Goal: Information Seeking & Learning: Learn about a topic

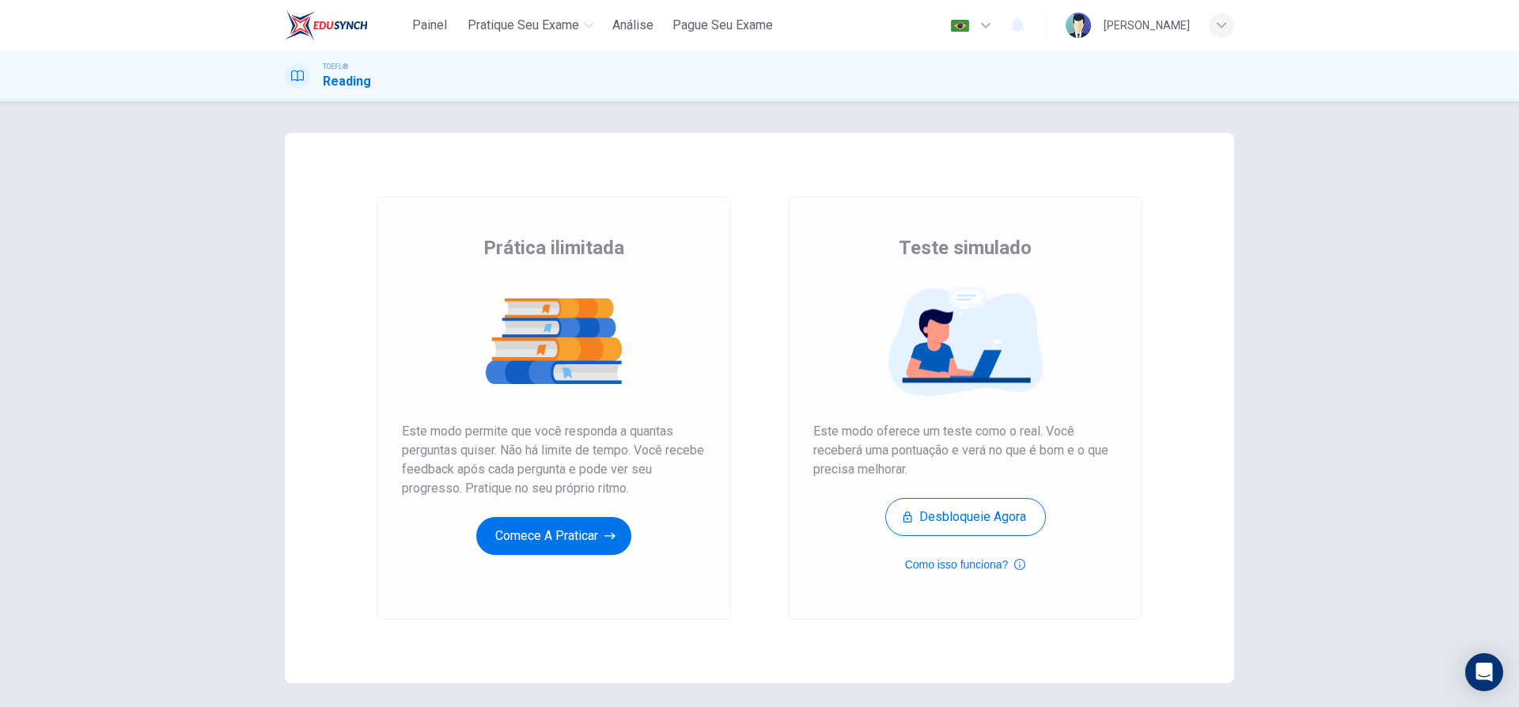
scroll to position [59, 0]
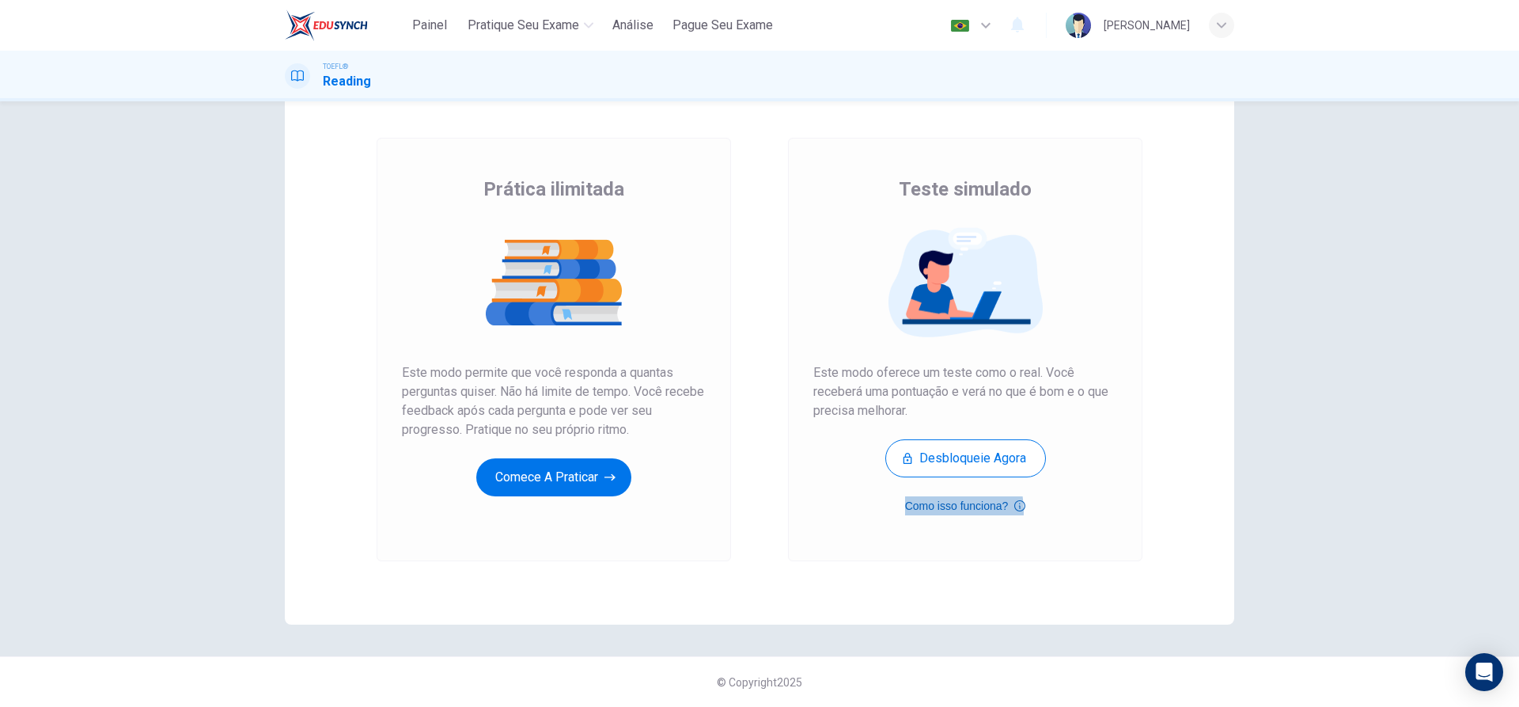
click at [931, 511] on button "Como isso funciona?" at bounding box center [965, 505] width 121 height 19
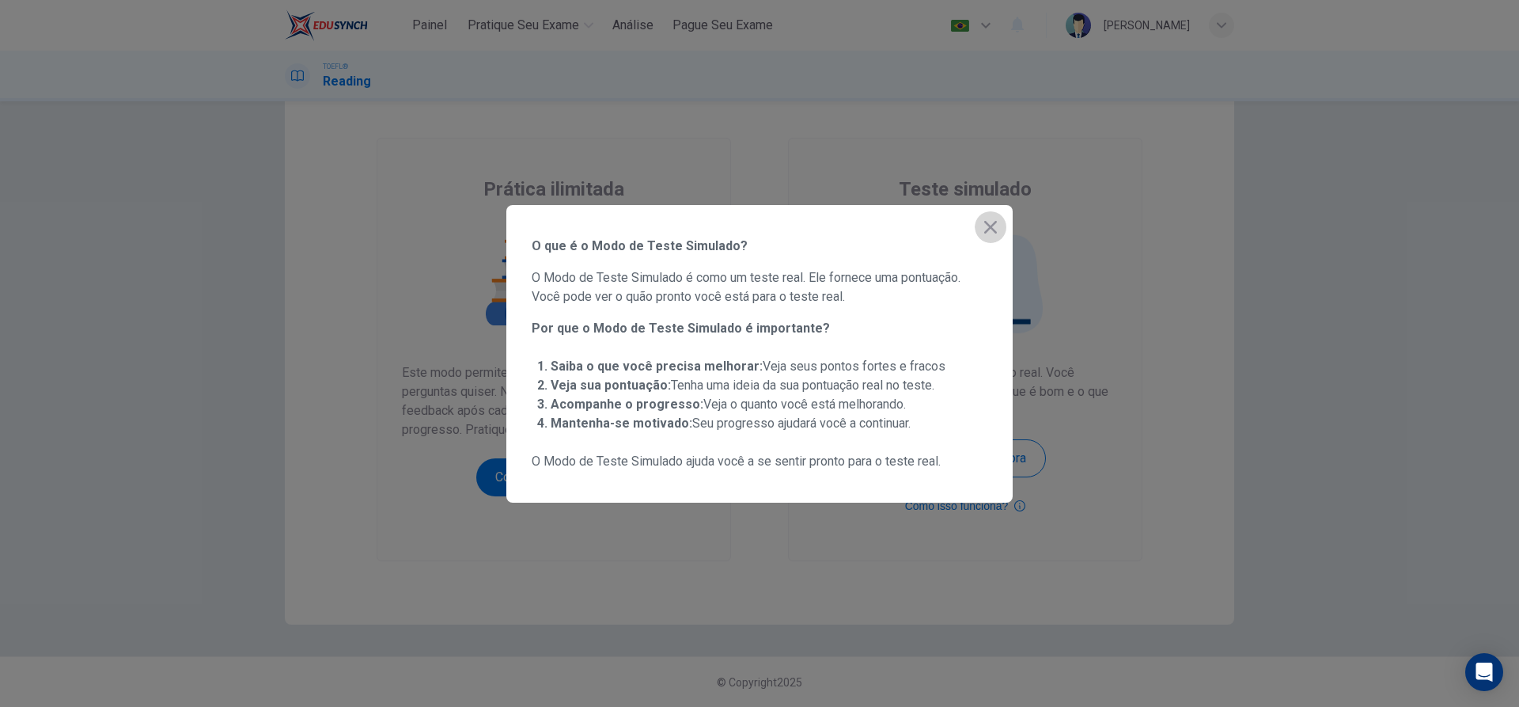
click at [988, 233] on icon "button" at bounding box center [990, 227] width 19 height 19
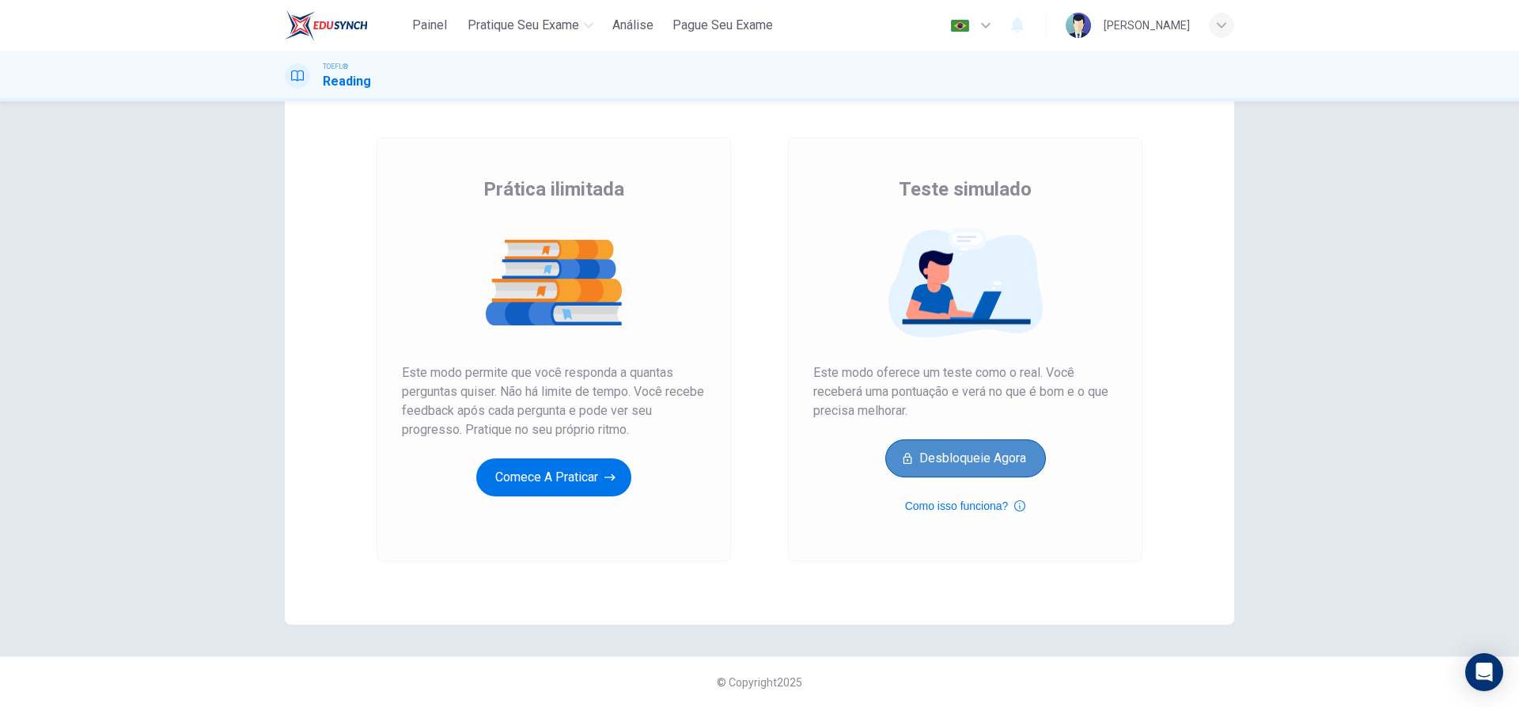
click at [969, 444] on button "Desbloqueie agora" at bounding box center [966, 458] width 161 height 38
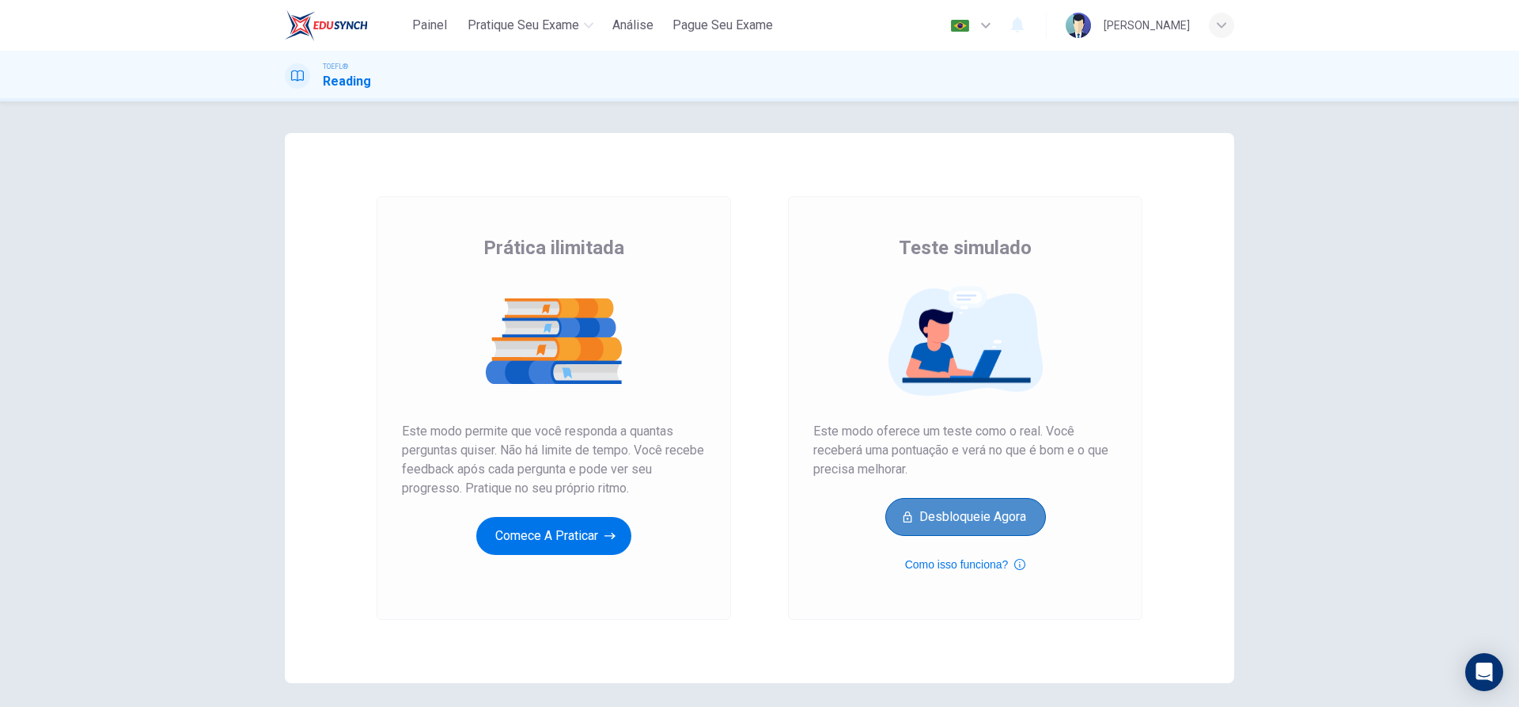
click at [931, 524] on button "Desbloqueie agora" at bounding box center [966, 517] width 161 height 38
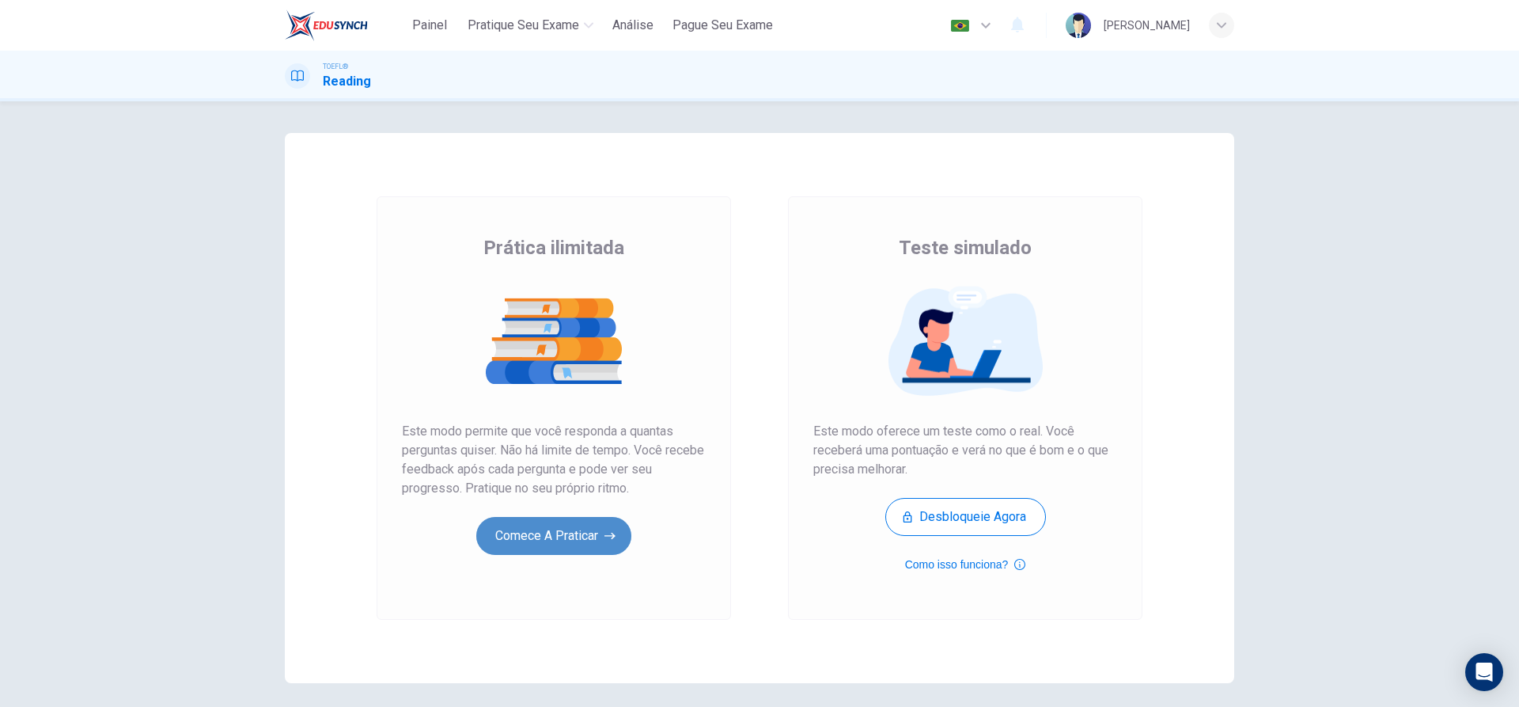
click at [582, 535] on button "Comece a praticar" at bounding box center [553, 536] width 155 height 38
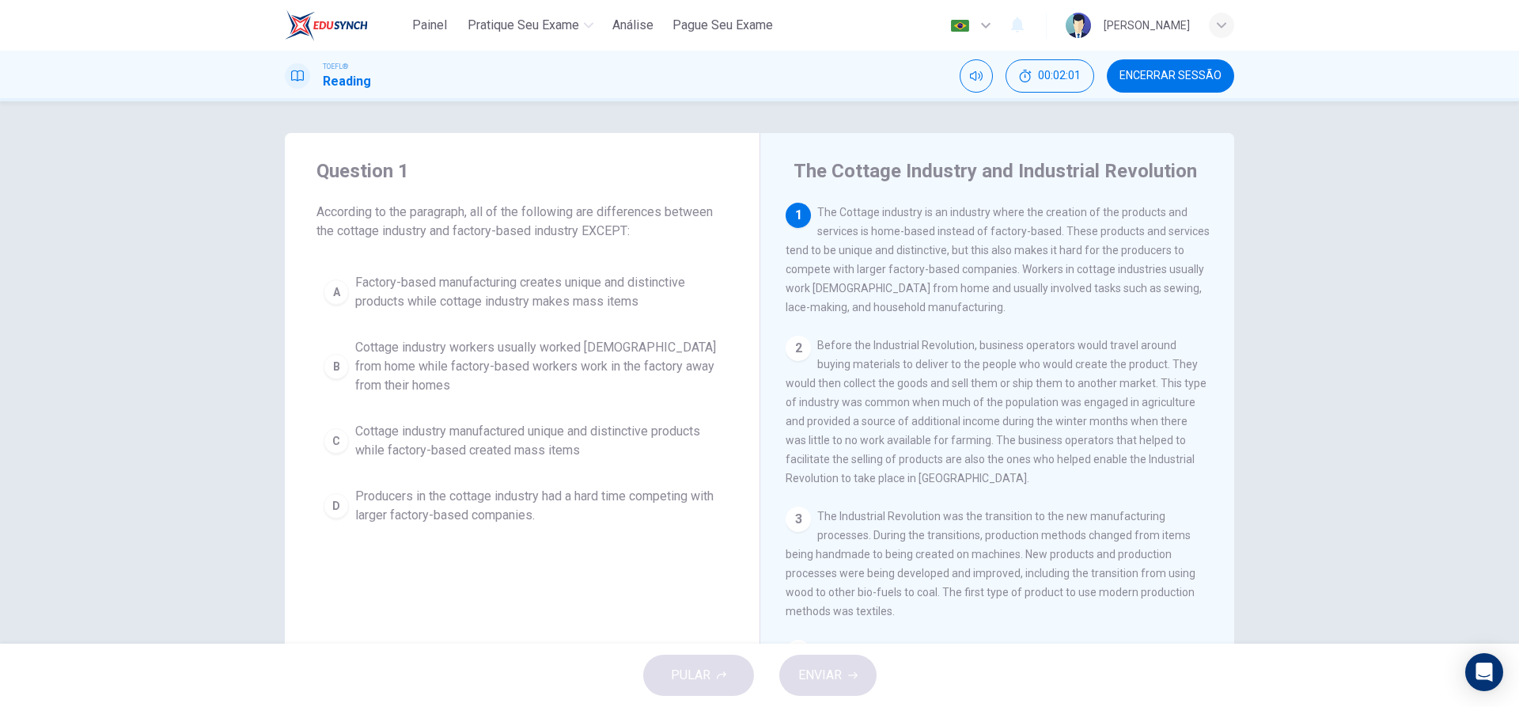
click at [338, 293] on div "A" at bounding box center [336, 291] width 25 height 25
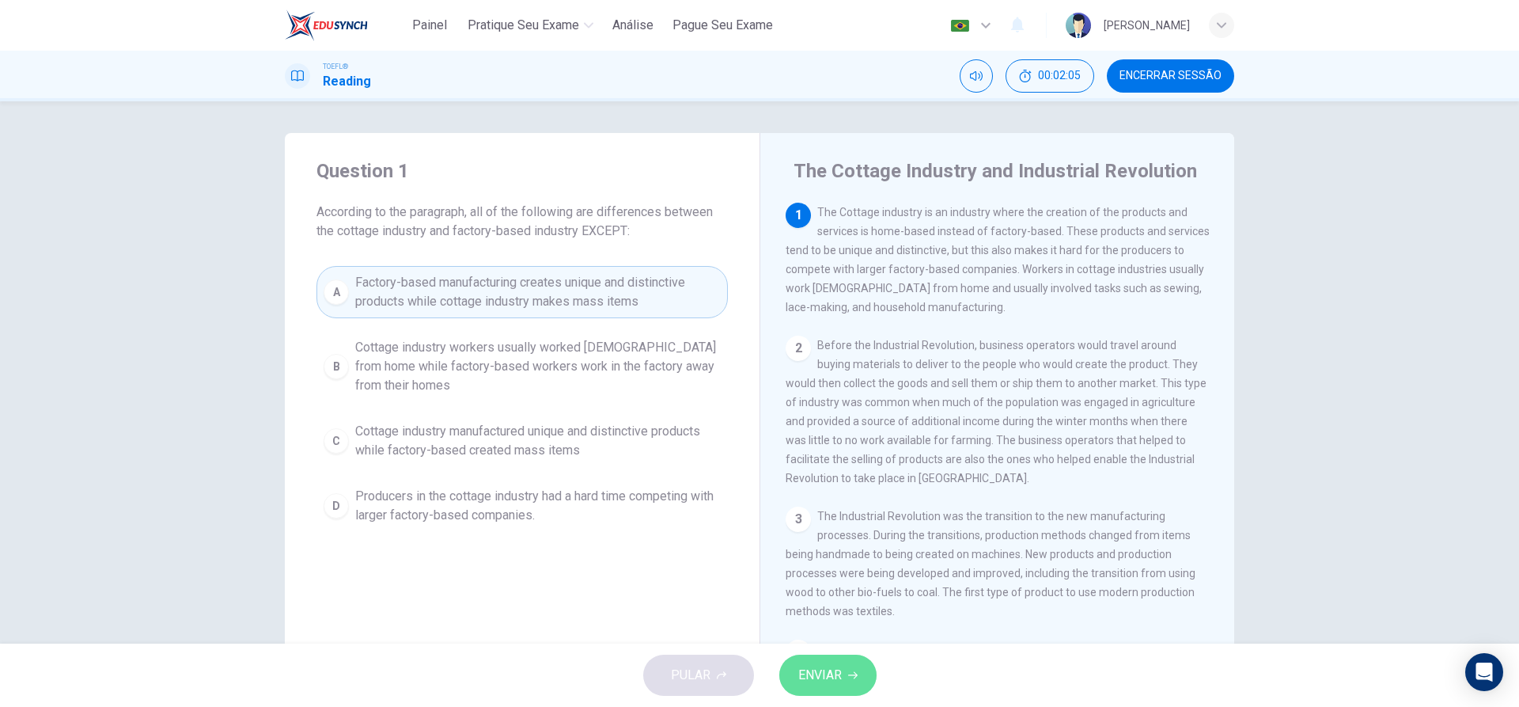
click at [819, 682] on span "ENVIAR" at bounding box center [821, 675] width 44 height 22
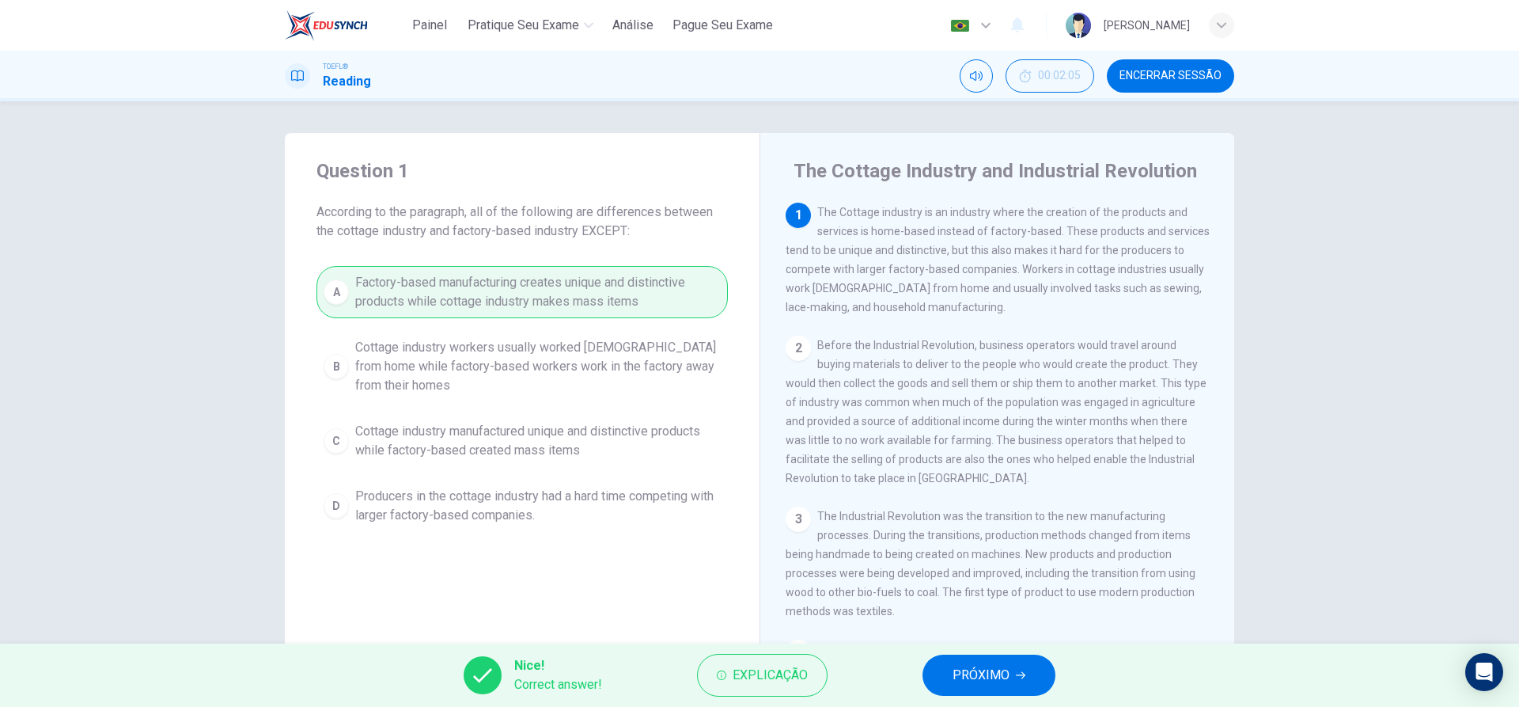
scroll to position [90, 0]
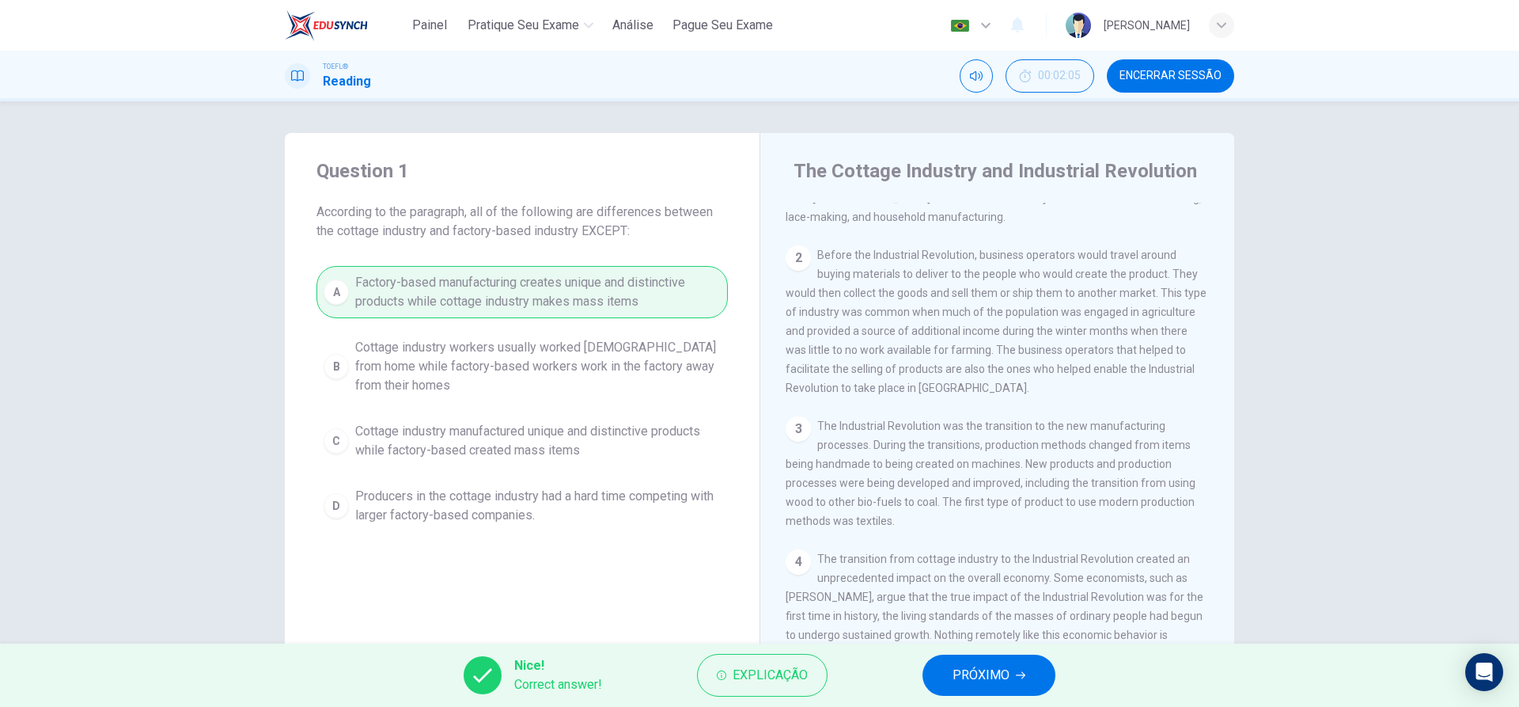
click at [969, 670] on span "PRÓXIMO" at bounding box center [981, 675] width 57 height 22
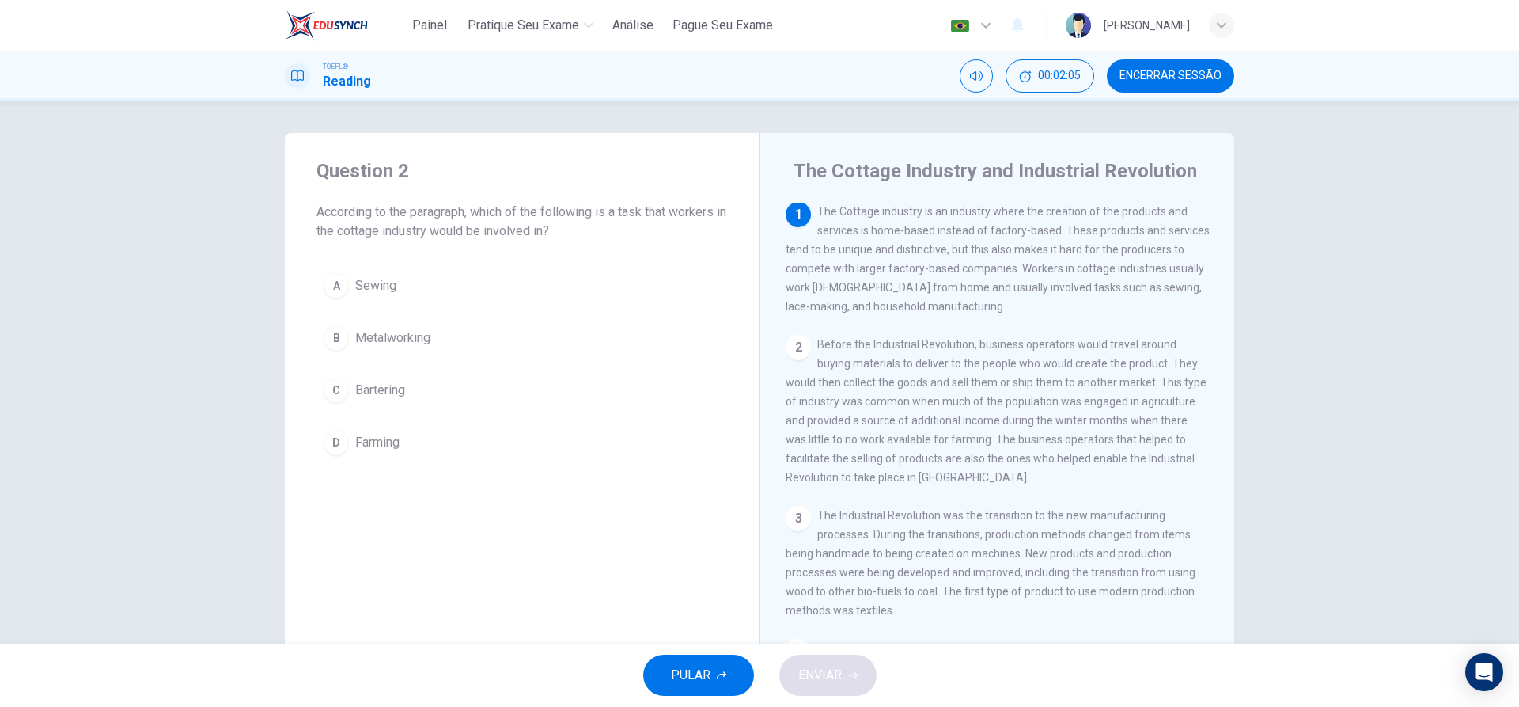
scroll to position [0, 0]
click at [340, 442] on div "D" at bounding box center [336, 442] width 25 height 25
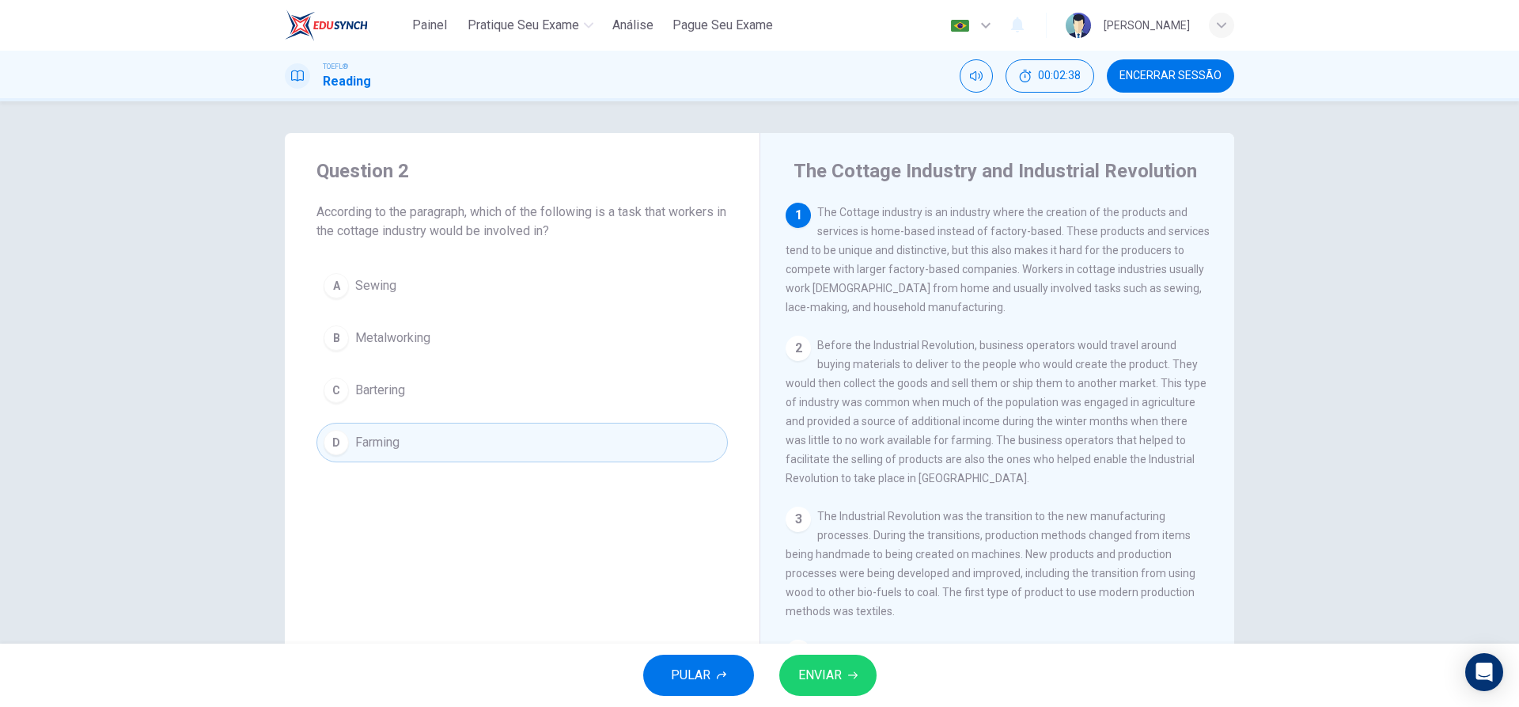
click at [806, 664] on span "ENVIAR" at bounding box center [821, 675] width 44 height 22
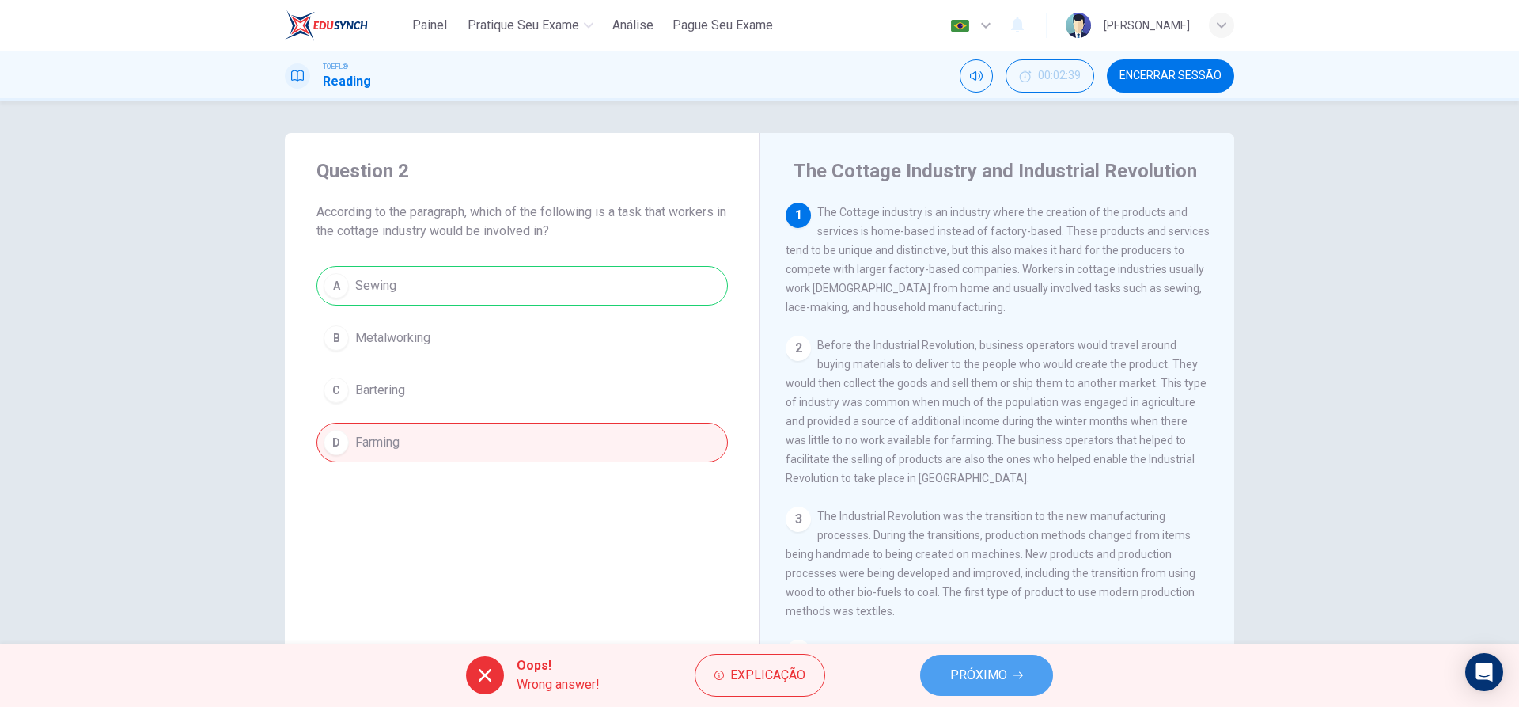
click at [962, 666] on span "PRÓXIMO" at bounding box center [978, 675] width 57 height 22
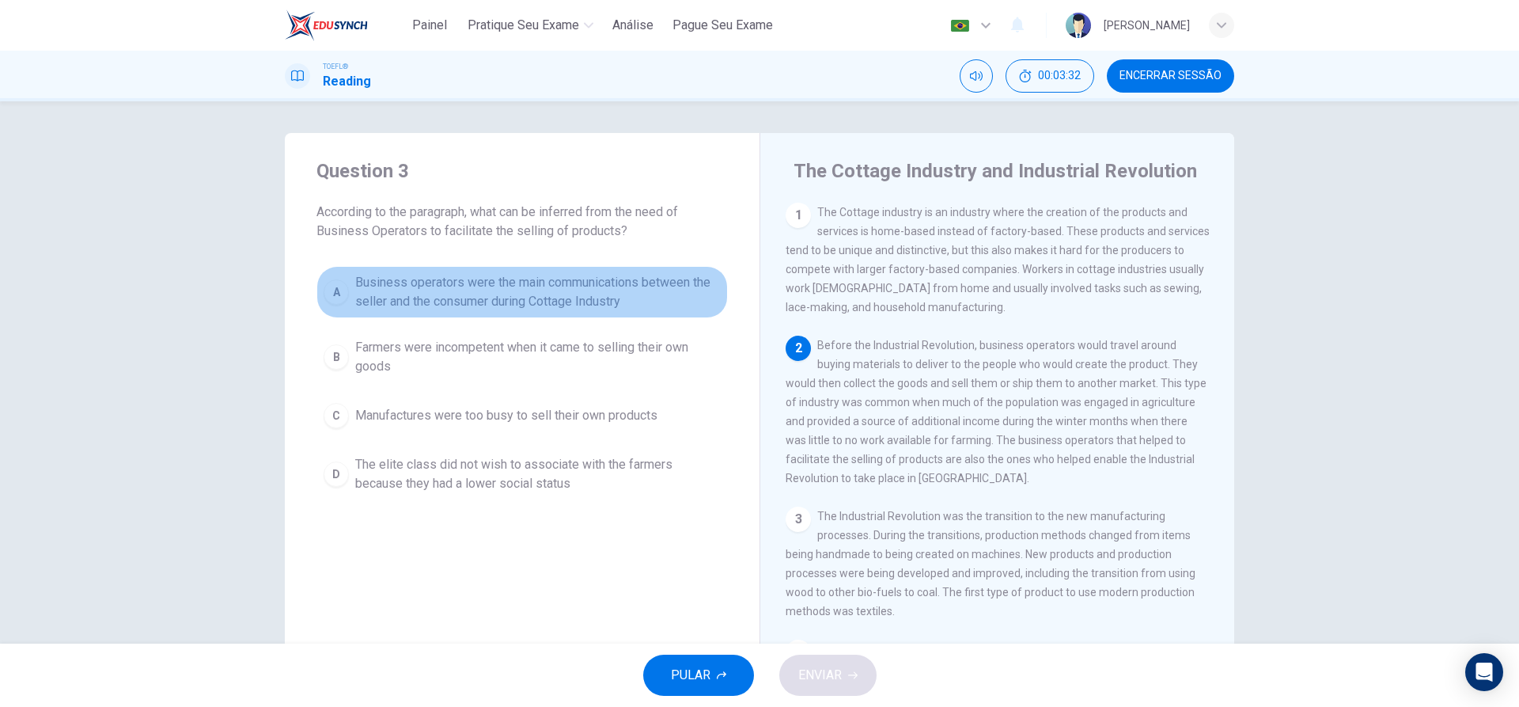
click at [343, 295] on div "A" at bounding box center [336, 291] width 25 height 25
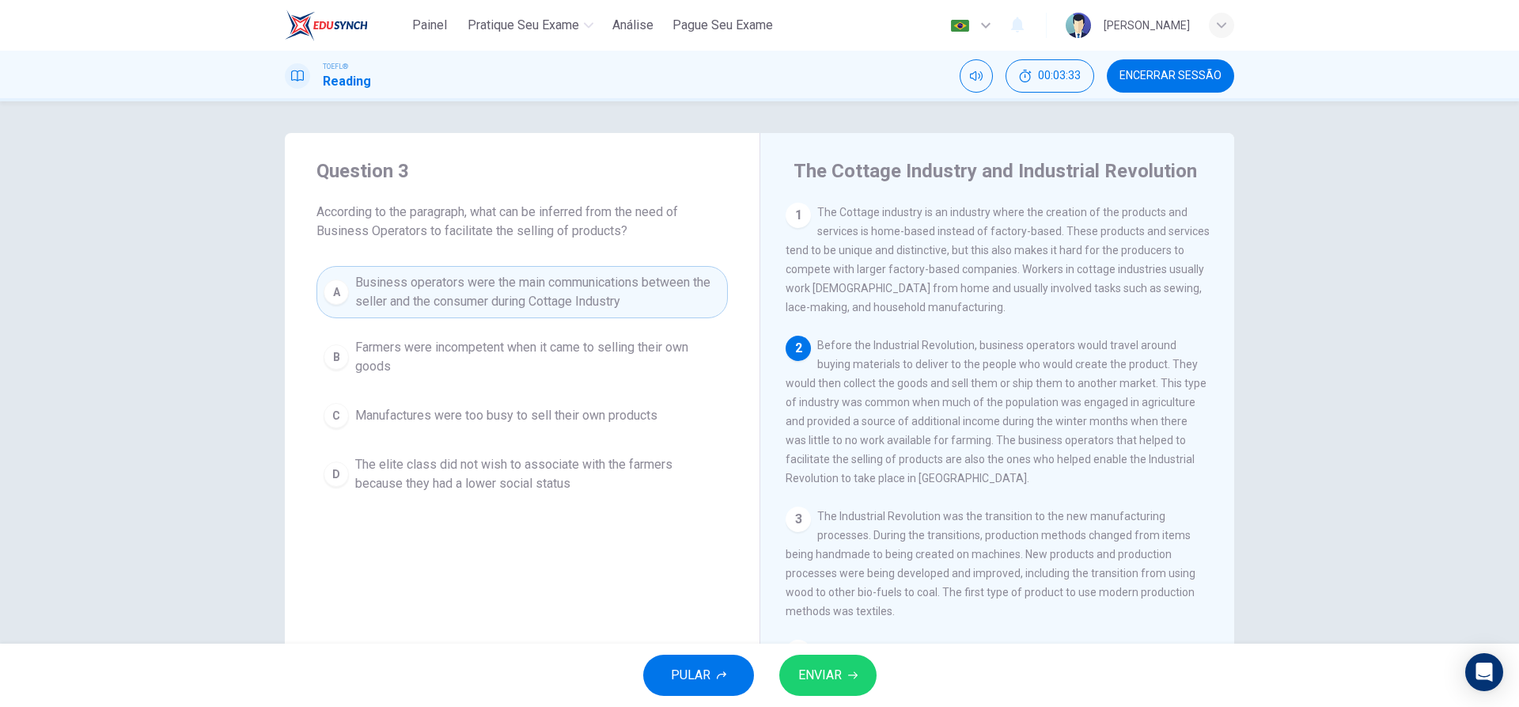
click at [822, 689] on button "ENVIAR" at bounding box center [828, 674] width 97 height 41
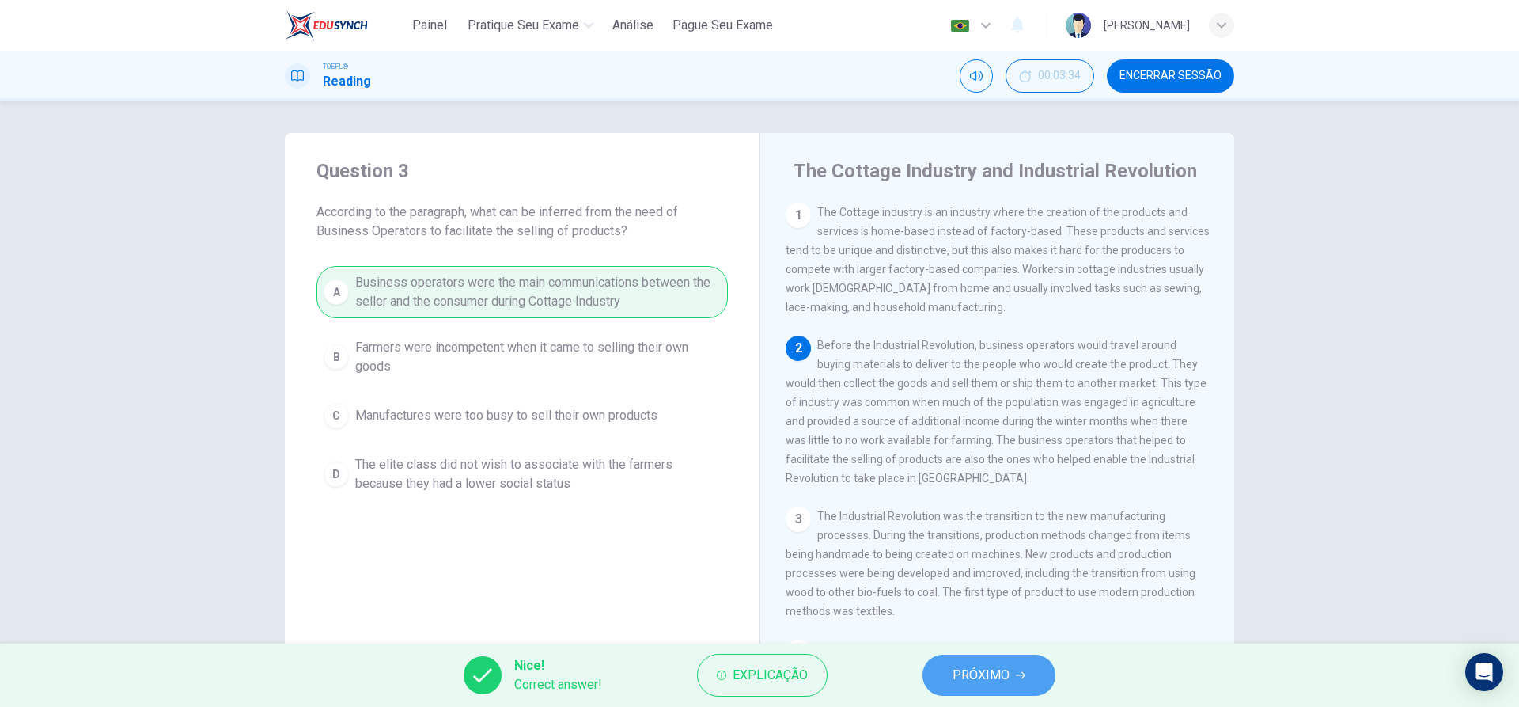
click at [969, 675] on span "PRÓXIMO" at bounding box center [981, 675] width 57 height 22
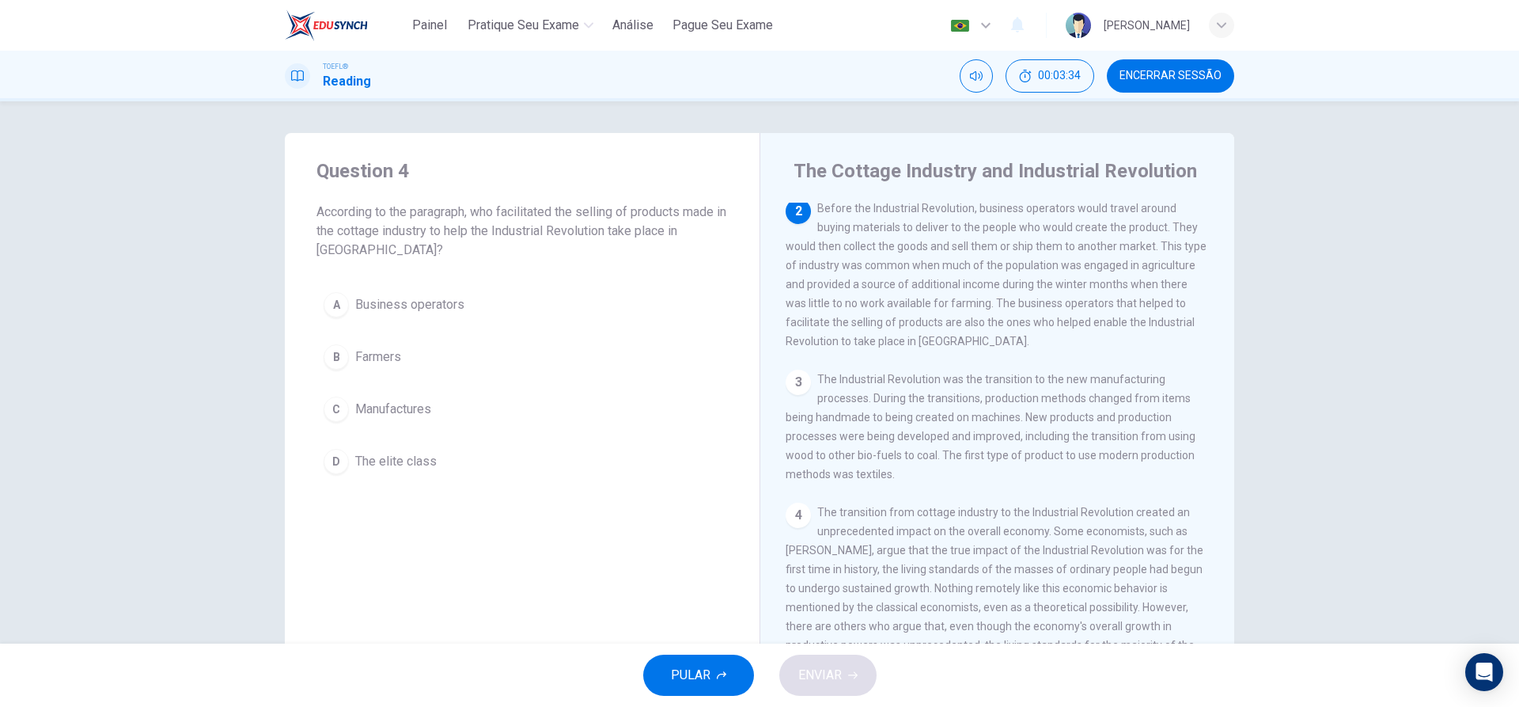
scroll to position [138, 0]
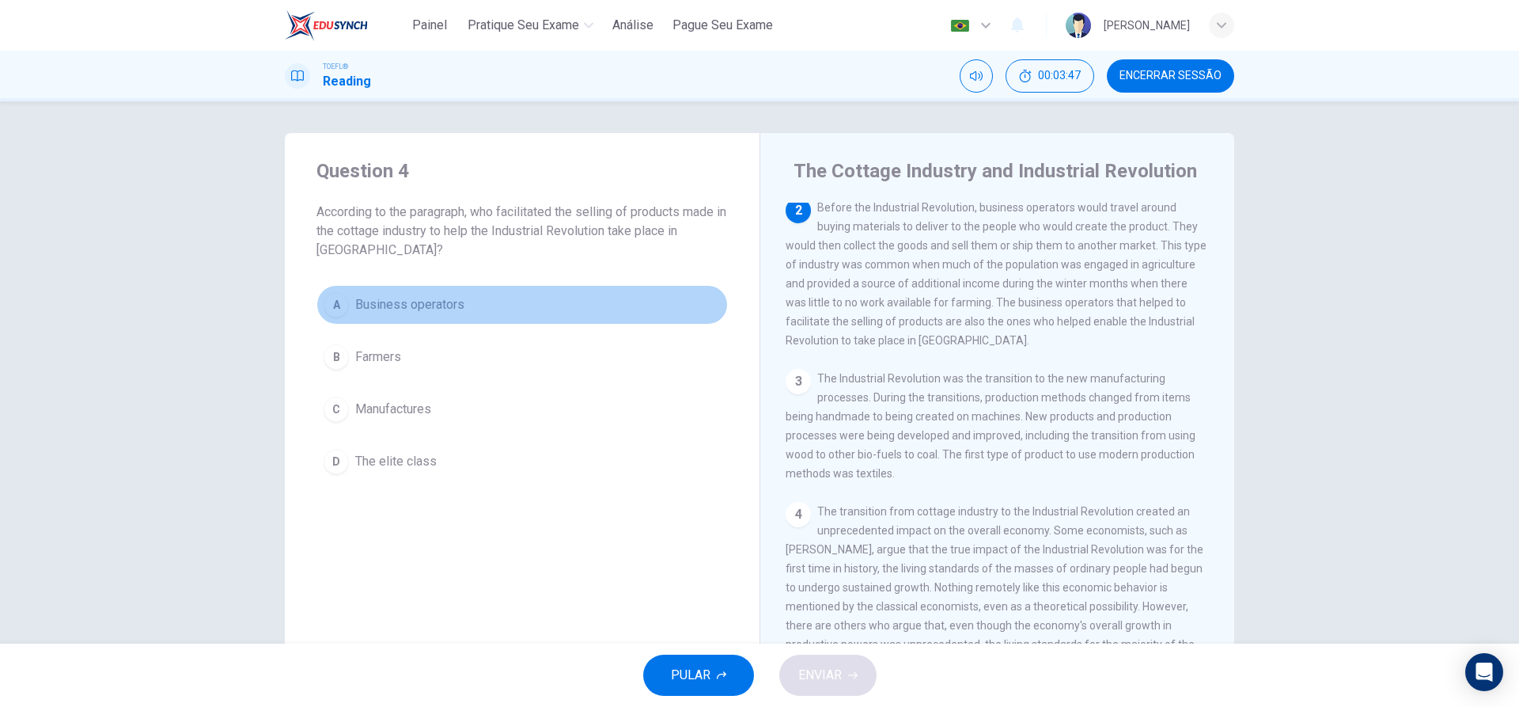
click at [344, 310] on div "A" at bounding box center [336, 304] width 25 height 25
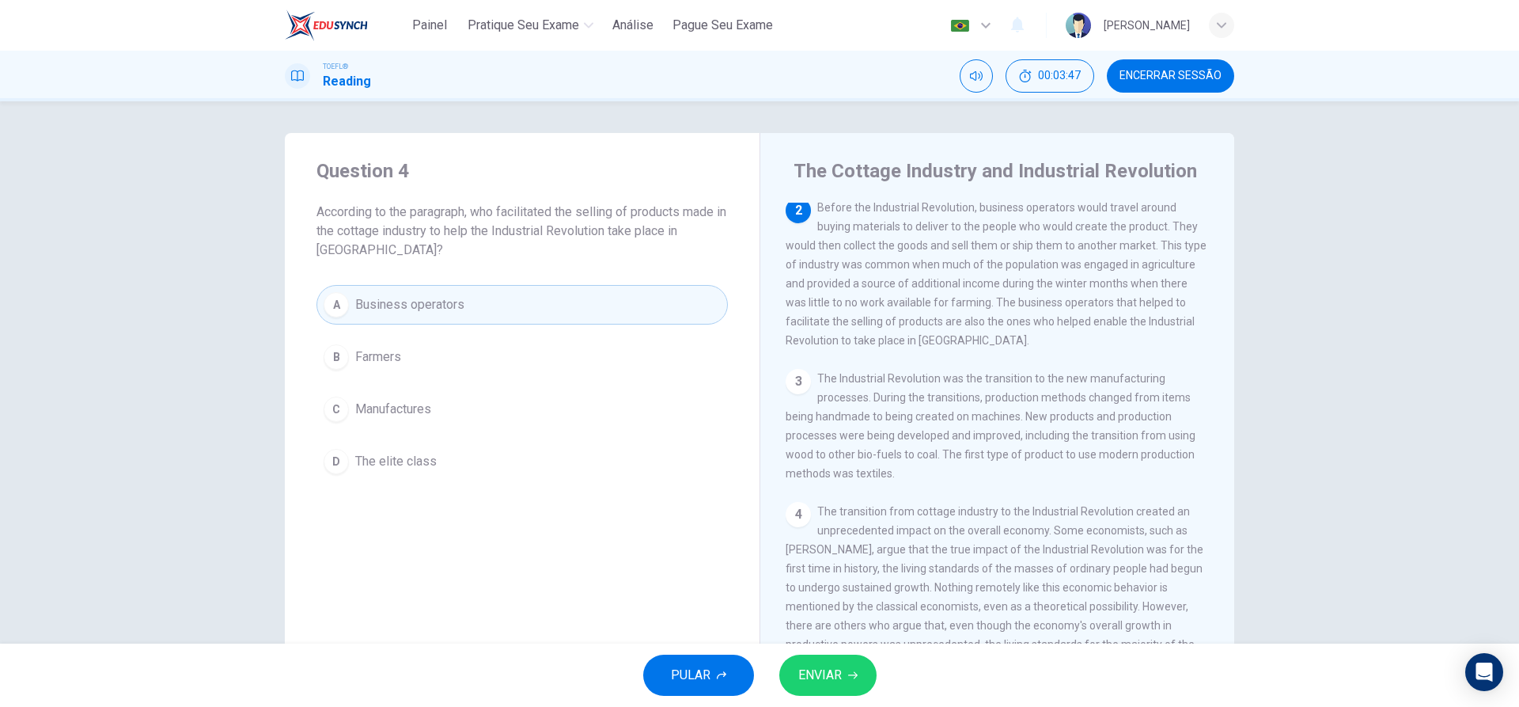
click at [814, 676] on span "ENVIAR" at bounding box center [821, 675] width 44 height 22
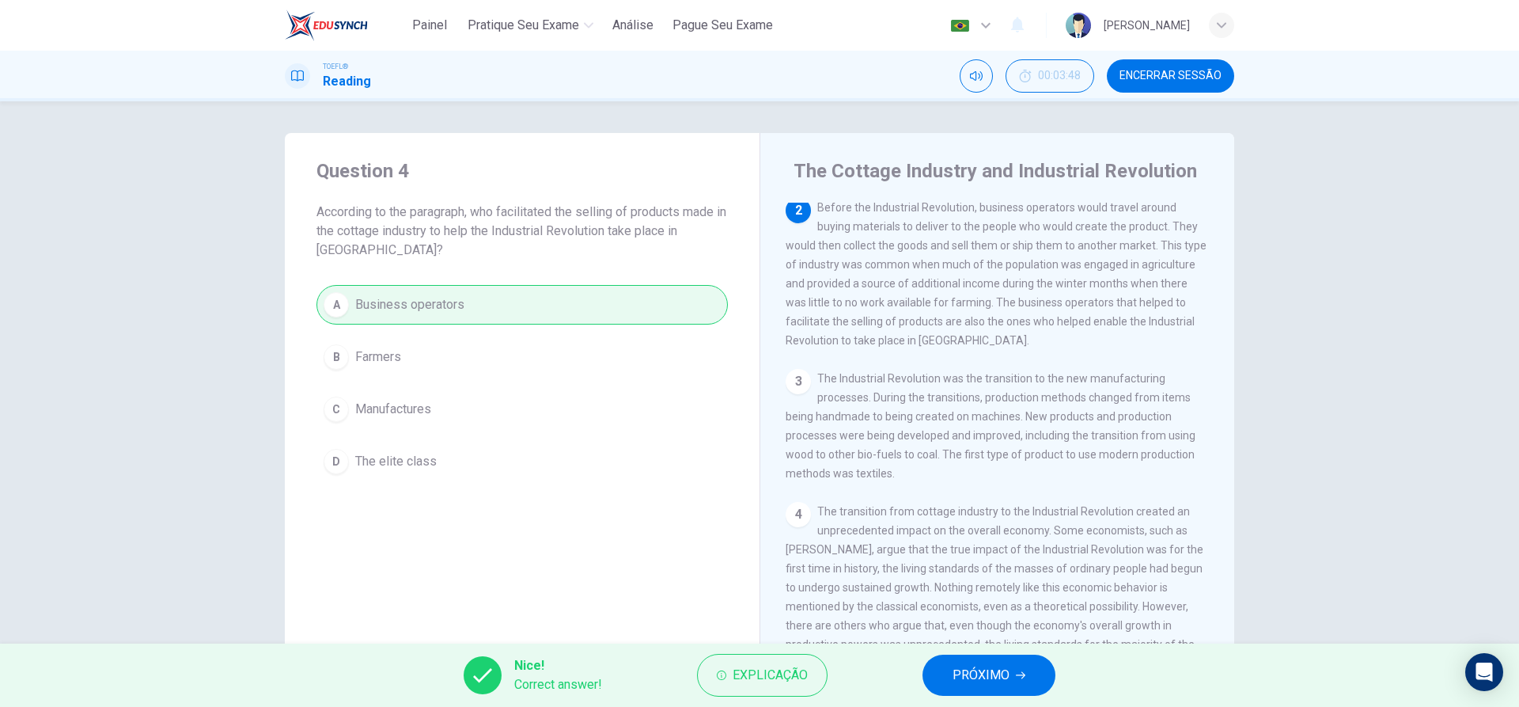
click at [986, 681] on span "PRÓXIMO" at bounding box center [981, 675] width 57 height 22
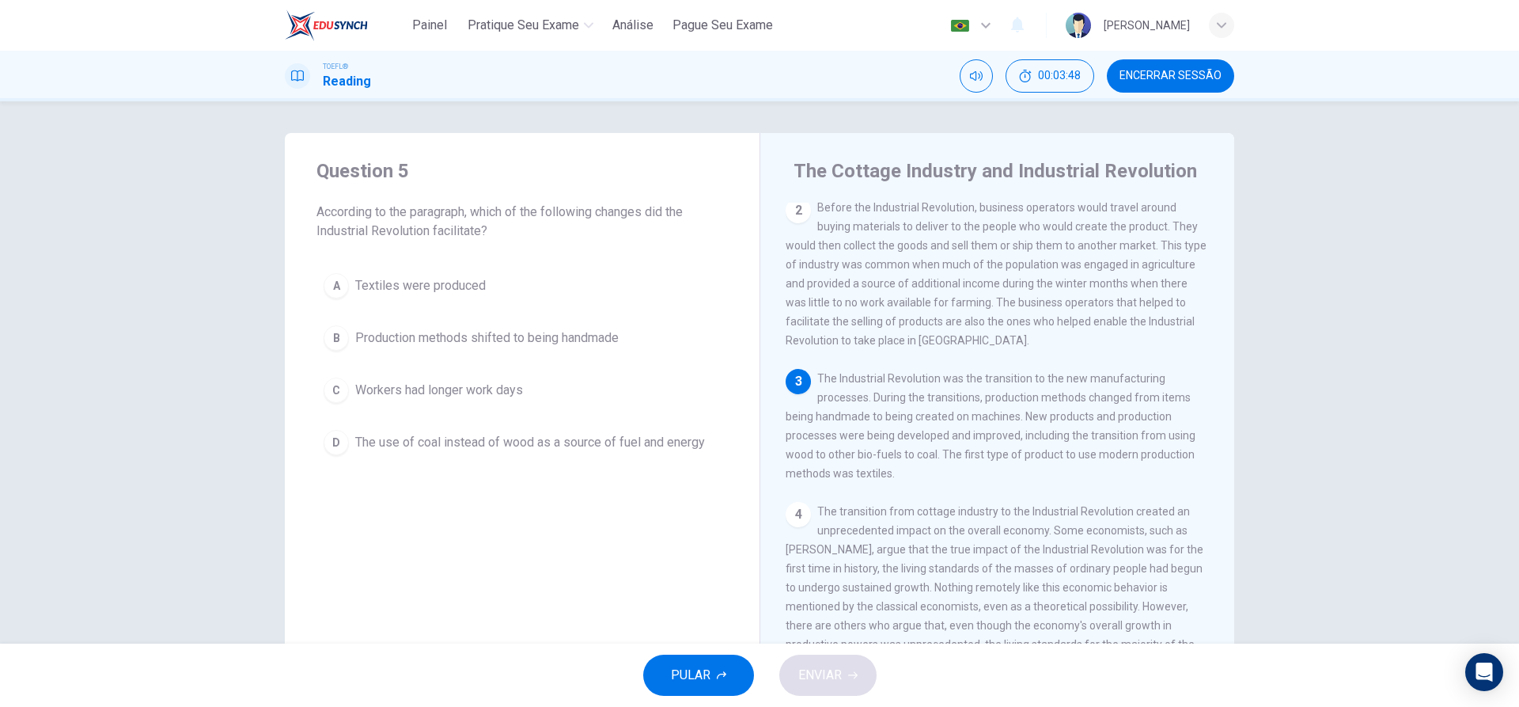
scroll to position [137, 0]
click at [330, 446] on div "D" at bounding box center [336, 442] width 25 height 25
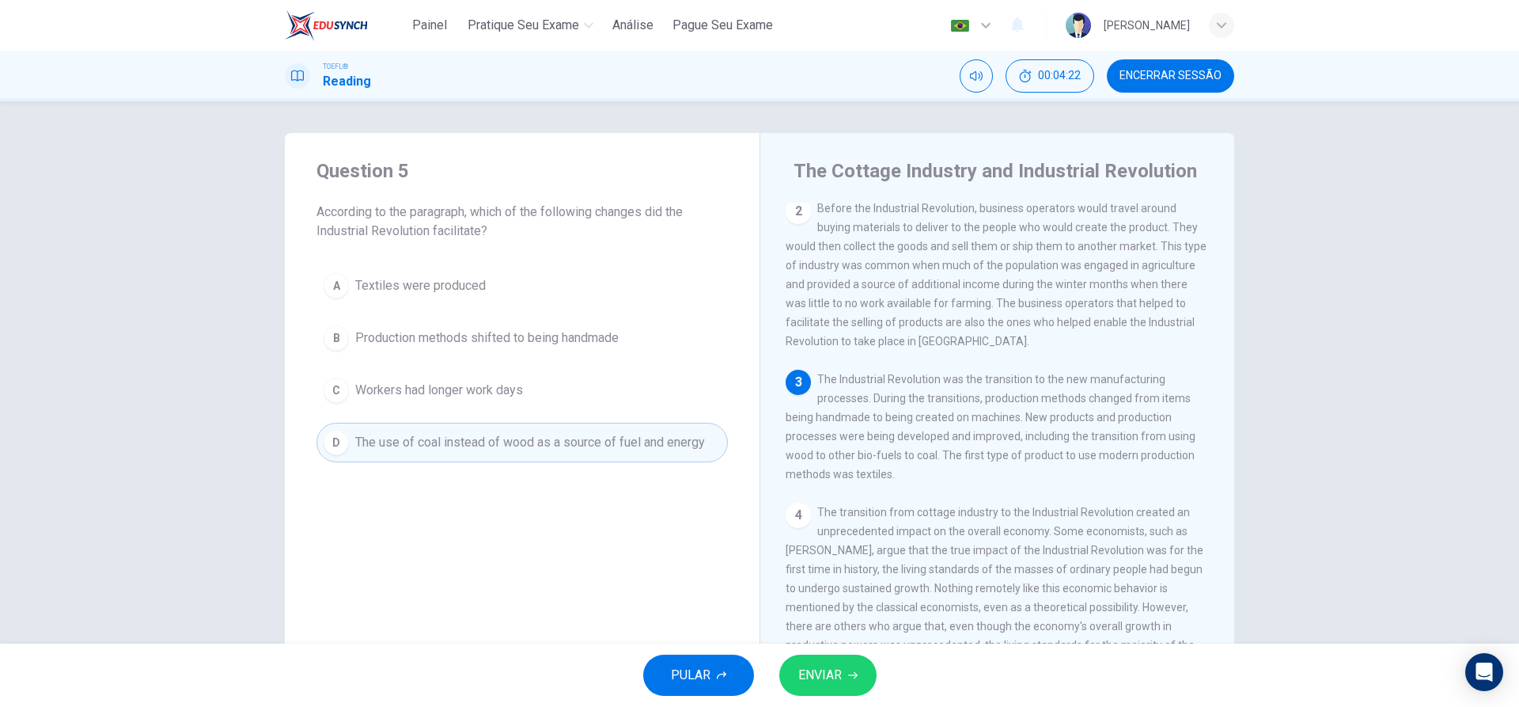
click at [832, 687] on button "ENVIAR" at bounding box center [828, 674] width 97 height 41
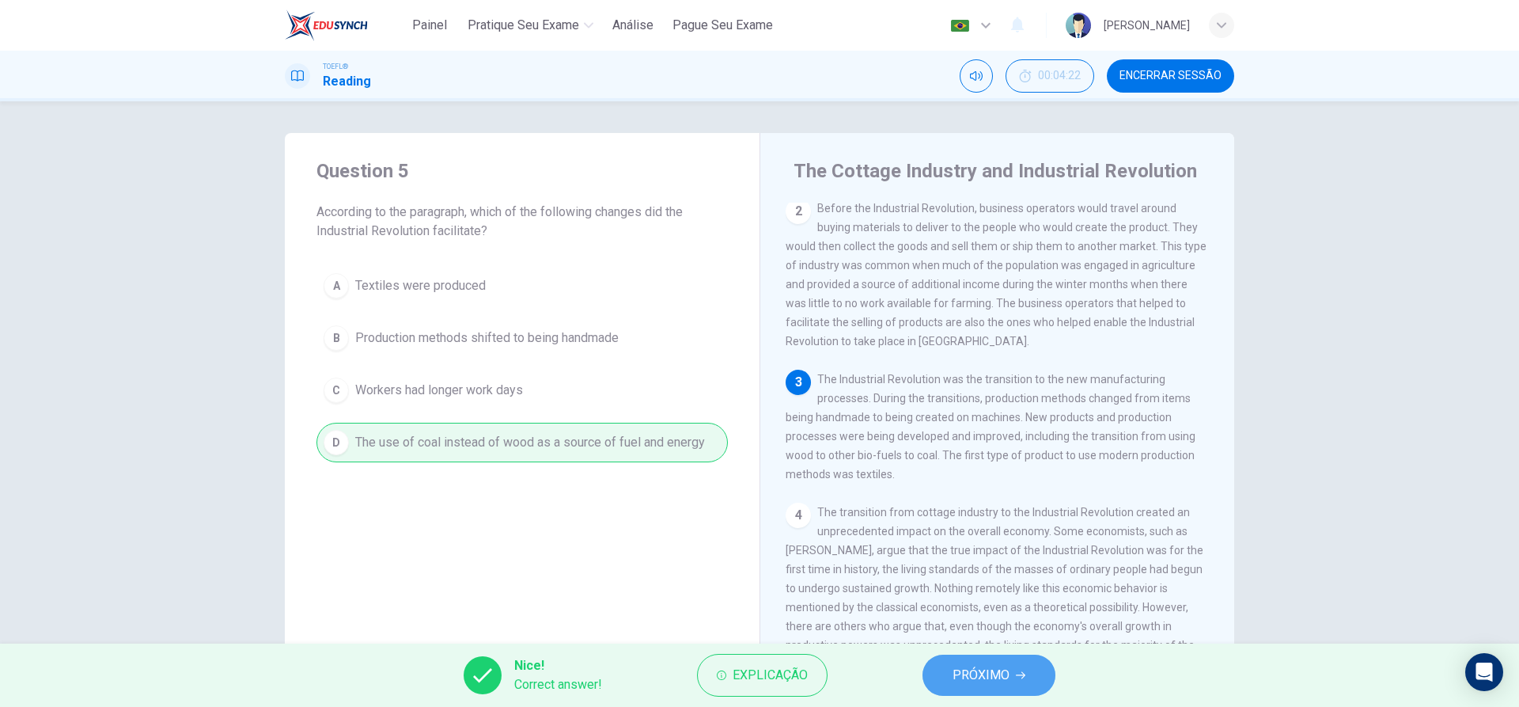
click at [969, 677] on span "PRÓXIMO" at bounding box center [981, 675] width 57 height 22
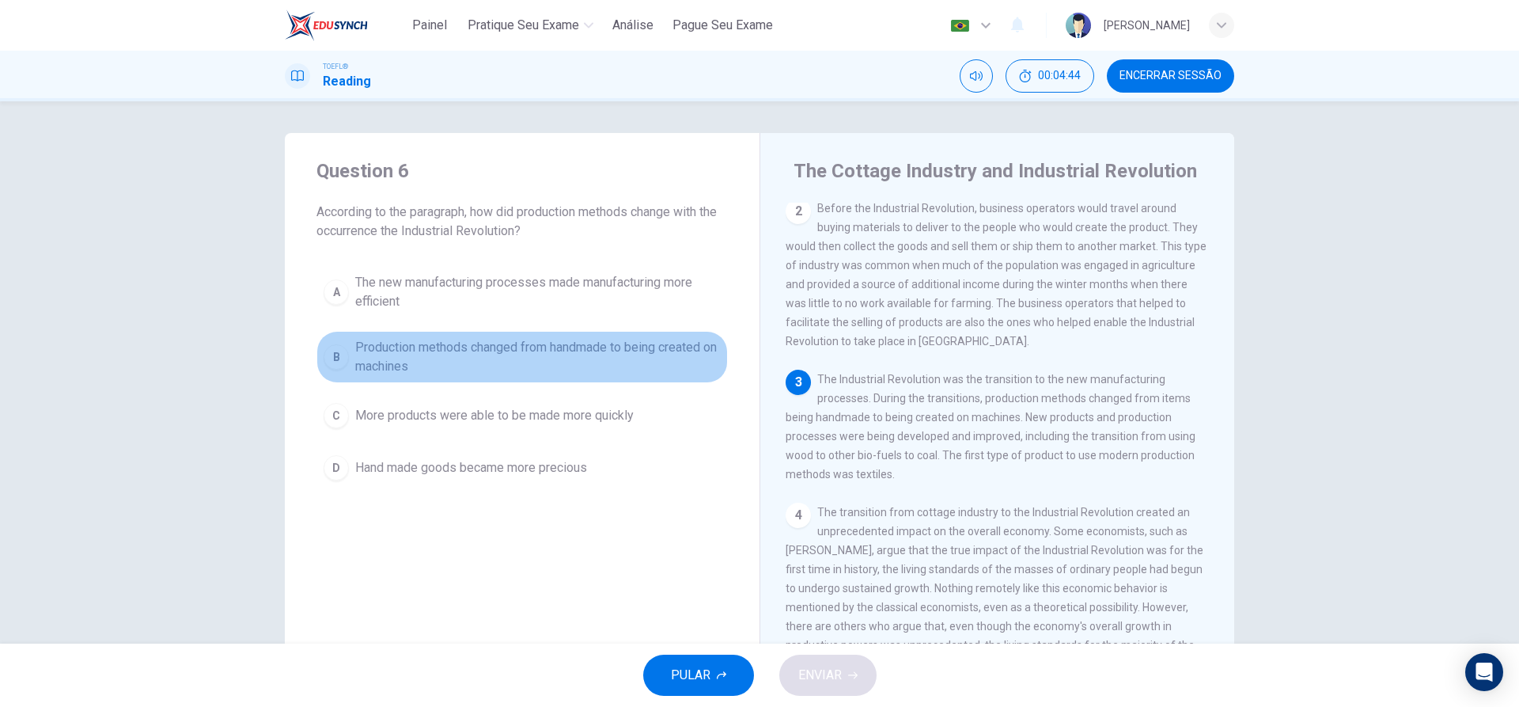
click at [340, 356] on div "B" at bounding box center [336, 356] width 25 height 25
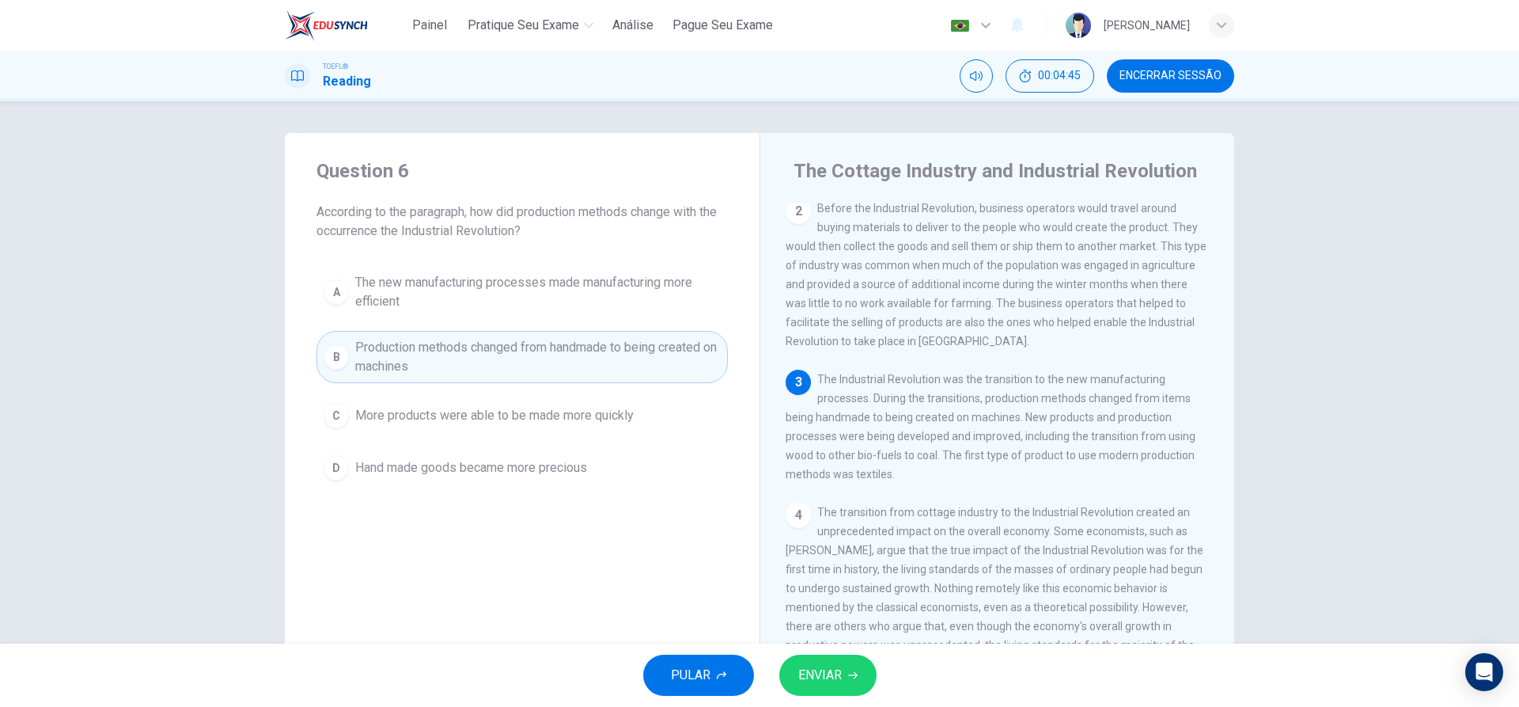
click at [815, 663] on button "ENVIAR" at bounding box center [828, 674] width 97 height 41
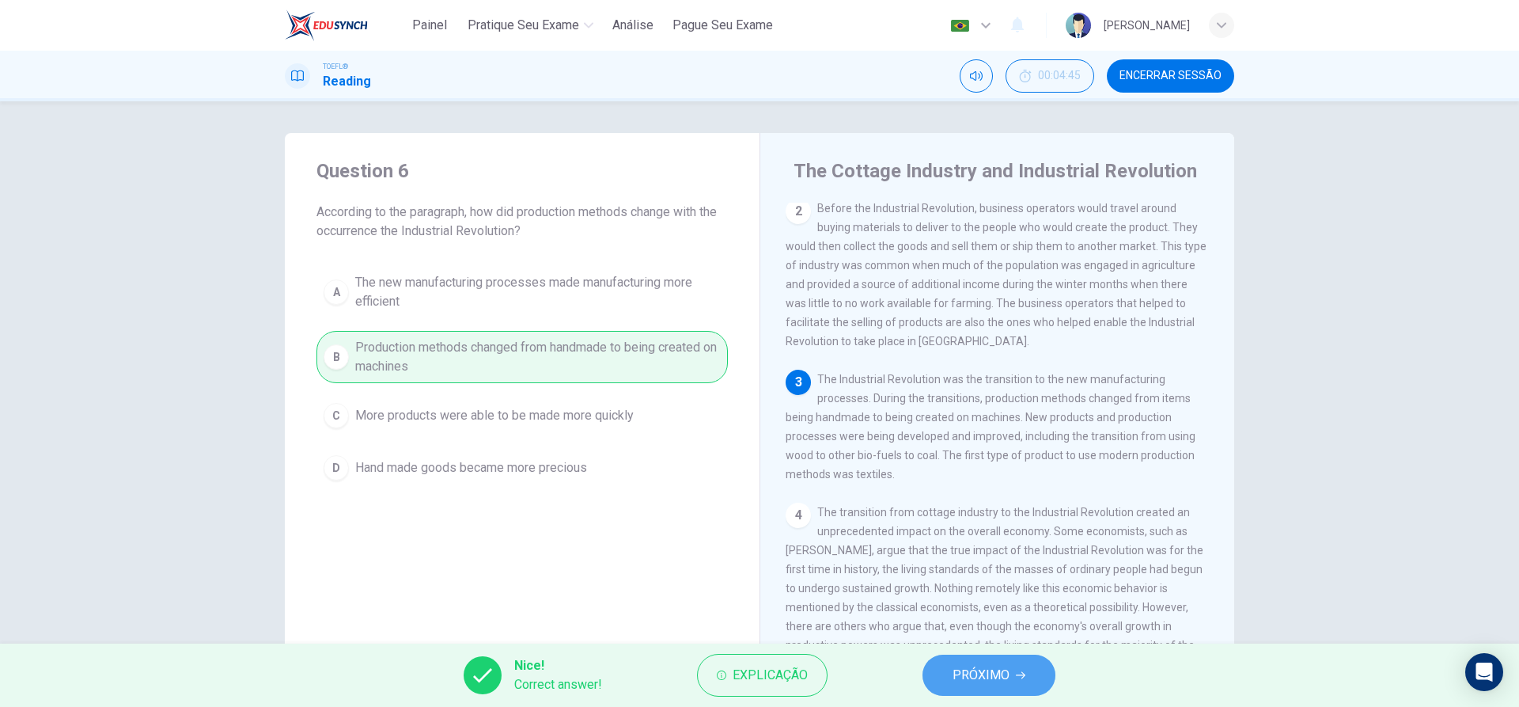
click at [957, 676] on span "PRÓXIMO" at bounding box center [981, 675] width 57 height 22
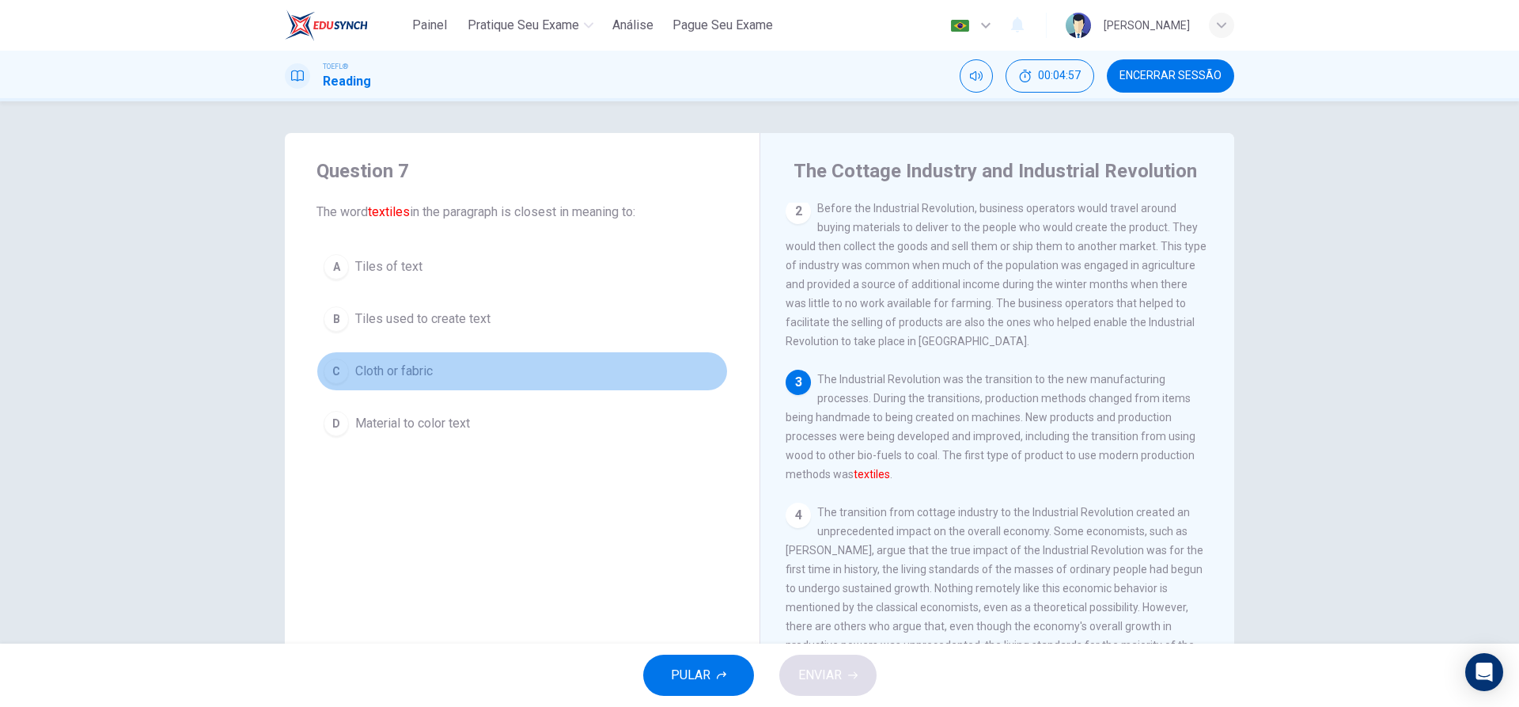
click at [334, 364] on div "C" at bounding box center [336, 371] width 25 height 25
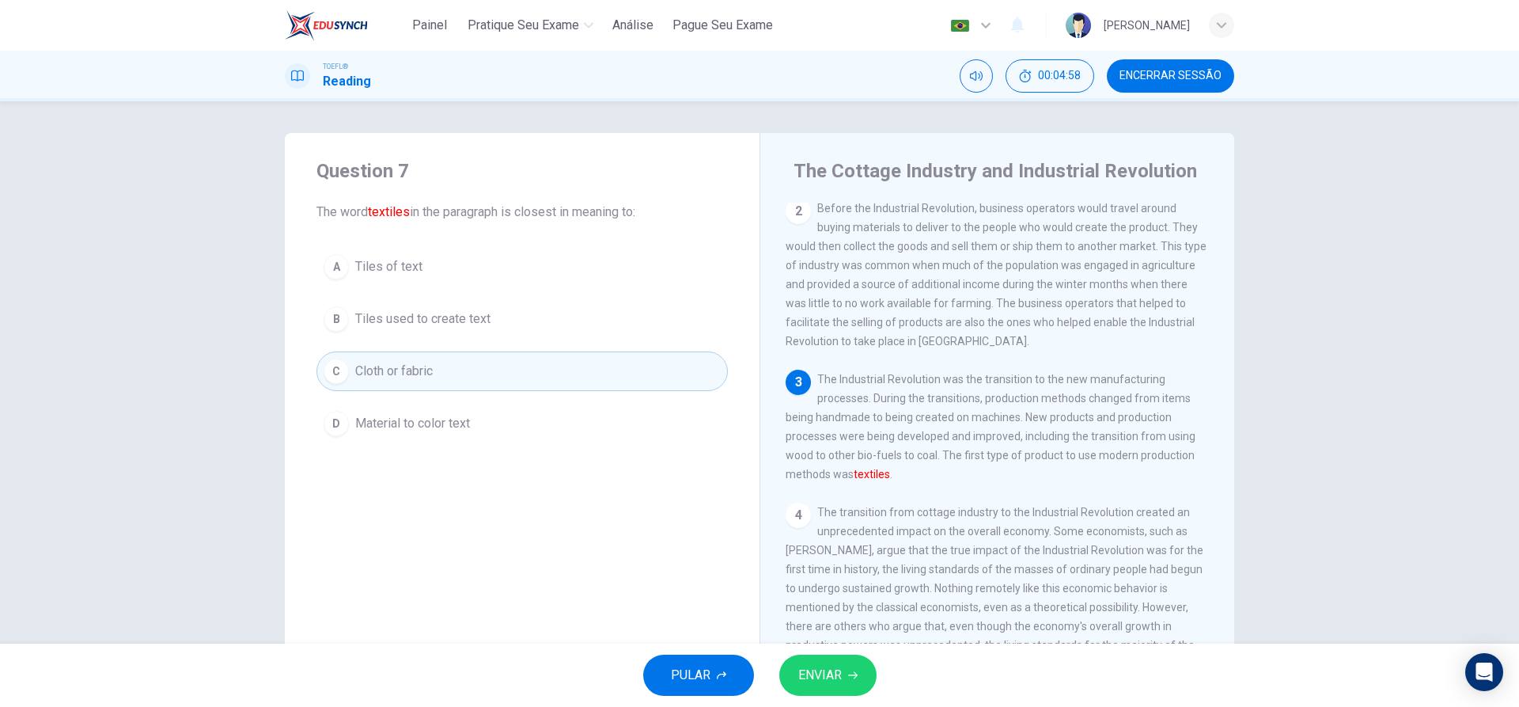
click at [812, 671] on span "ENVIAR" at bounding box center [821, 675] width 44 height 22
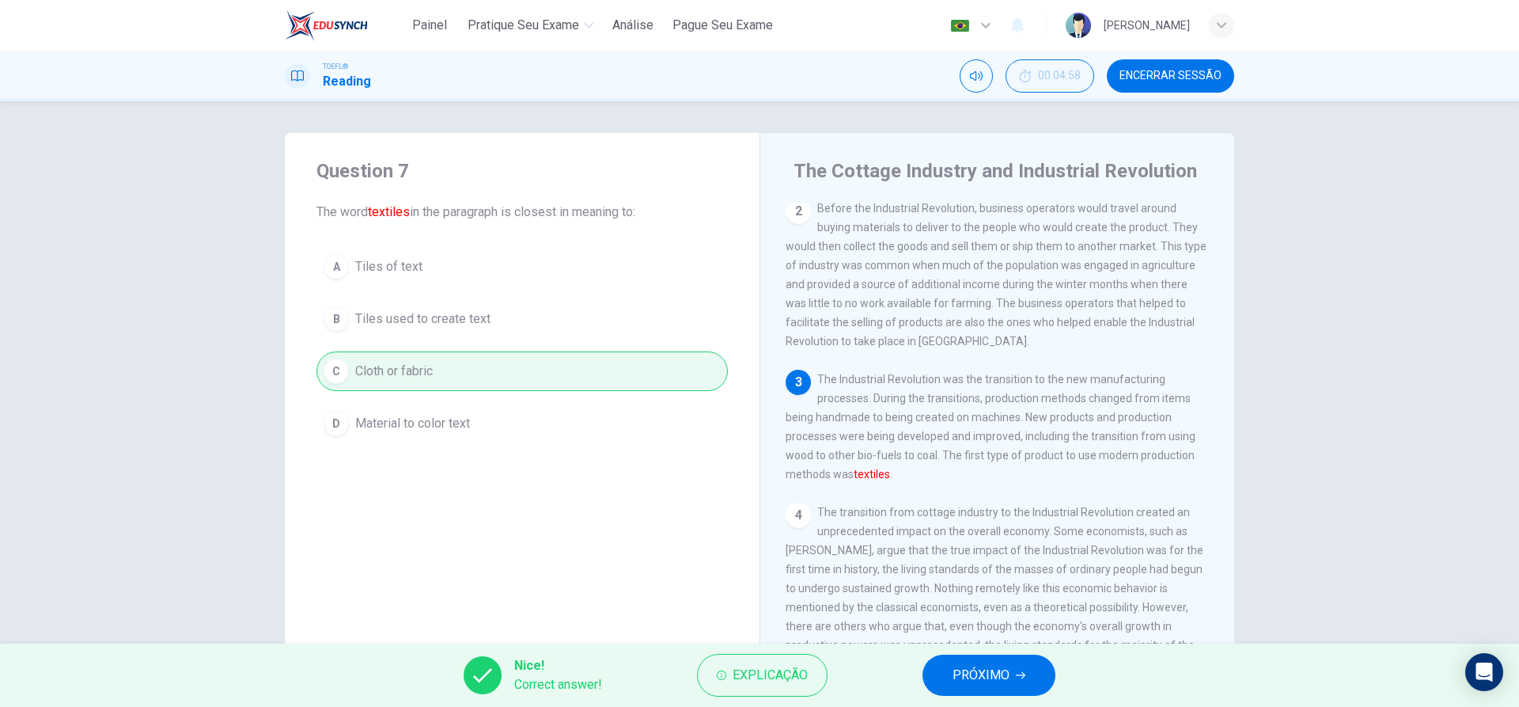
click at [966, 689] on button "PRÓXIMO" at bounding box center [989, 674] width 133 height 41
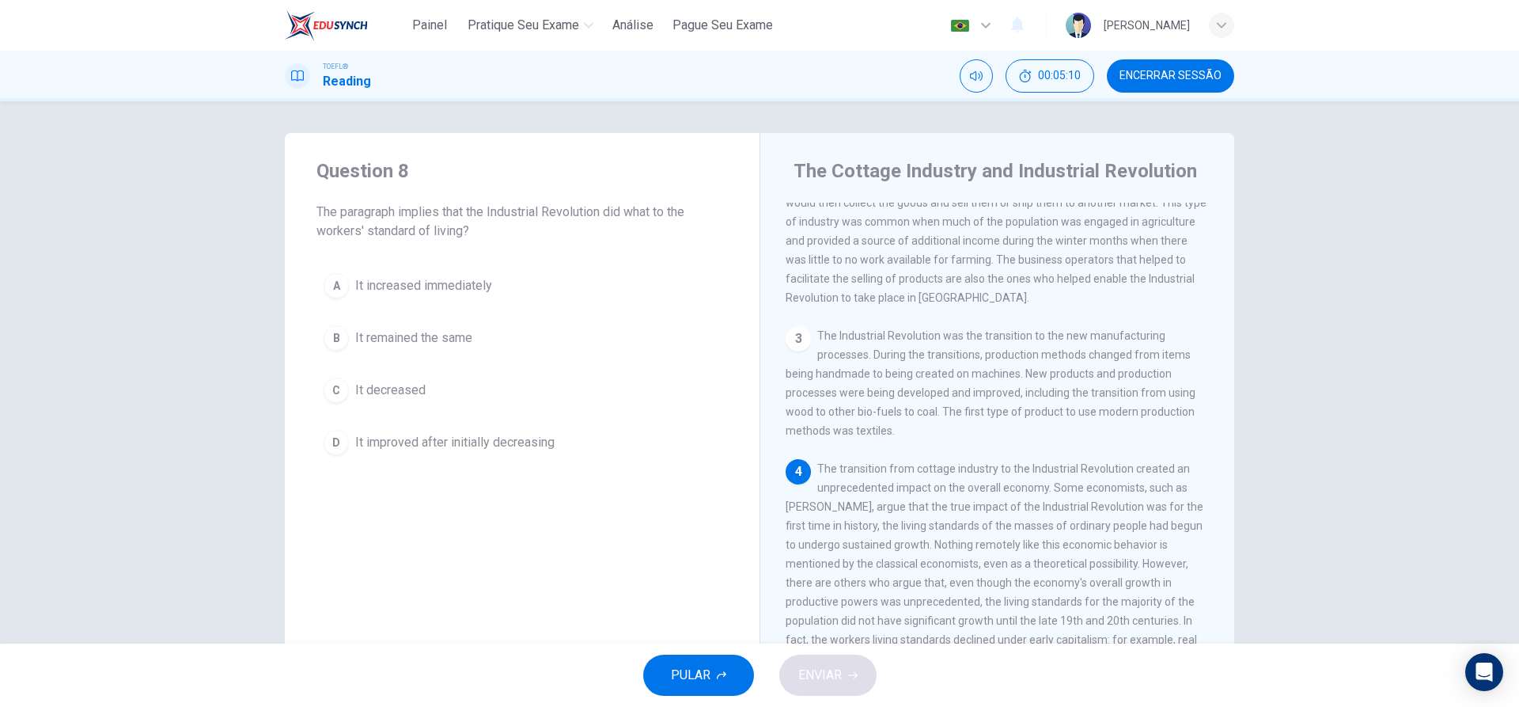
scroll to position [352, 0]
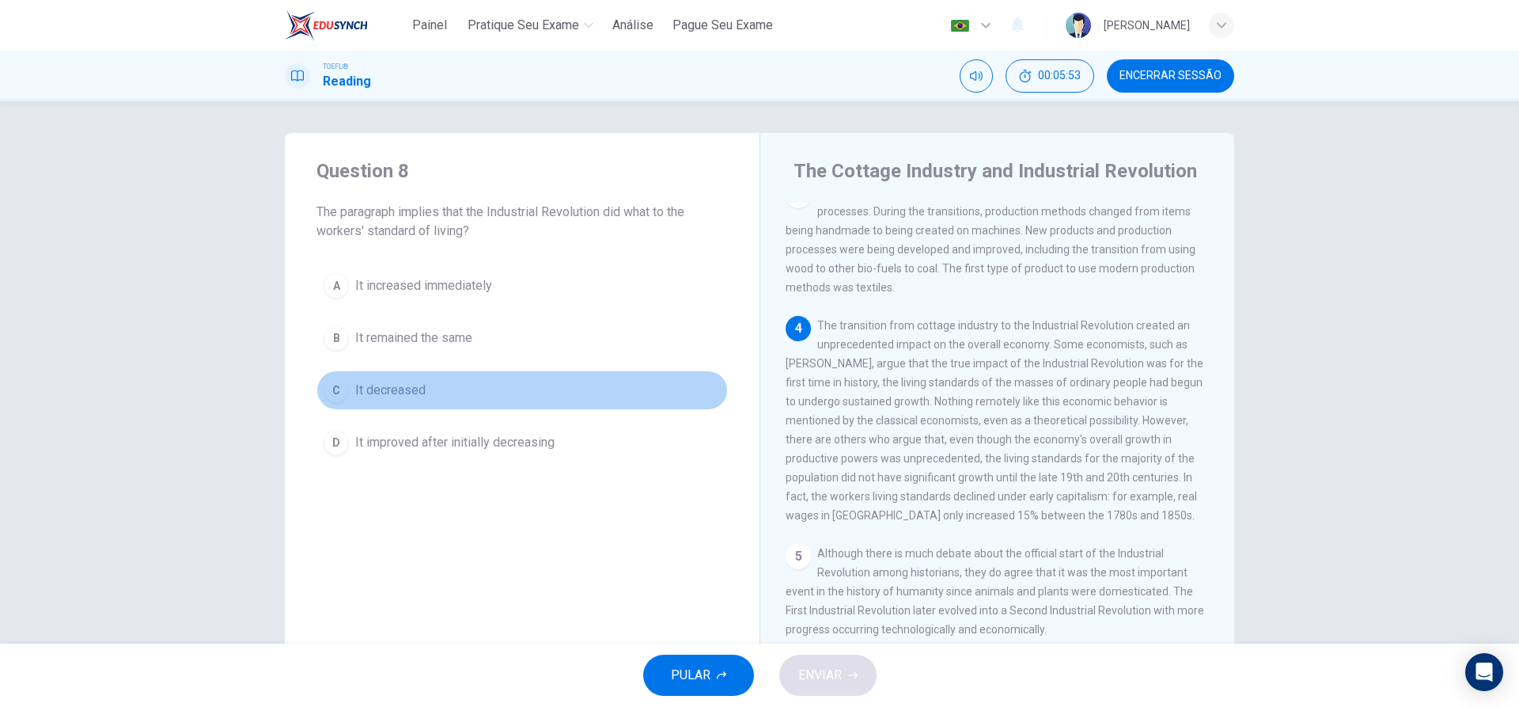
click at [340, 393] on div "C" at bounding box center [336, 390] width 25 height 25
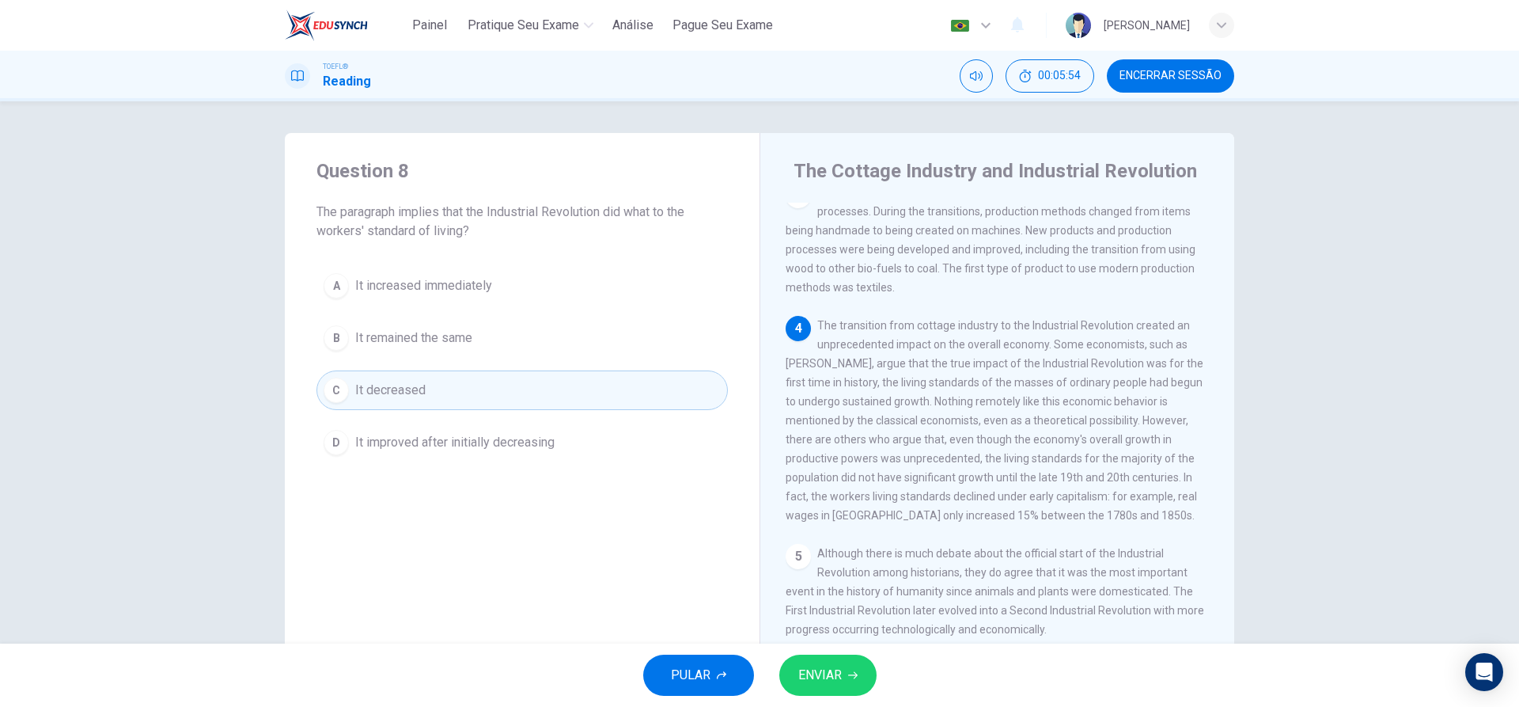
click at [829, 677] on span "ENVIAR" at bounding box center [821, 675] width 44 height 22
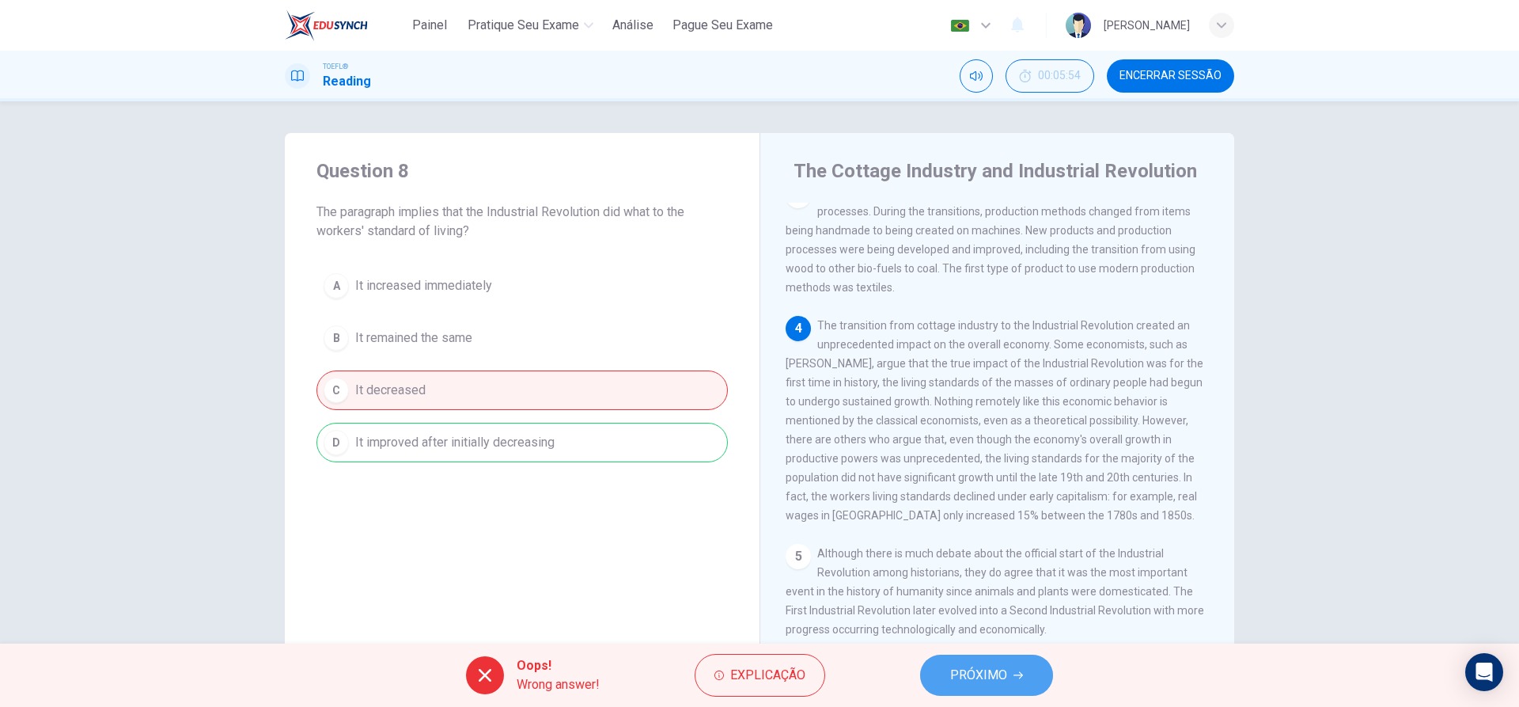
click at [969, 683] on span "PRÓXIMO" at bounding box center [978, 675] width 57 height 22
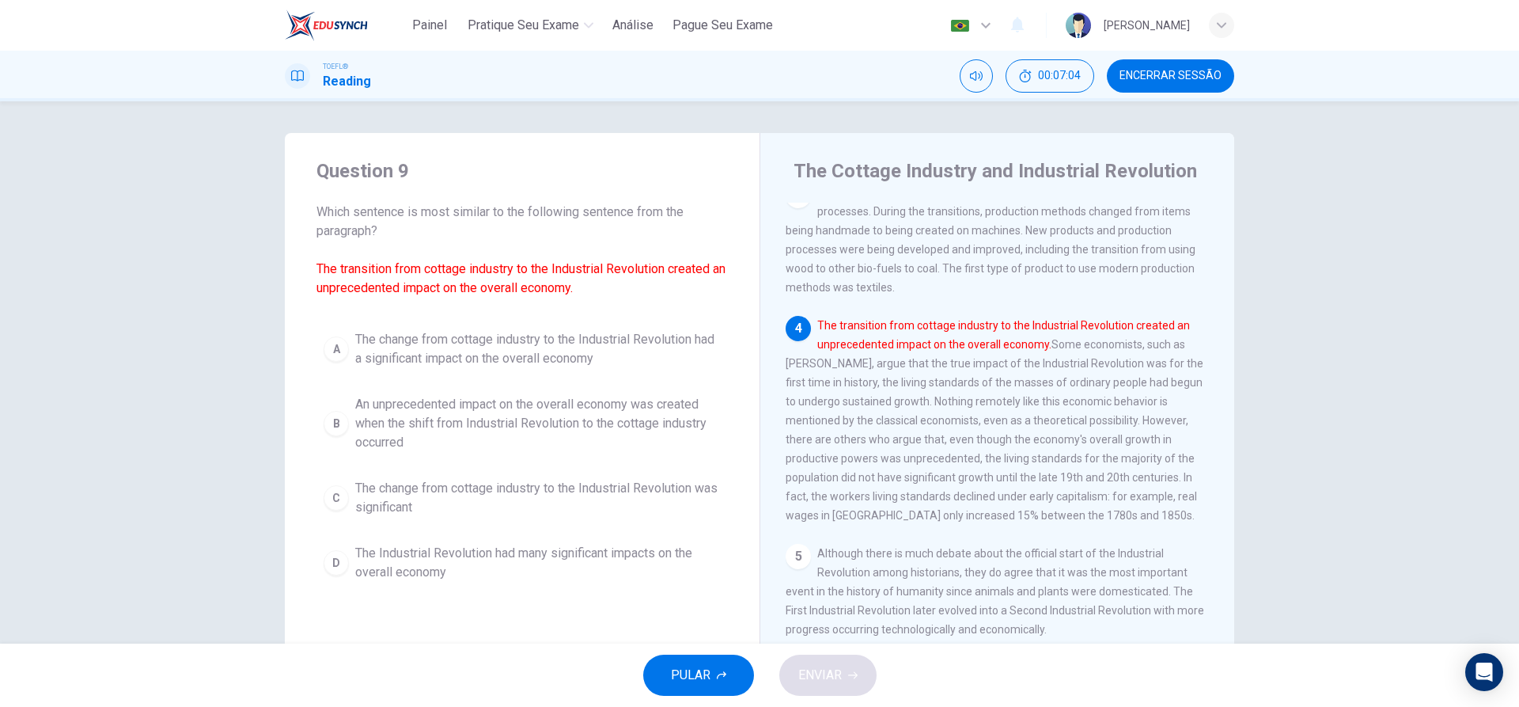
click at [336, 346] on div "A" at bounding box center [336, 348] width 25 height 25
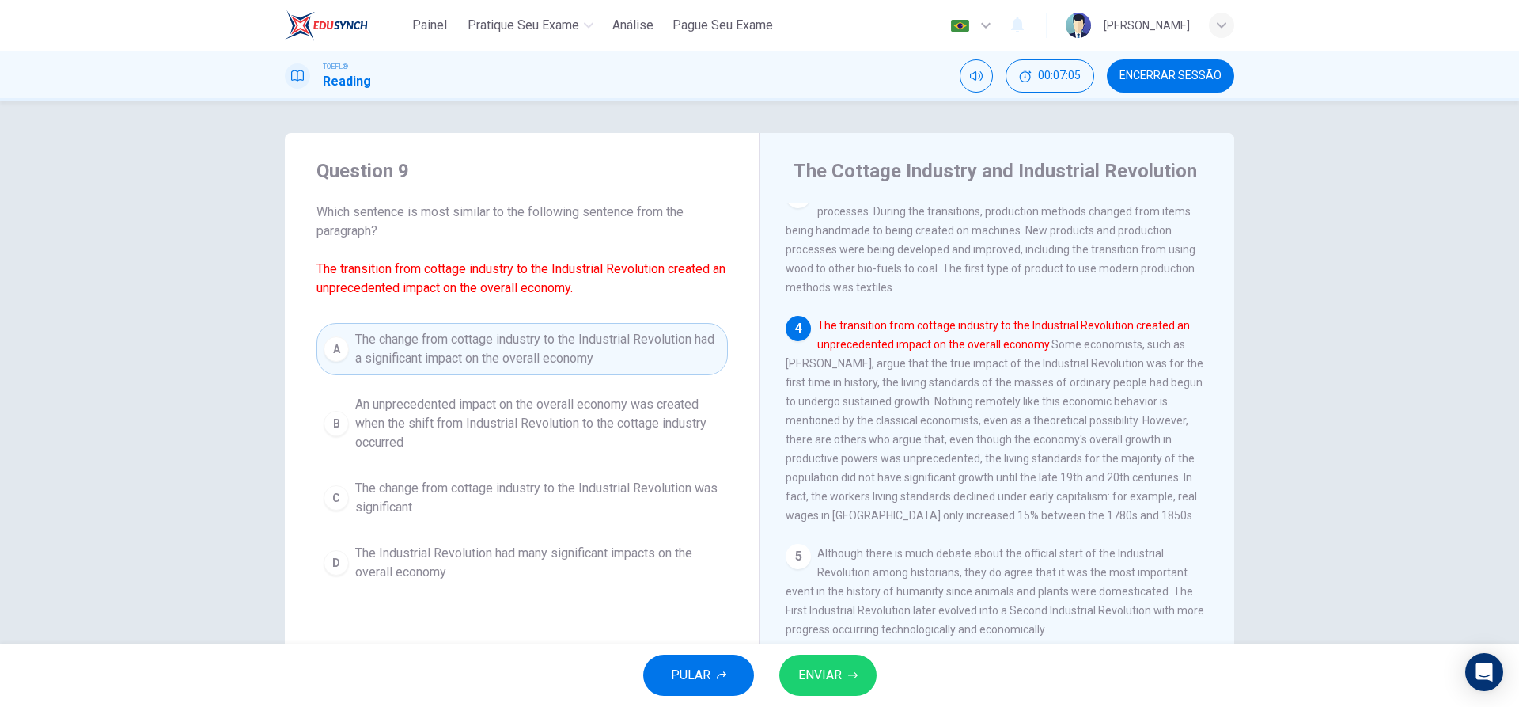
click at [815, 683] on span "ENVIAR" at bounding box center [821, 675] width 44 height 22
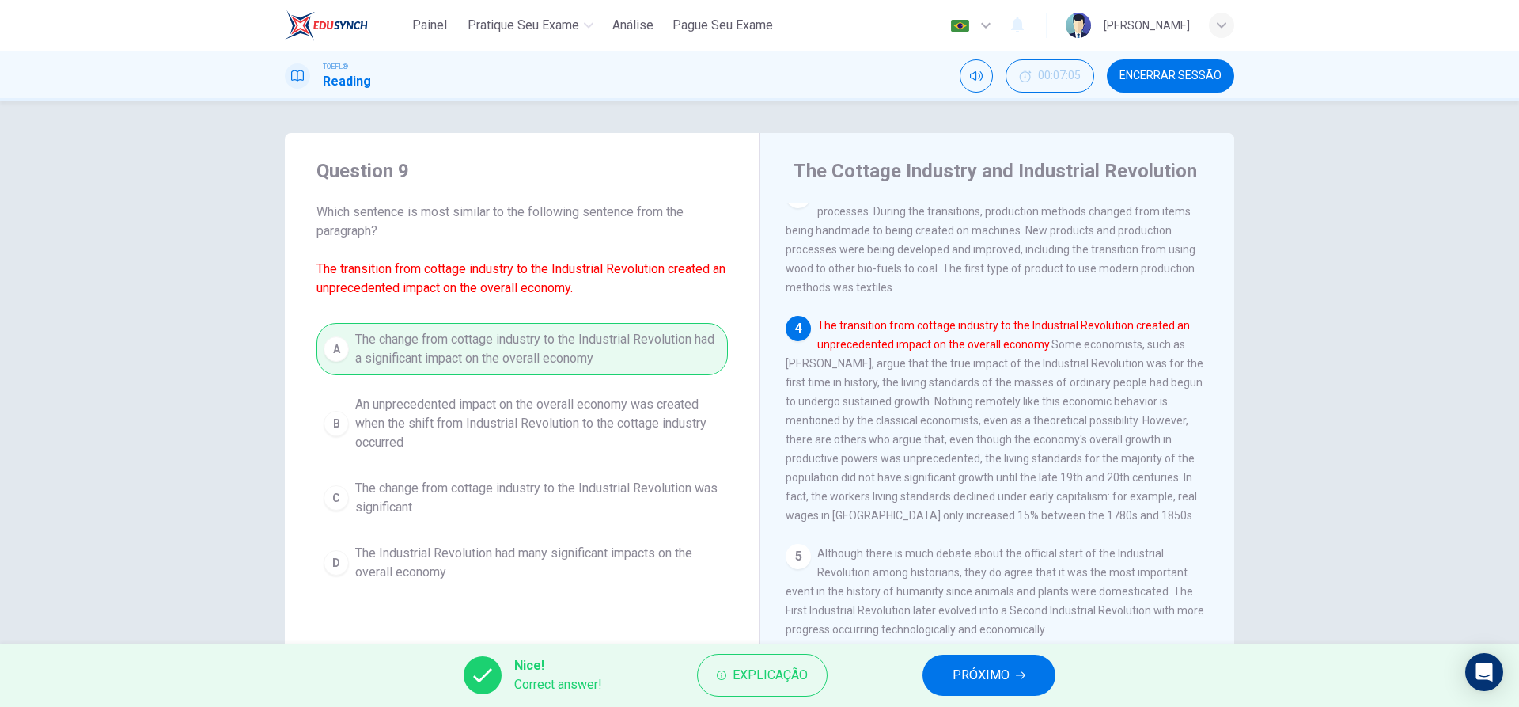
click at [986, 686] on button "PRÓXIMO" at bounding box center [989, 674] width 133 height 41
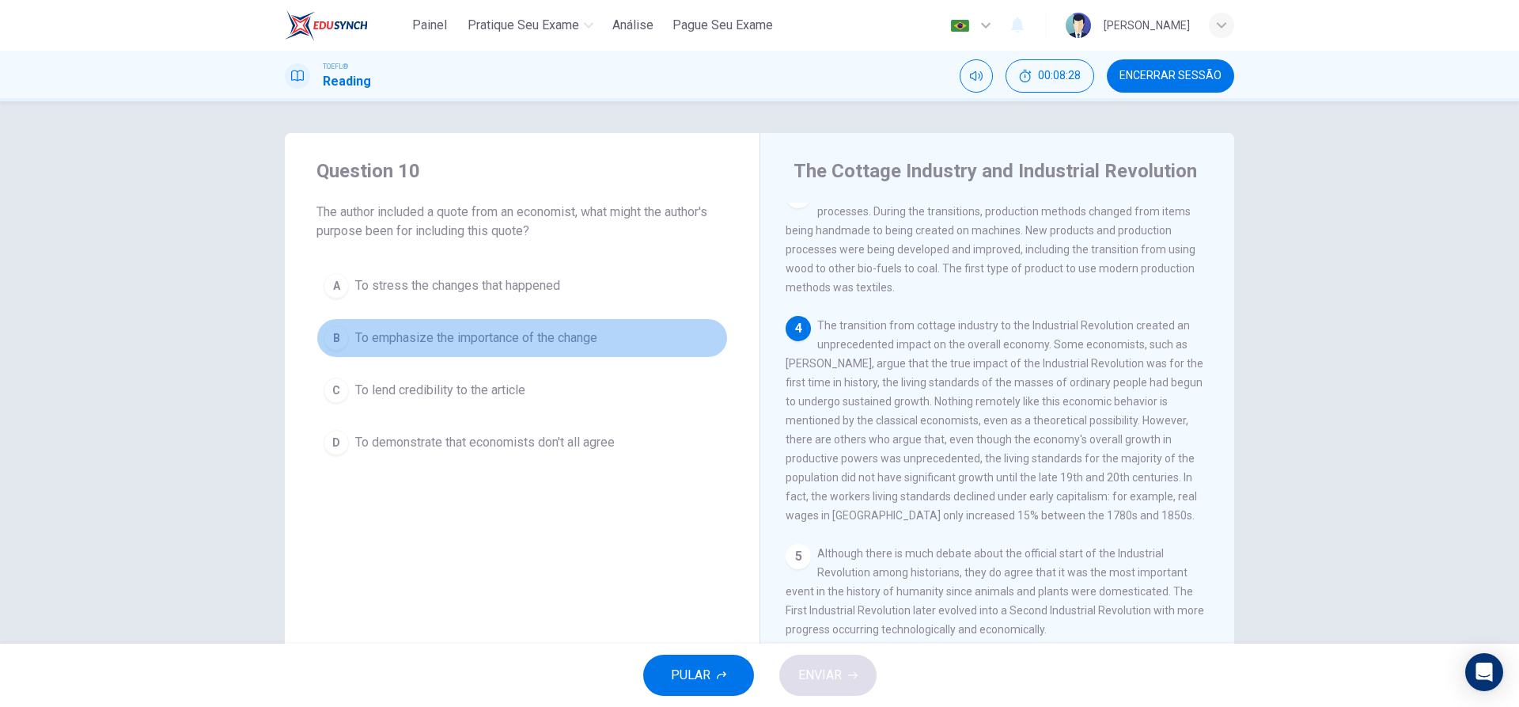
click at [332, 339] on div "B" at bounding box center [336, 337] width 25 height 25
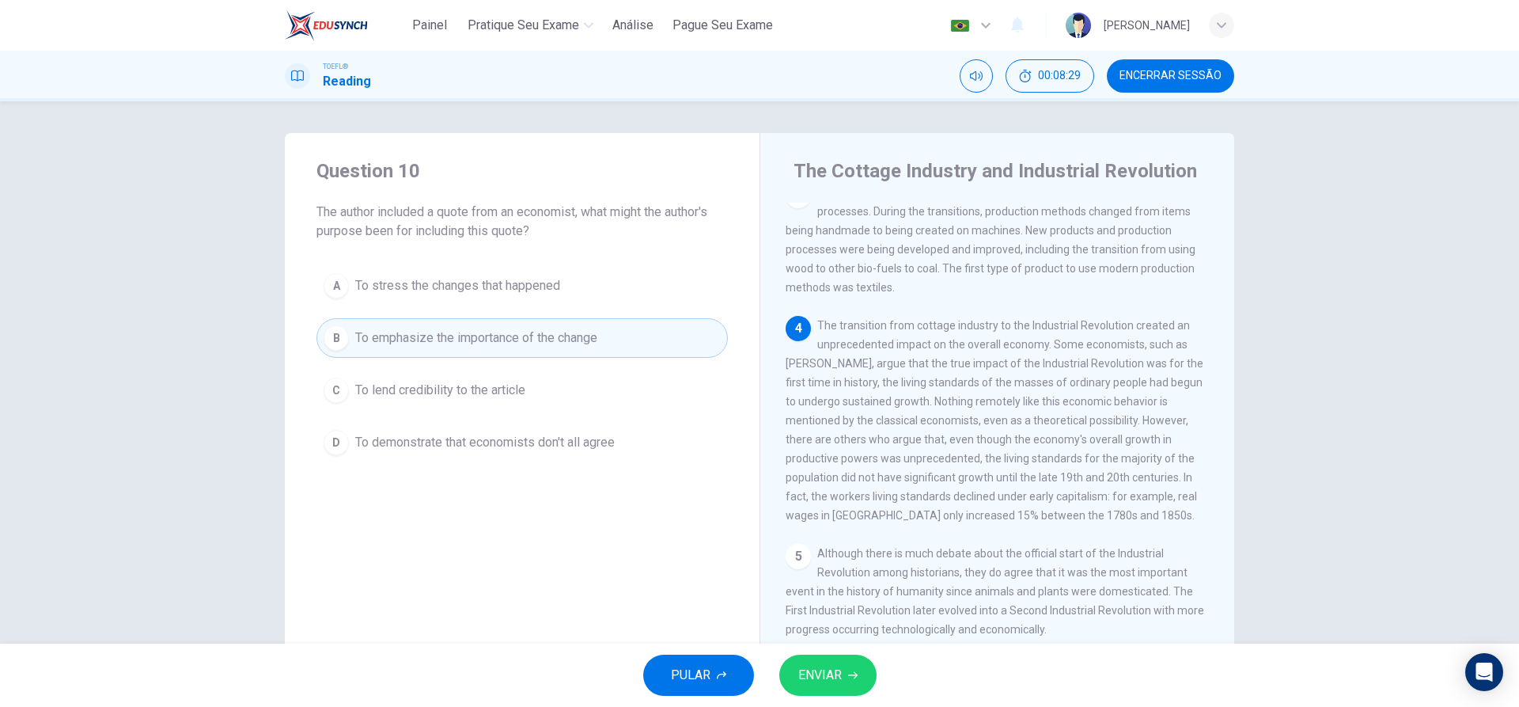
click at [818, 670] on span "ENVIAR" at bounding box center [821, 675] width 44 height 22
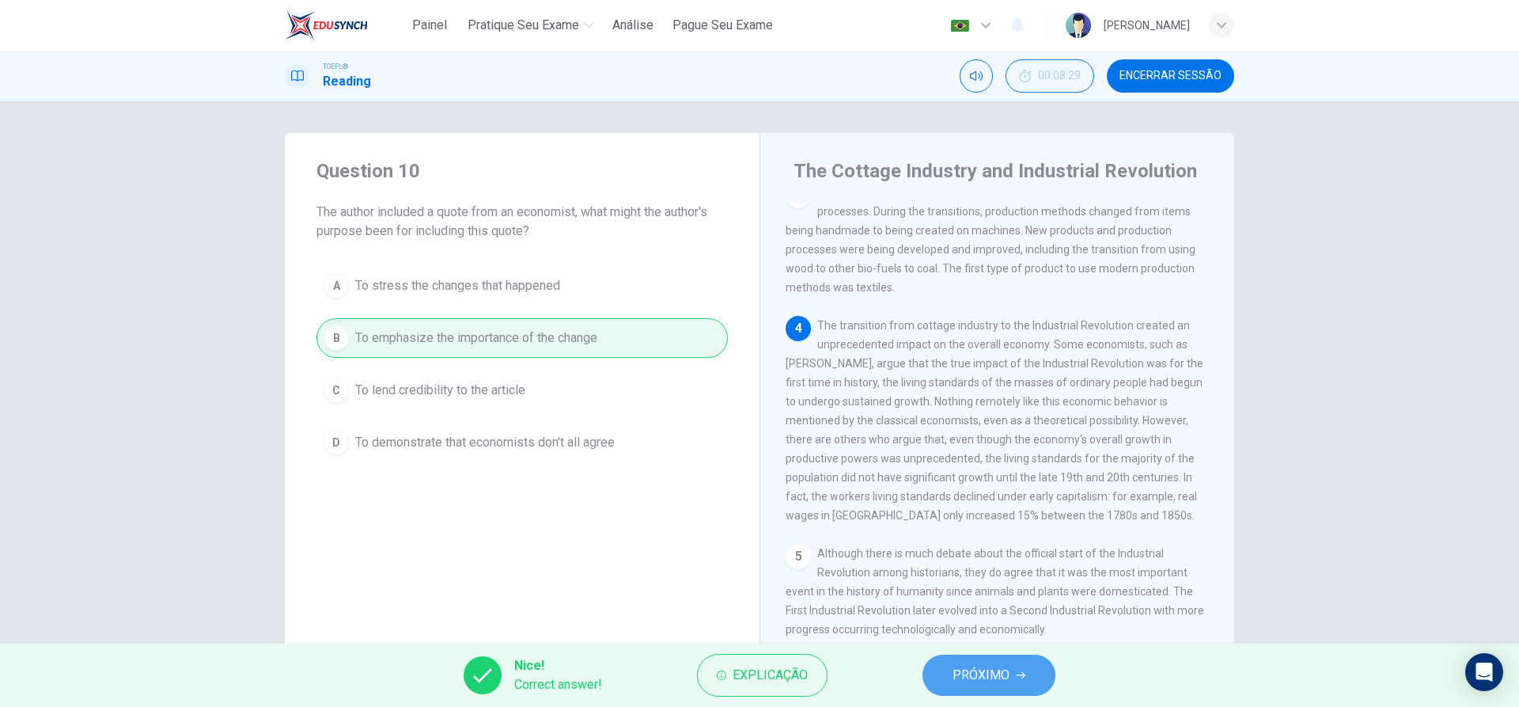
click at [969, 669] on span "PRÓXIMO" at bounding box center [981, 675] width 57 height 22
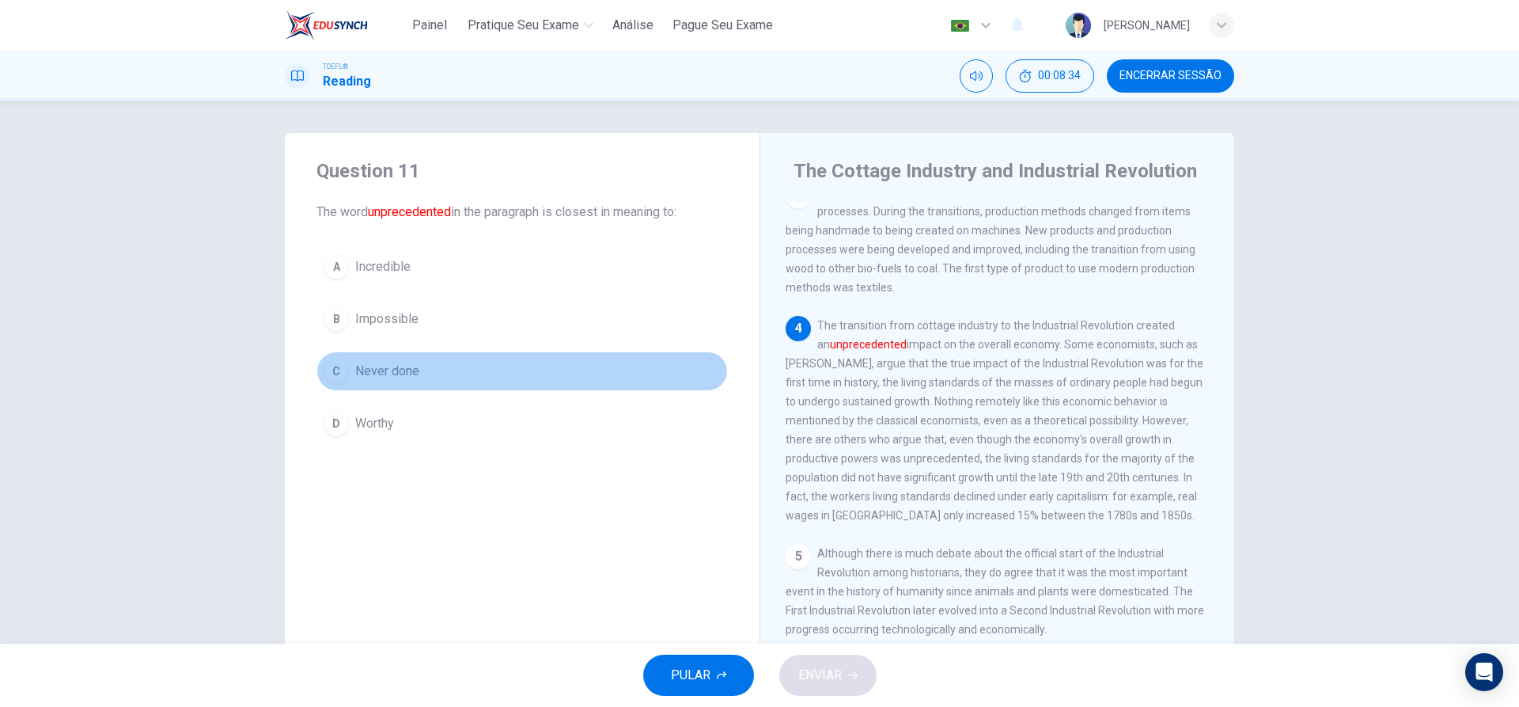
click at [341, 380] on div "C" at bounding box center [336, 371] width 25 height 25
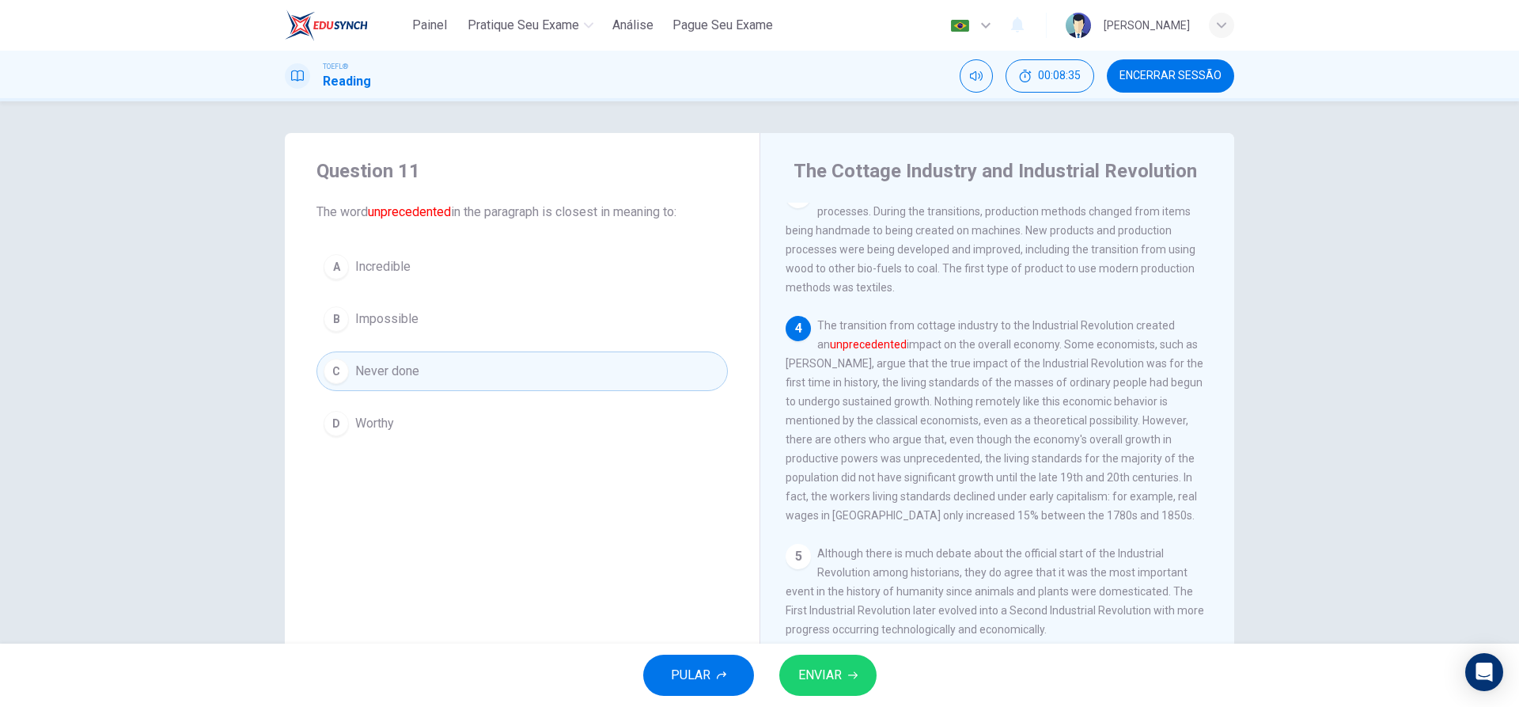
click at [795, 670] on button "ENVIAR" at bounding box center [828, 674] width 97 height 41
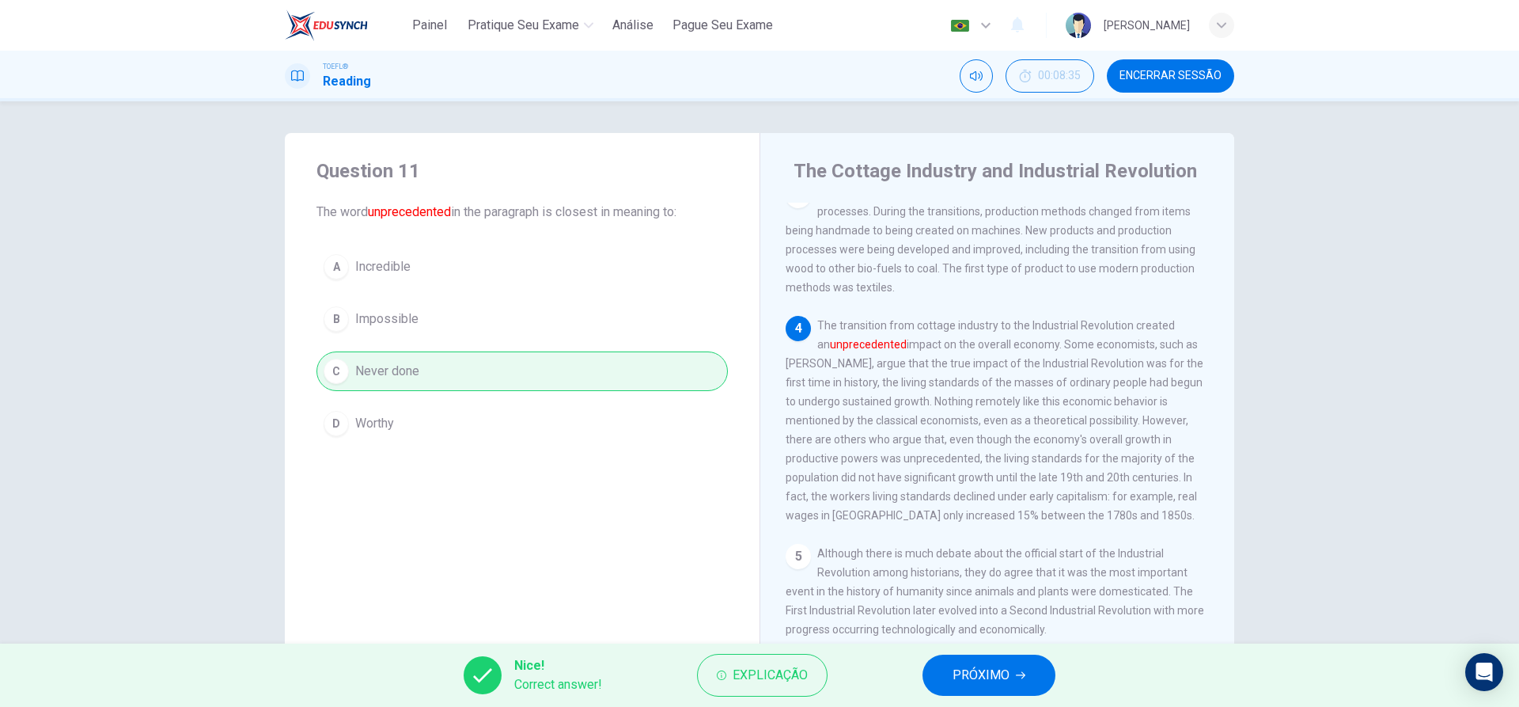
click at [1004, 666] on span "PRÓXIMO" at bounding box center [981, 675] width 57 height 22
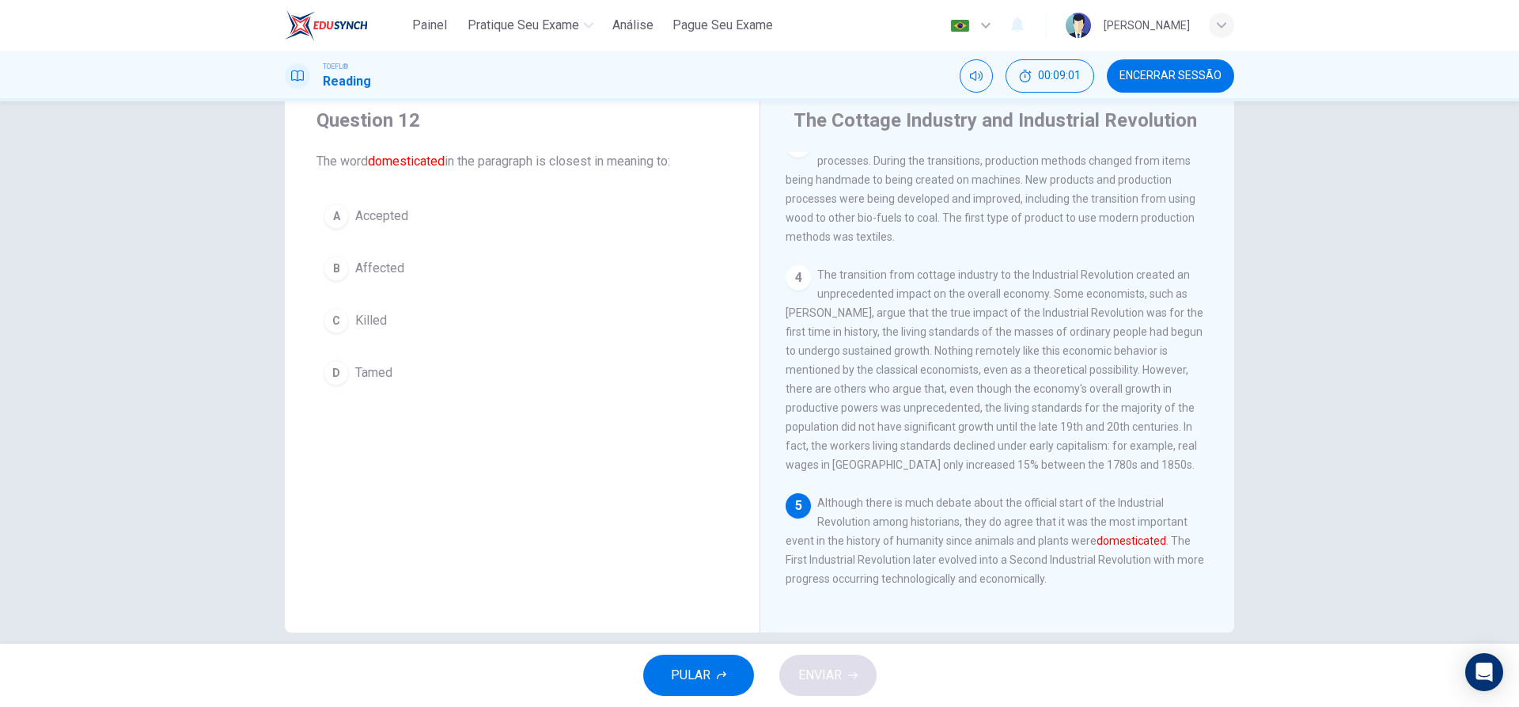
scroll to position [71, 0]
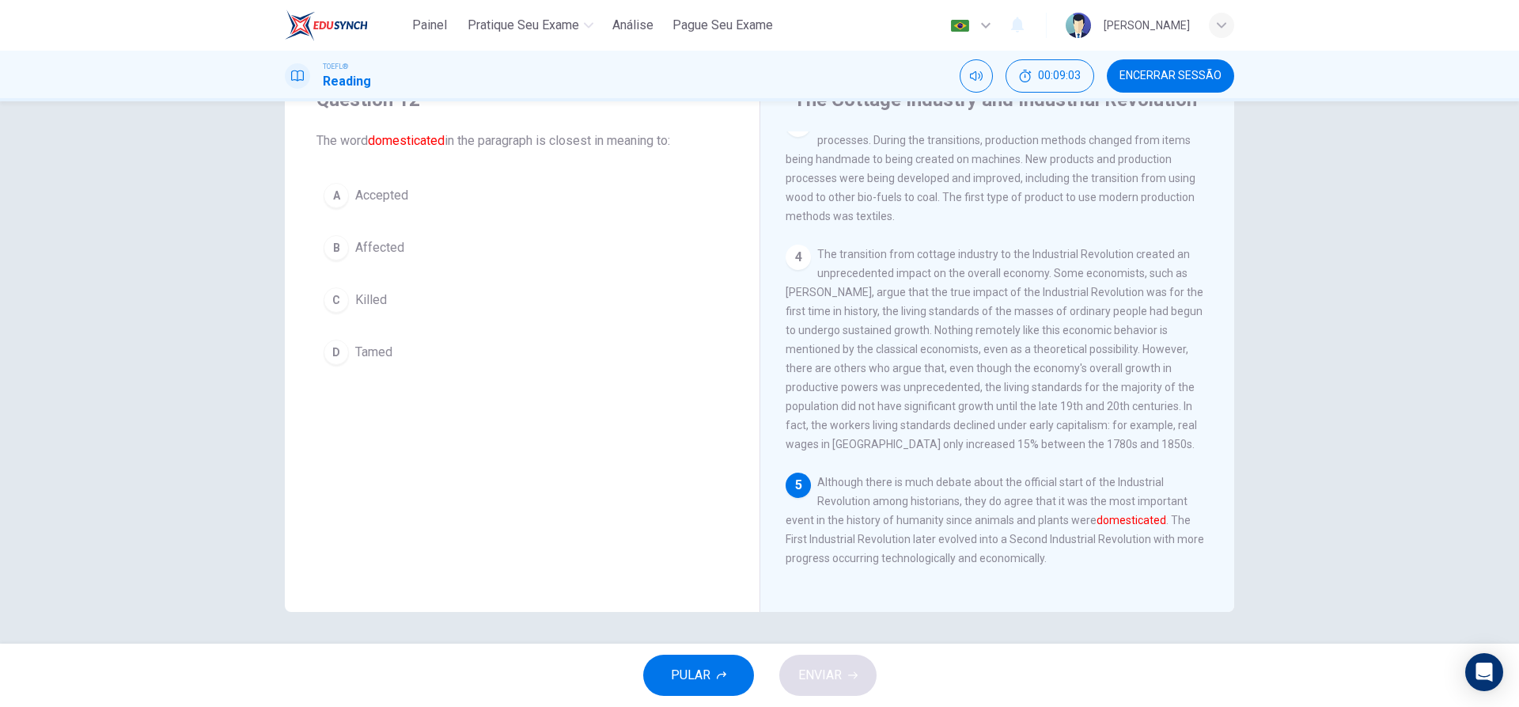
click at [335, 252] on div "B" at bounding box center [336, 247] width 25 height 25
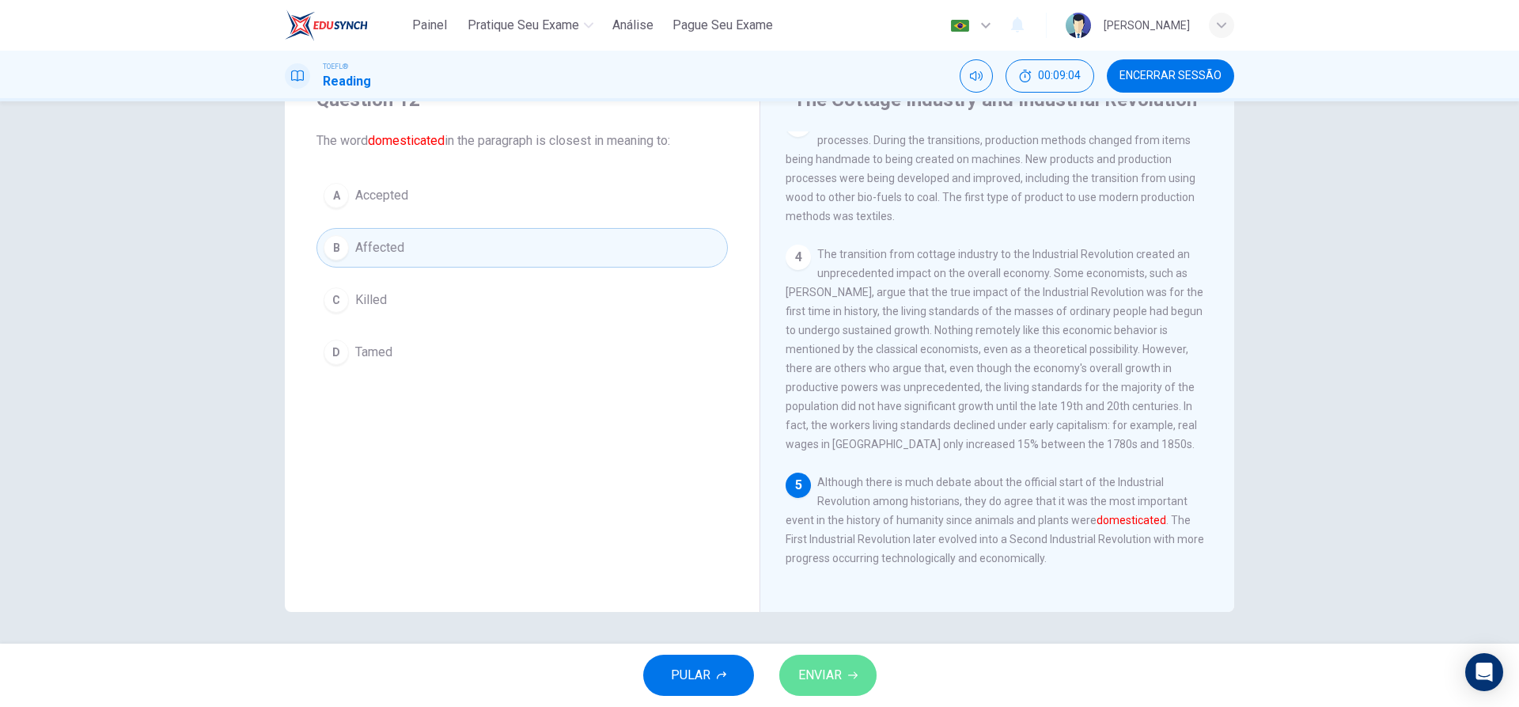
click at [820, 670] on span "ENVIAR" at bounding box center [821, 675] width 44 height 22
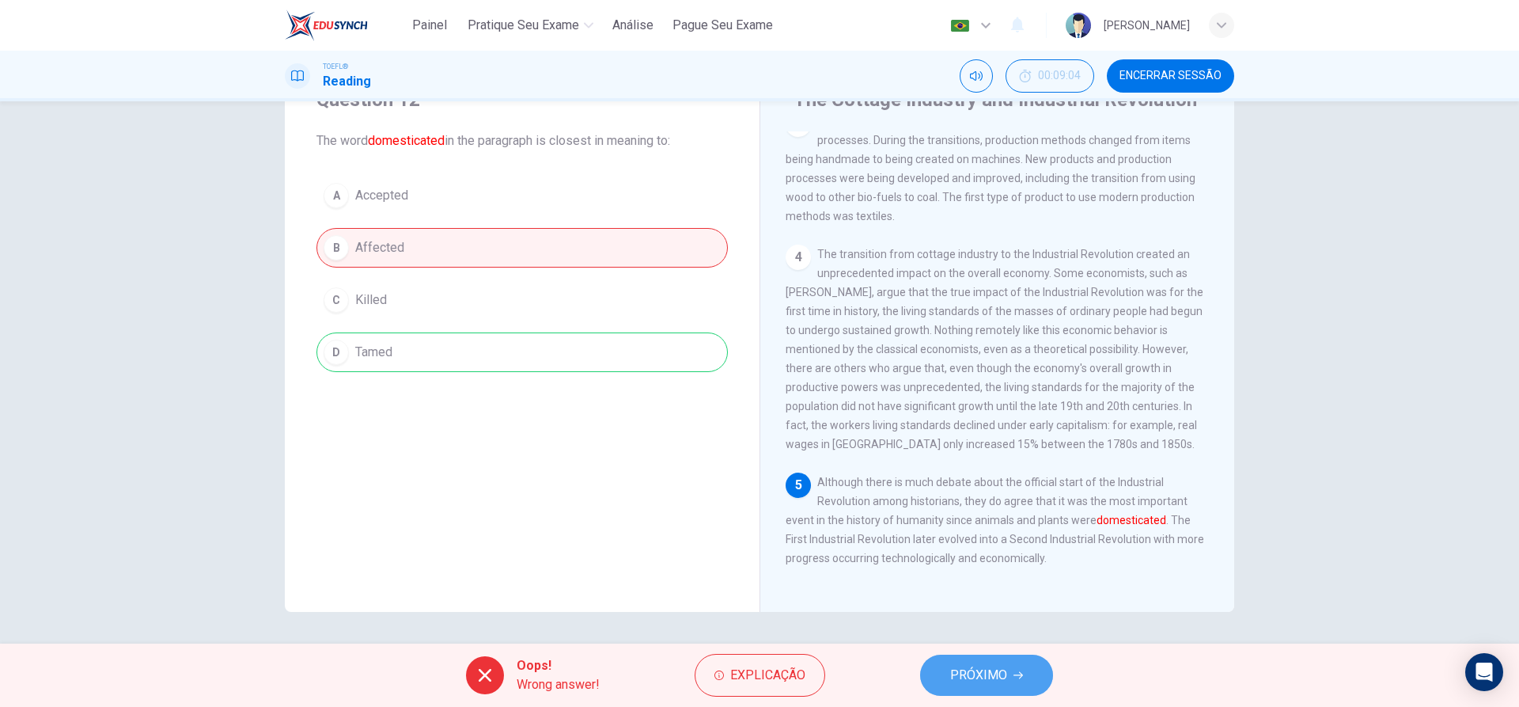
click at [943, 677] on button "PRÓXIMO" at bounding box center [986, 674] width 133 height 41
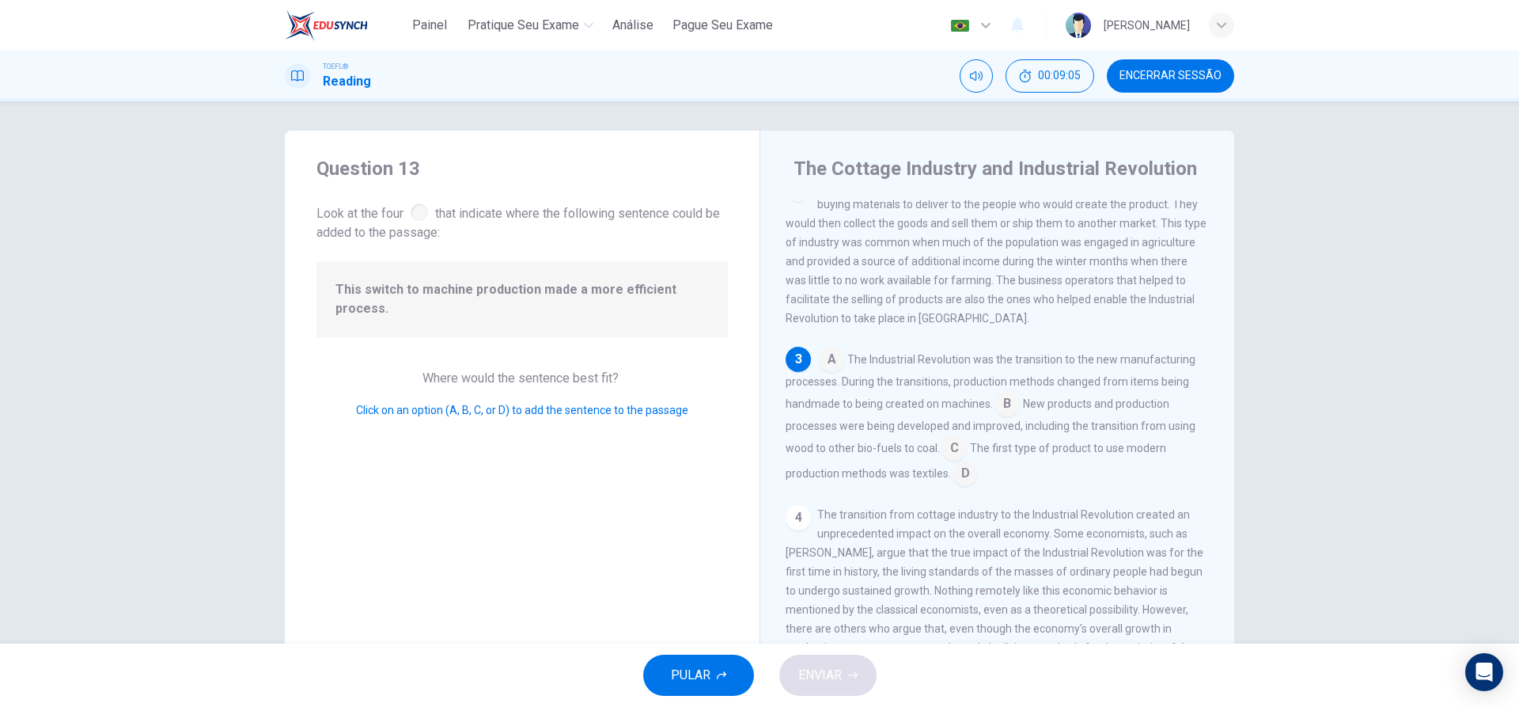
scroll to position [0, 0]
click at [1002, 419] on input at bounding box center [1007, 407] width 25 height 25
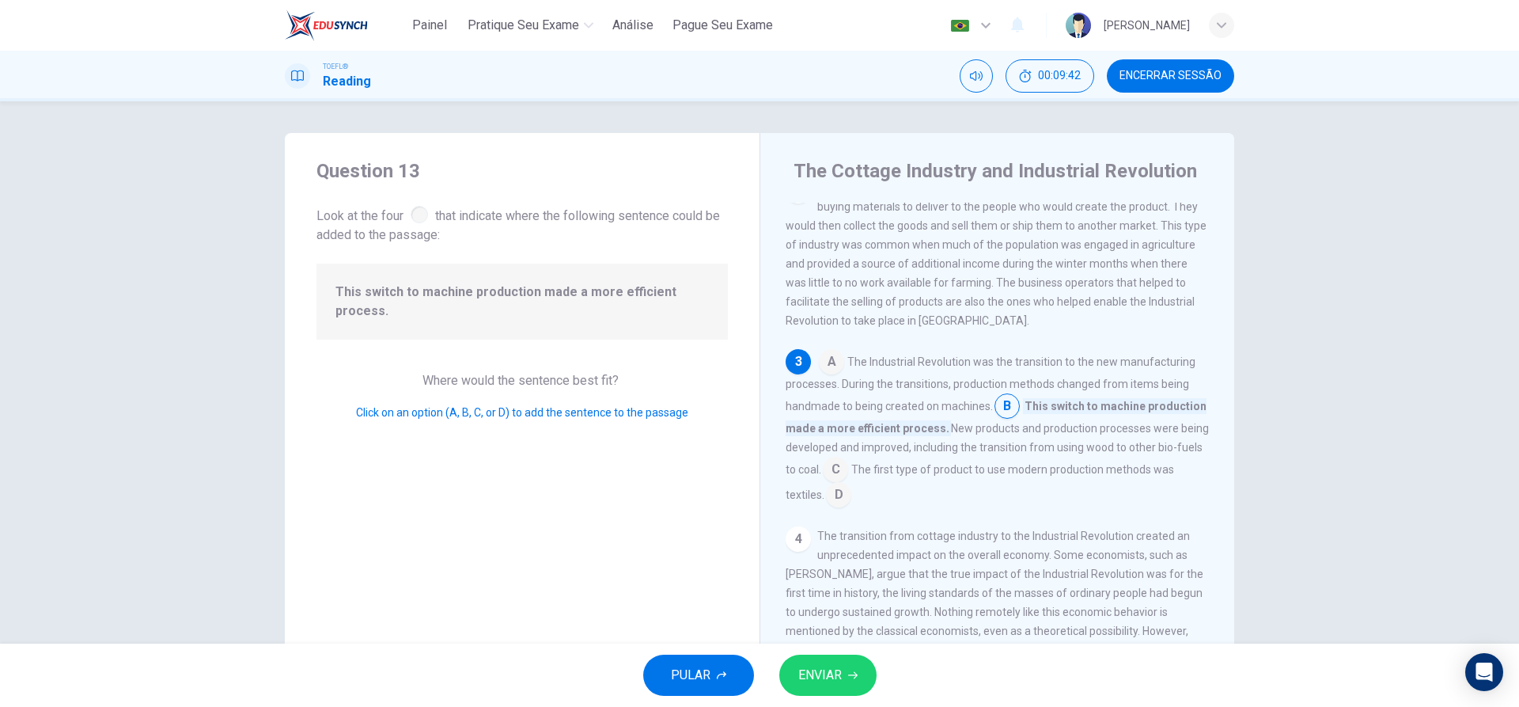
click at [833, 681] on span "ENVIAR" at bounding box center [821, 675] width 44 height 22
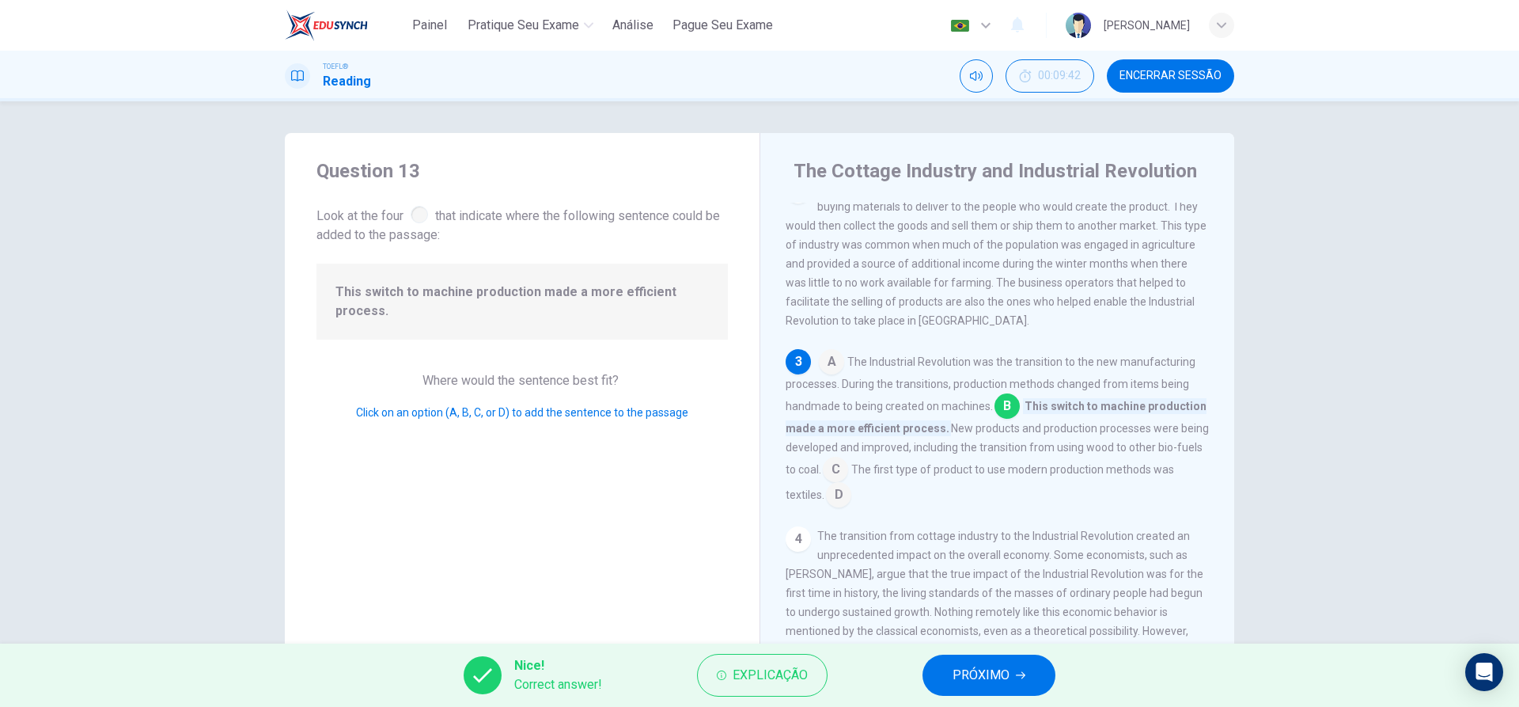
click at [979, 671] on span "PRÓXIMO" at bounding box center [981, 675] width 57 height 22
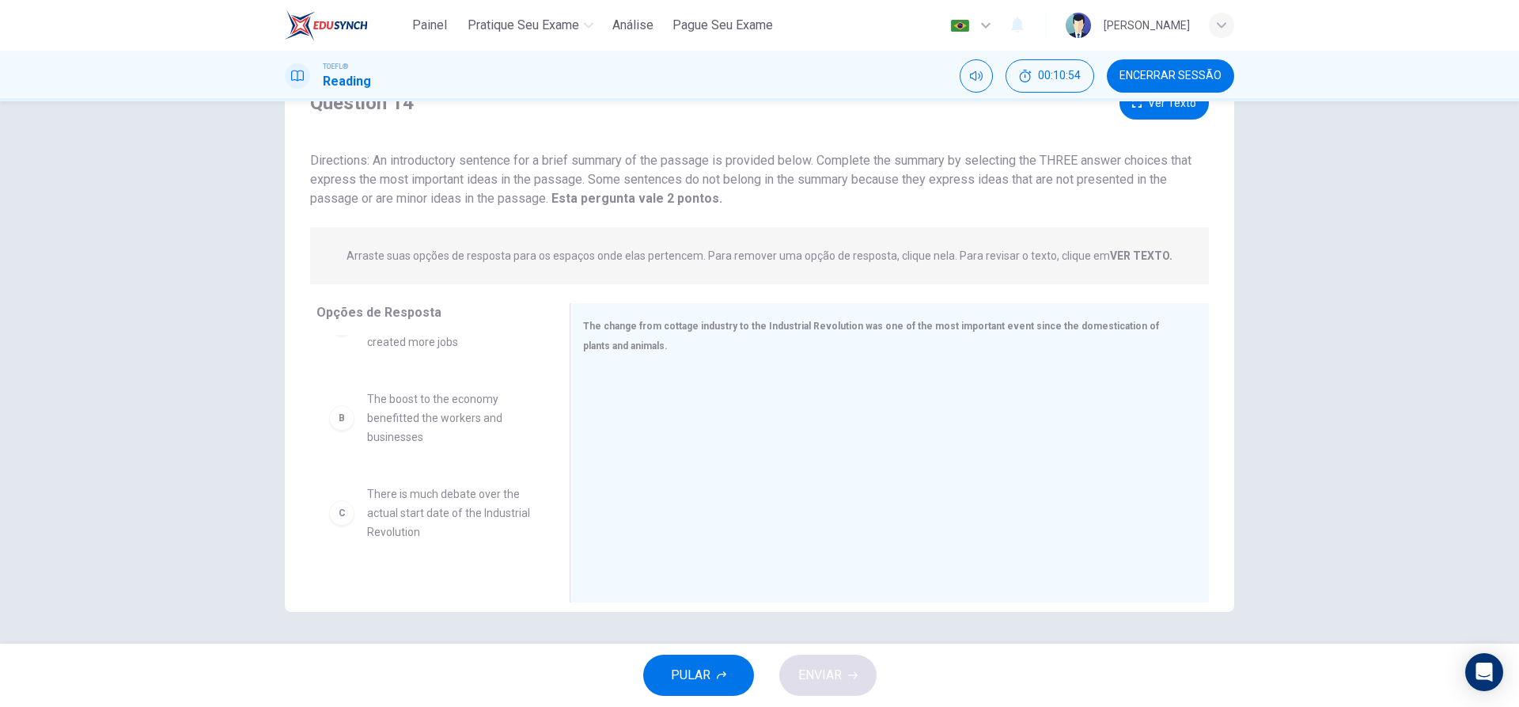
scroll to position [90, 0]
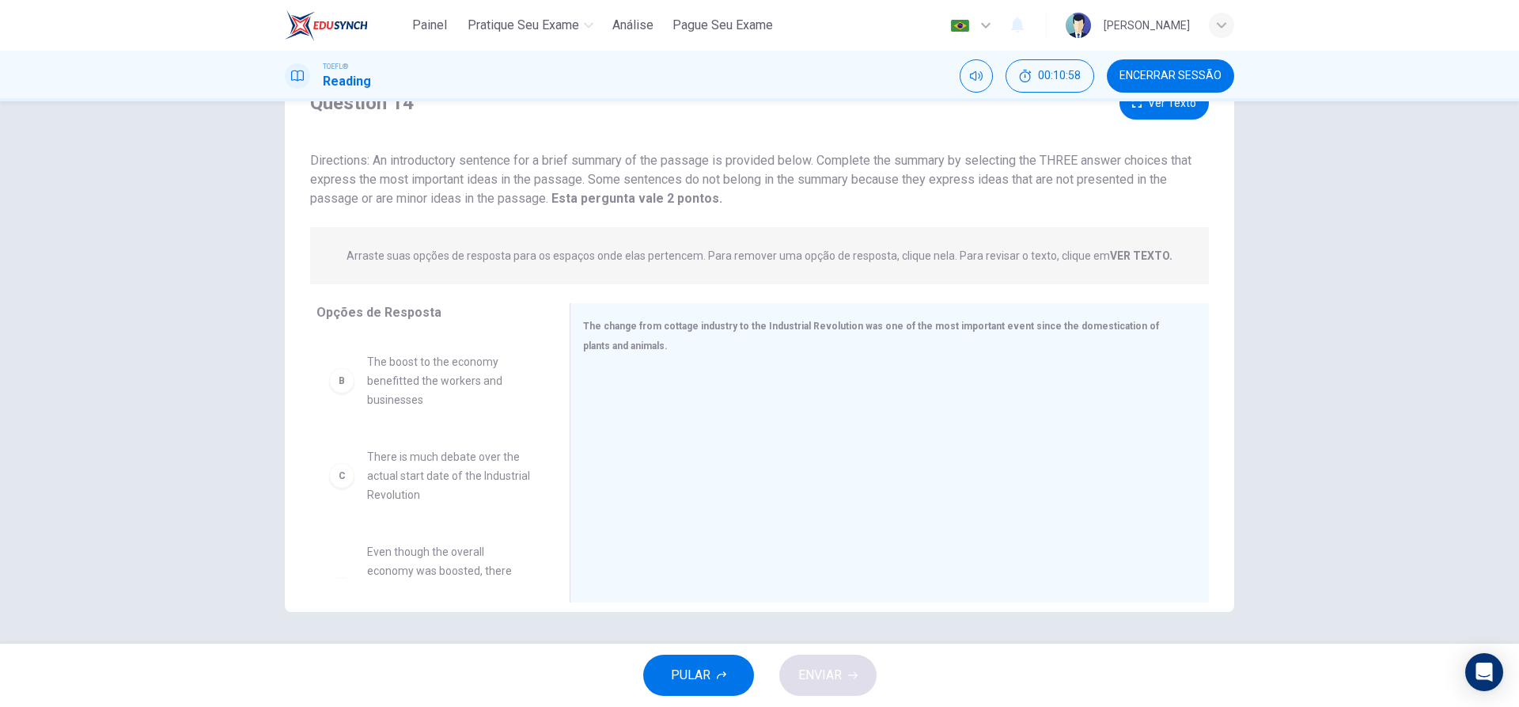
click at [349, 393] on div "B The boost to the economy benefitted the workers and businesses" at bounding box center [430, 380] width 203 height 57
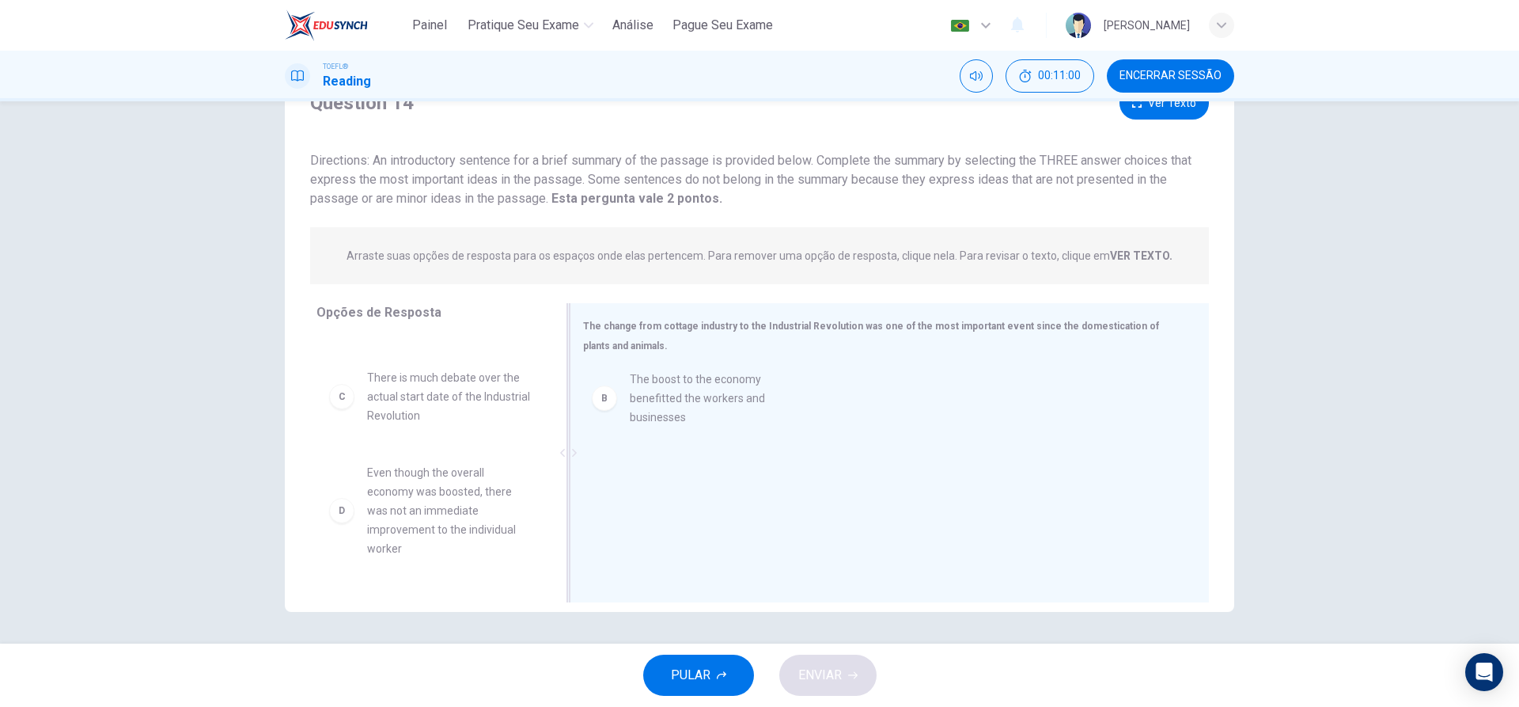
drag, startPoint x: 344, startPoint y: 385, endPoint x: 647, endPoint y: 403, distance: 302.8
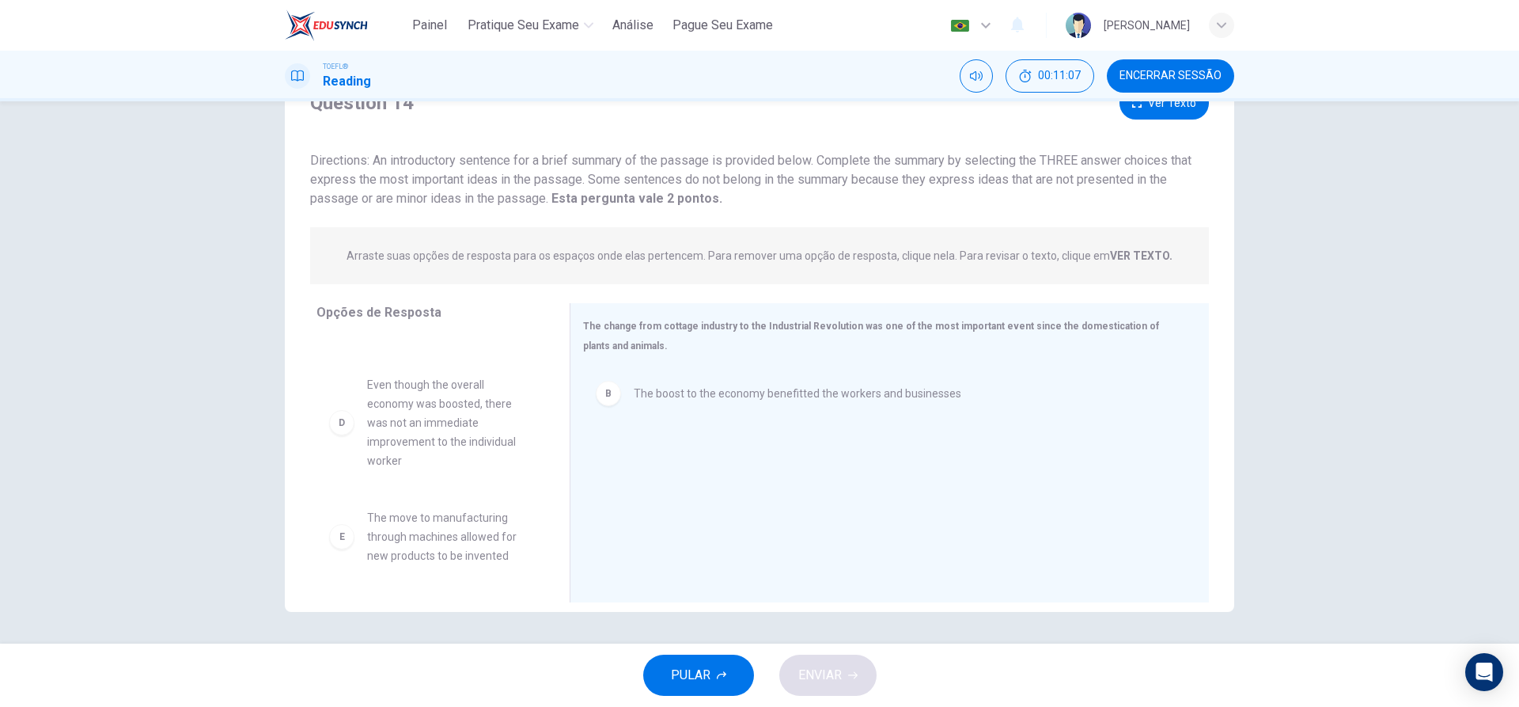
scroll to position [165, 0]
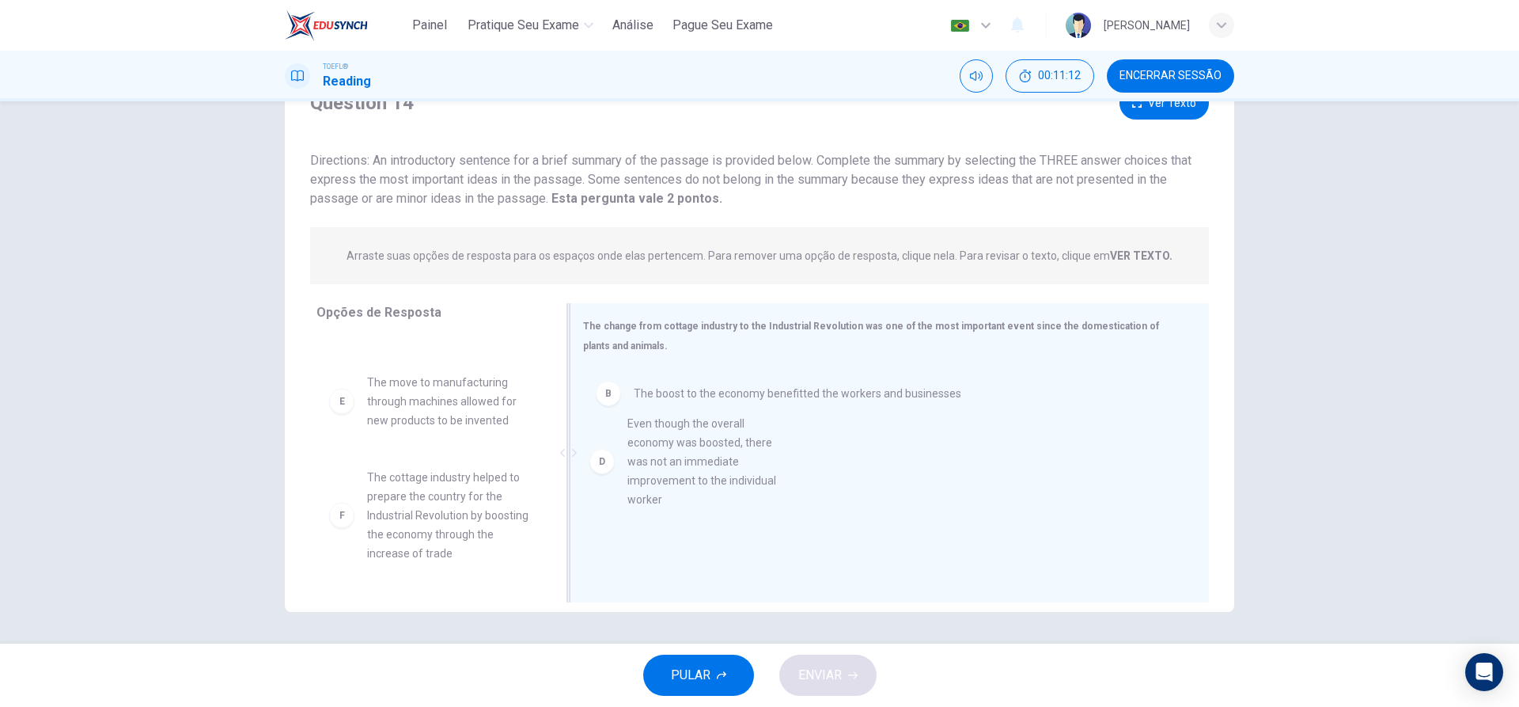
drag, startPoint x: 343, startPoint y: 415, endPoint x: 619, endPoint y: 460, distance: 279.0
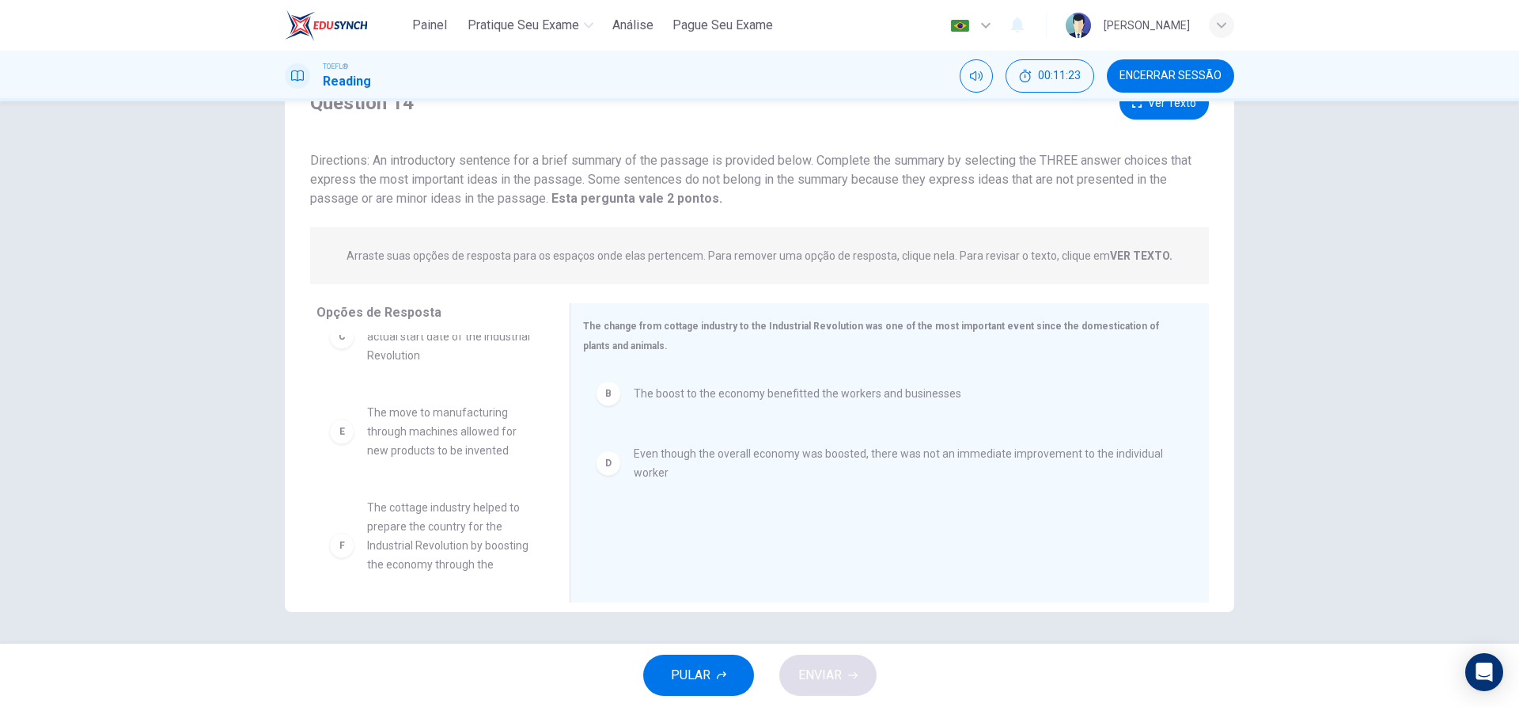
scroll to position [161, 0]
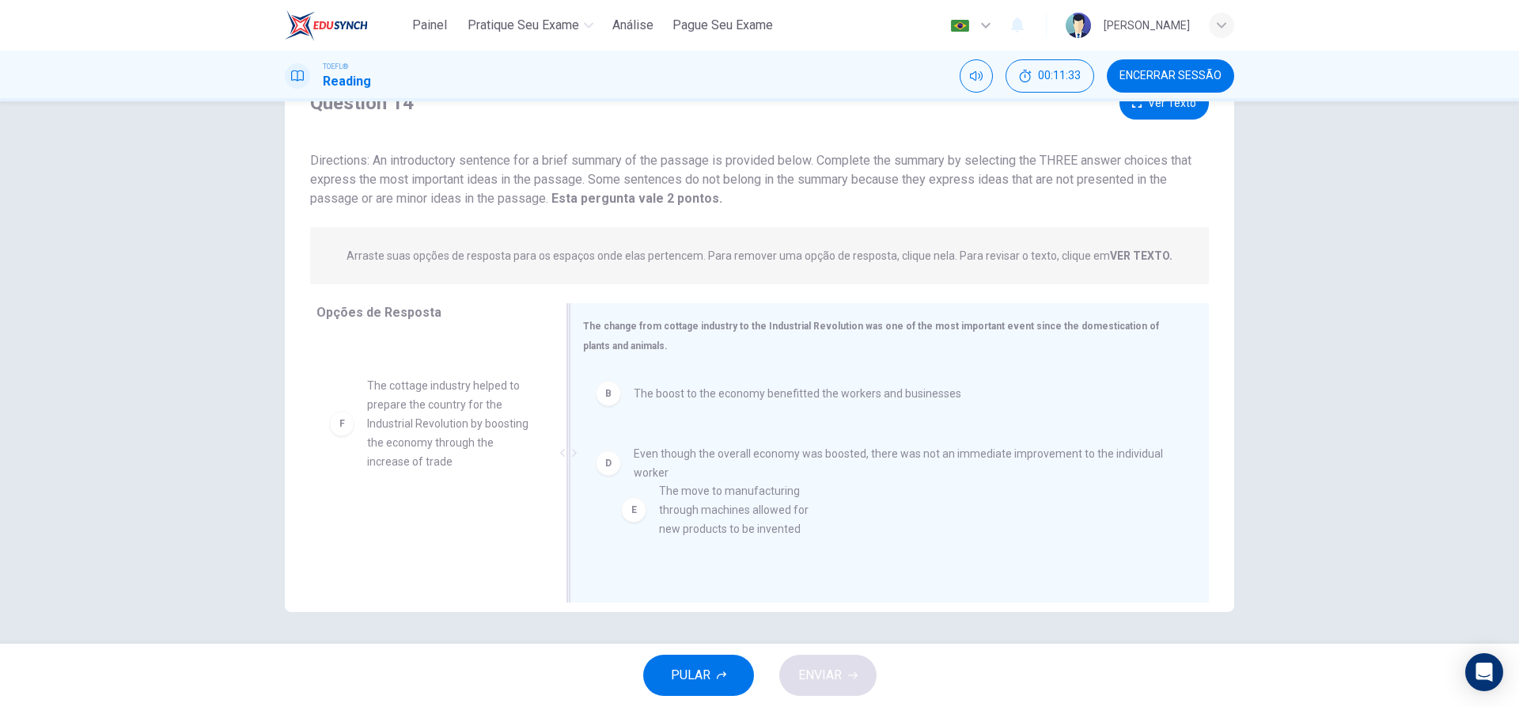
drag, startPoint x: 340, startPoint y: 410, endPoint x: 628, endPoint y: 522, distance: 308.9
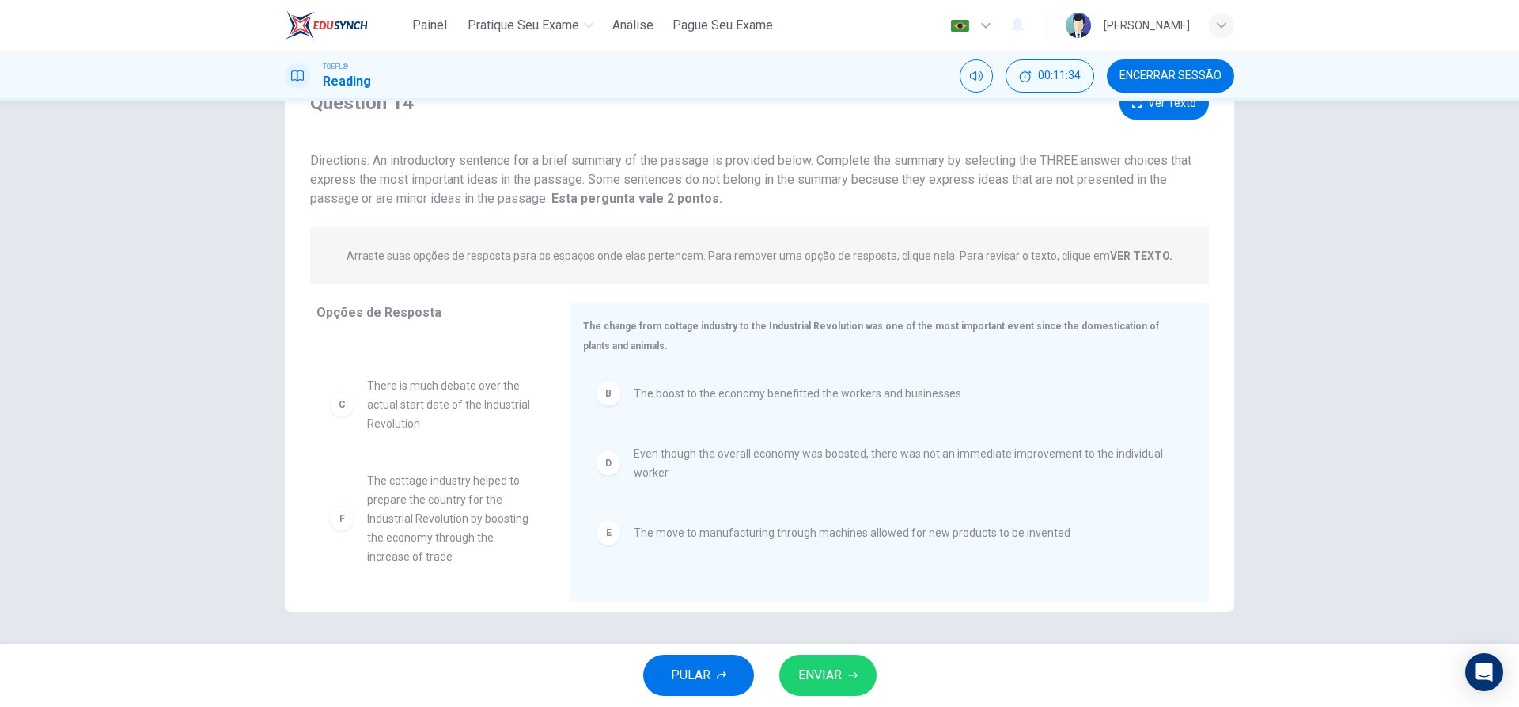
scroll to position [66, 0]
click at [821, 675] on span "ENVIAR" at bounding box center [821, 675] width 44 height 22
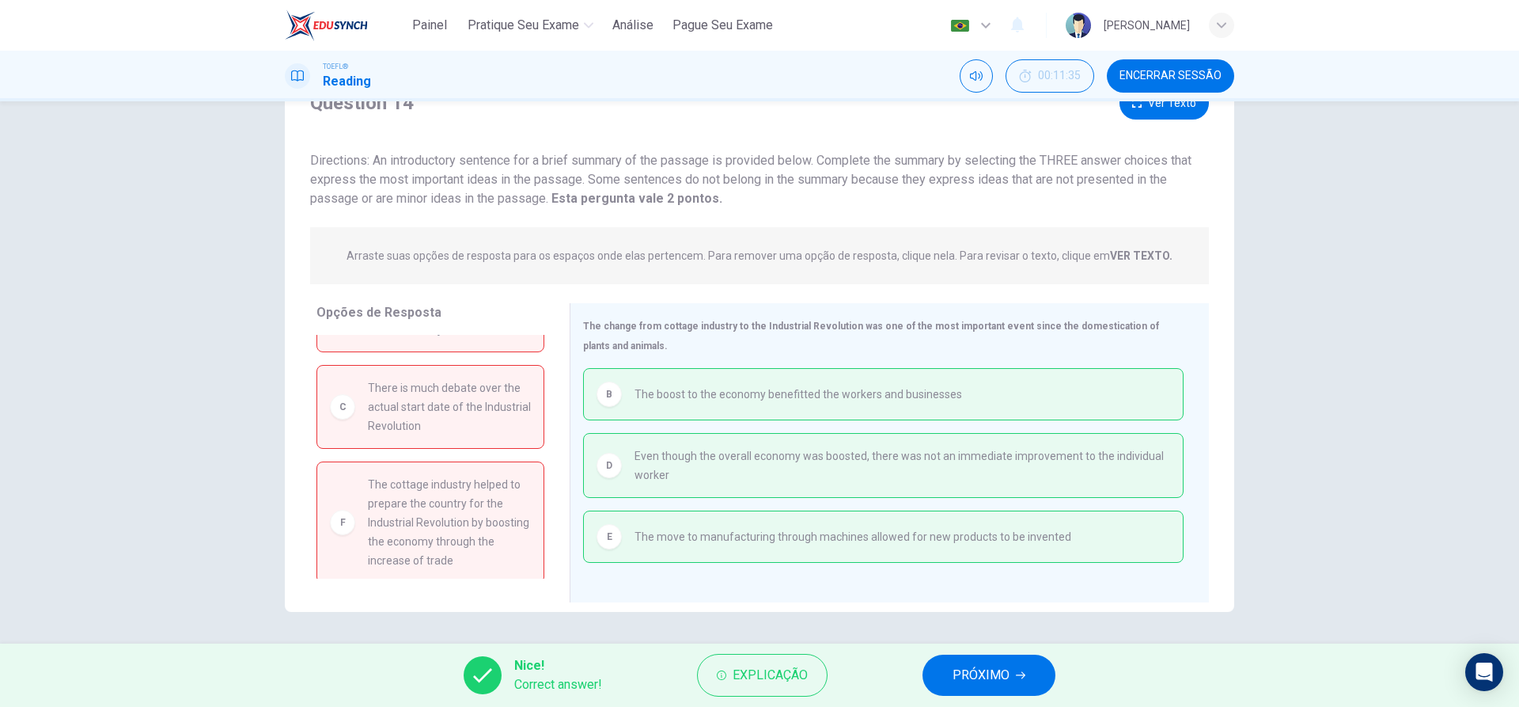
click at [969, 668] on span "PRÓXIMO" at bounding box center [981, 675] width 57 height 22
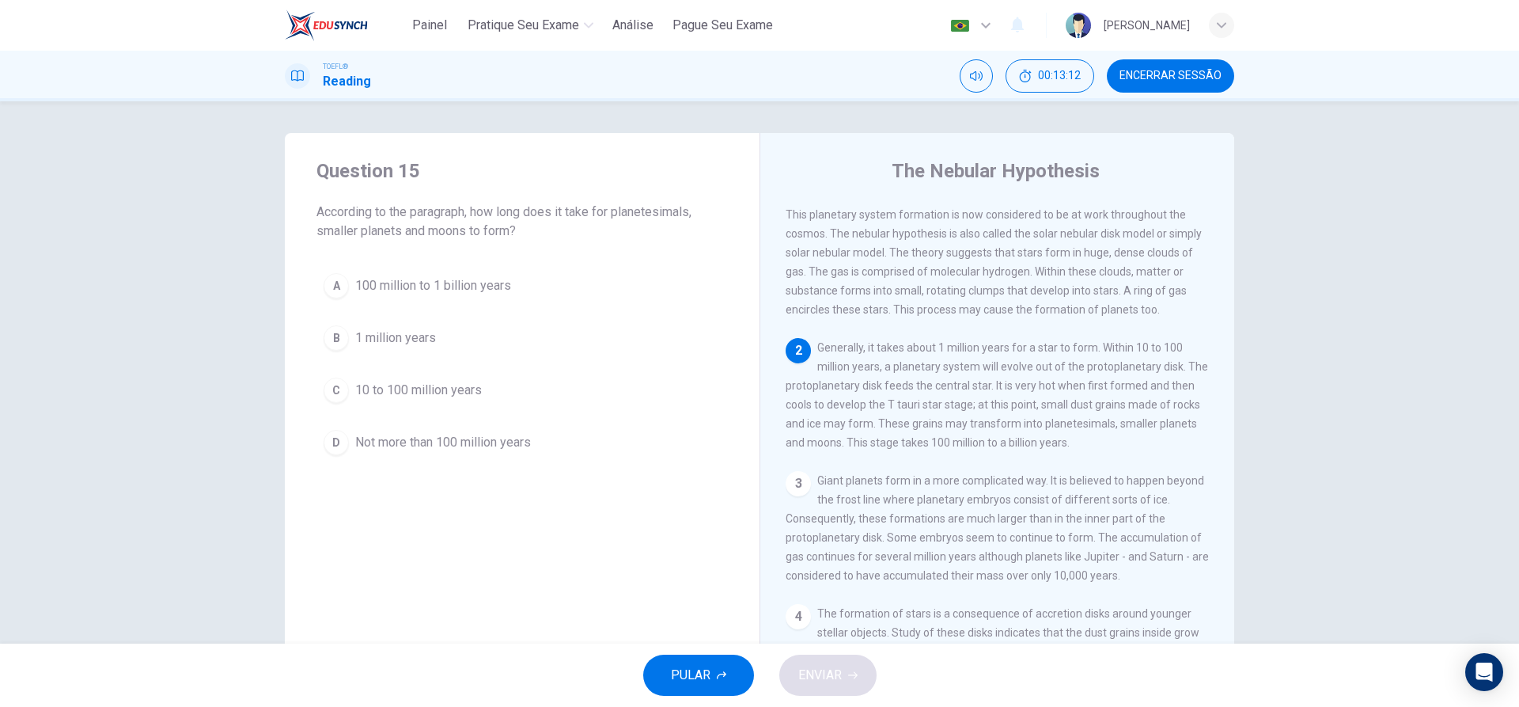
scroll to position [0, 0]
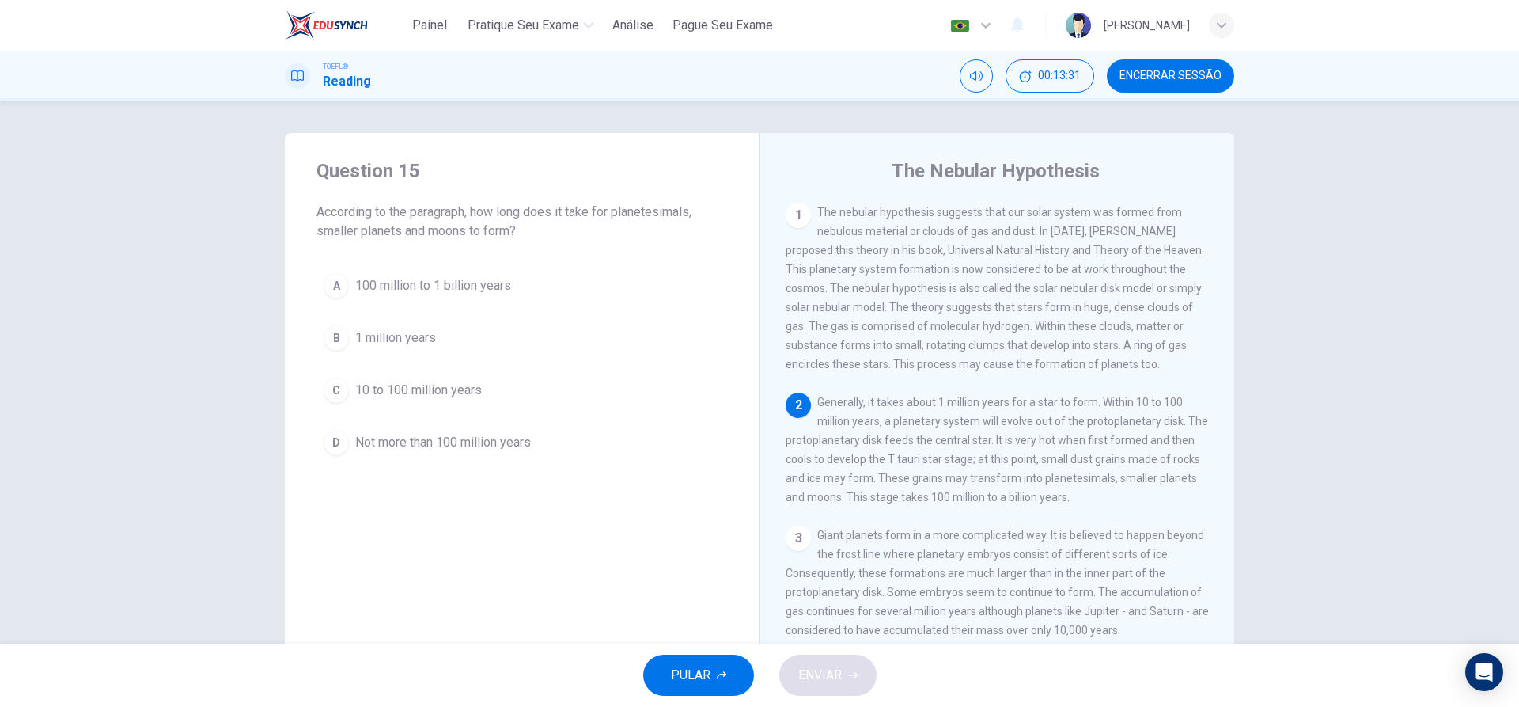
click at [337, 280] on div "A" at bounding box center [336, 285] width 25 height 25
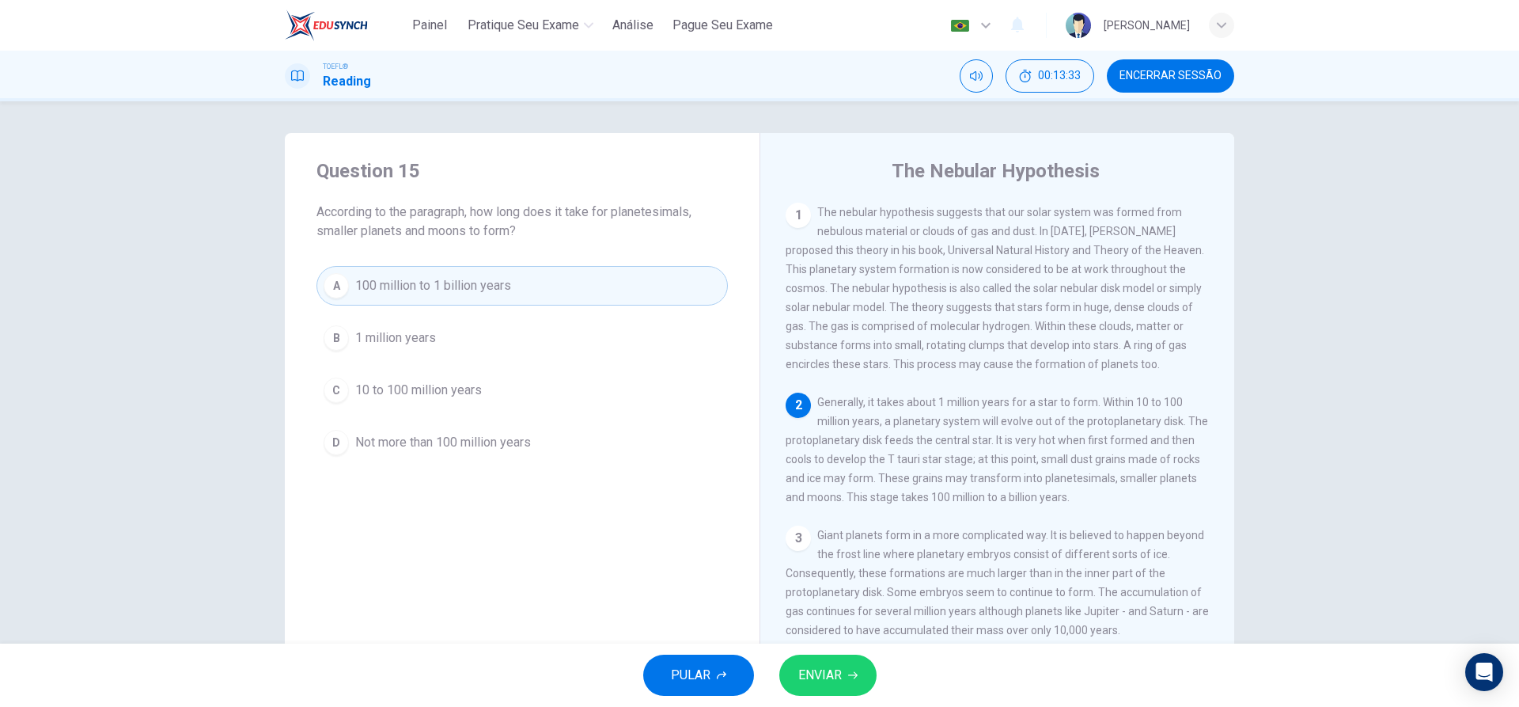
click at [836, 676] on span "ENVIAR" at bounding box center [821, 675] width 44 height 22
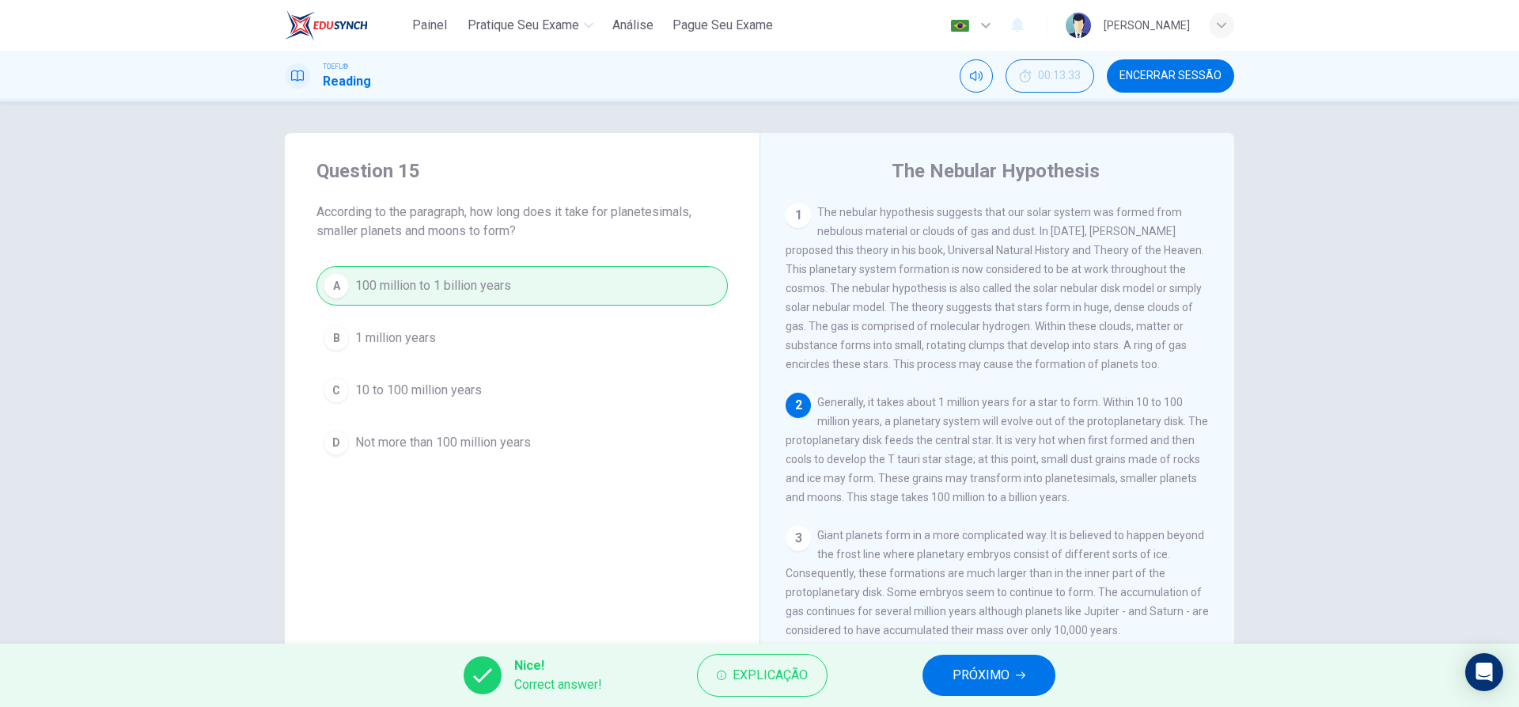
click at [981, 672] on span "PRÓXIMO" at bounding box center [981, 675] width 57 height 22
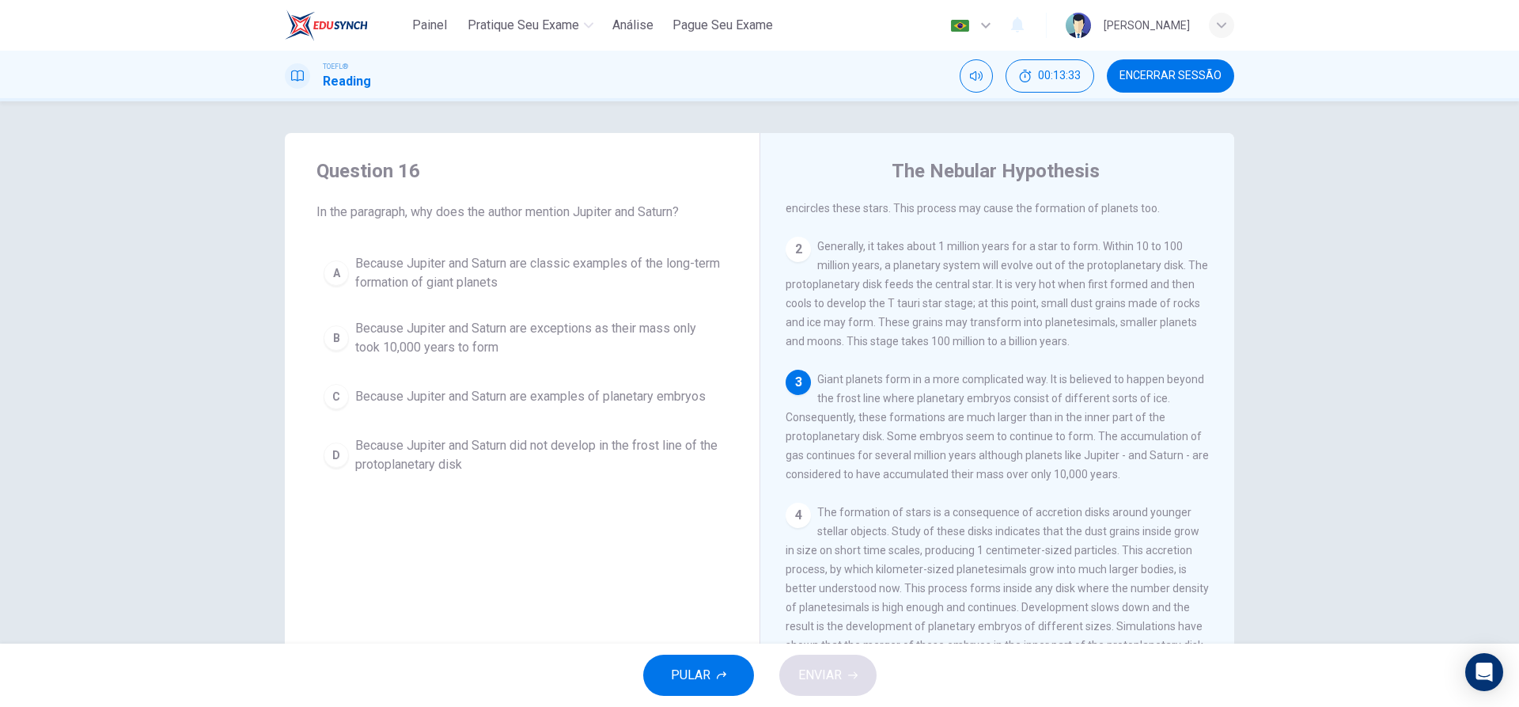
scroll to position [157, 0]
click at [337, 341] on div "B" at bounding box center [336, 337] width 25 height 25
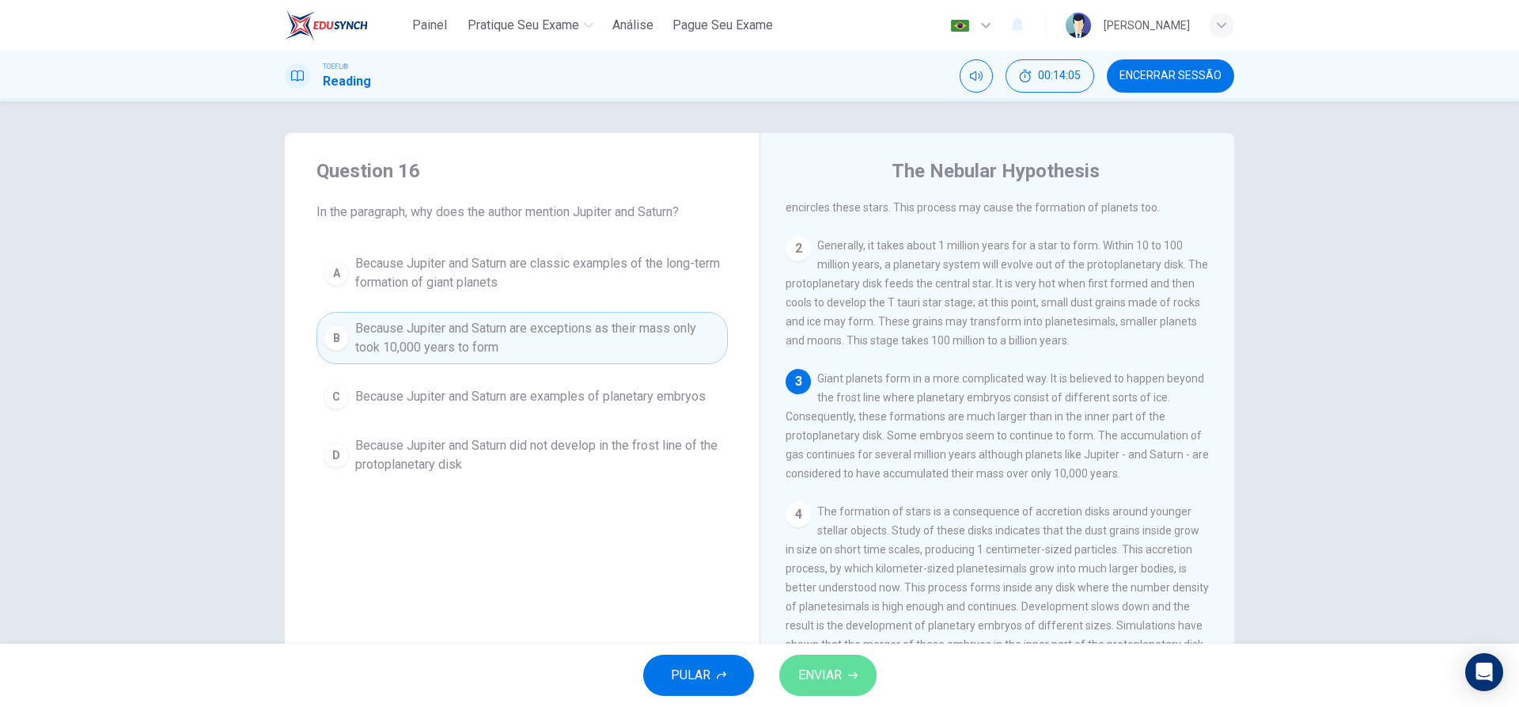
click at [852, 670] on icon "button" at bounding box center [852, 674] width 9 height 9
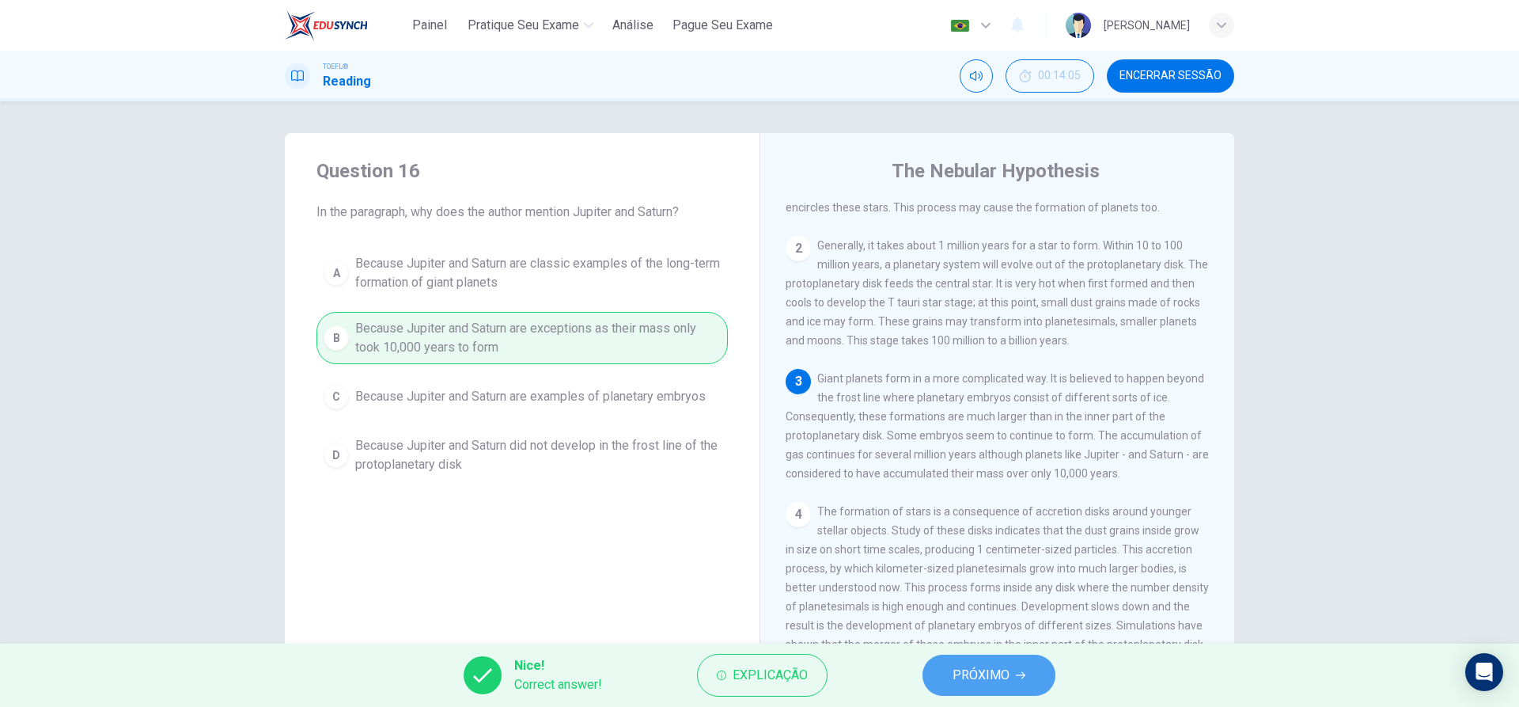
click at [965, 668] on span "PRÓXIMO" at bounding box center [981, 675] width 57 height 22
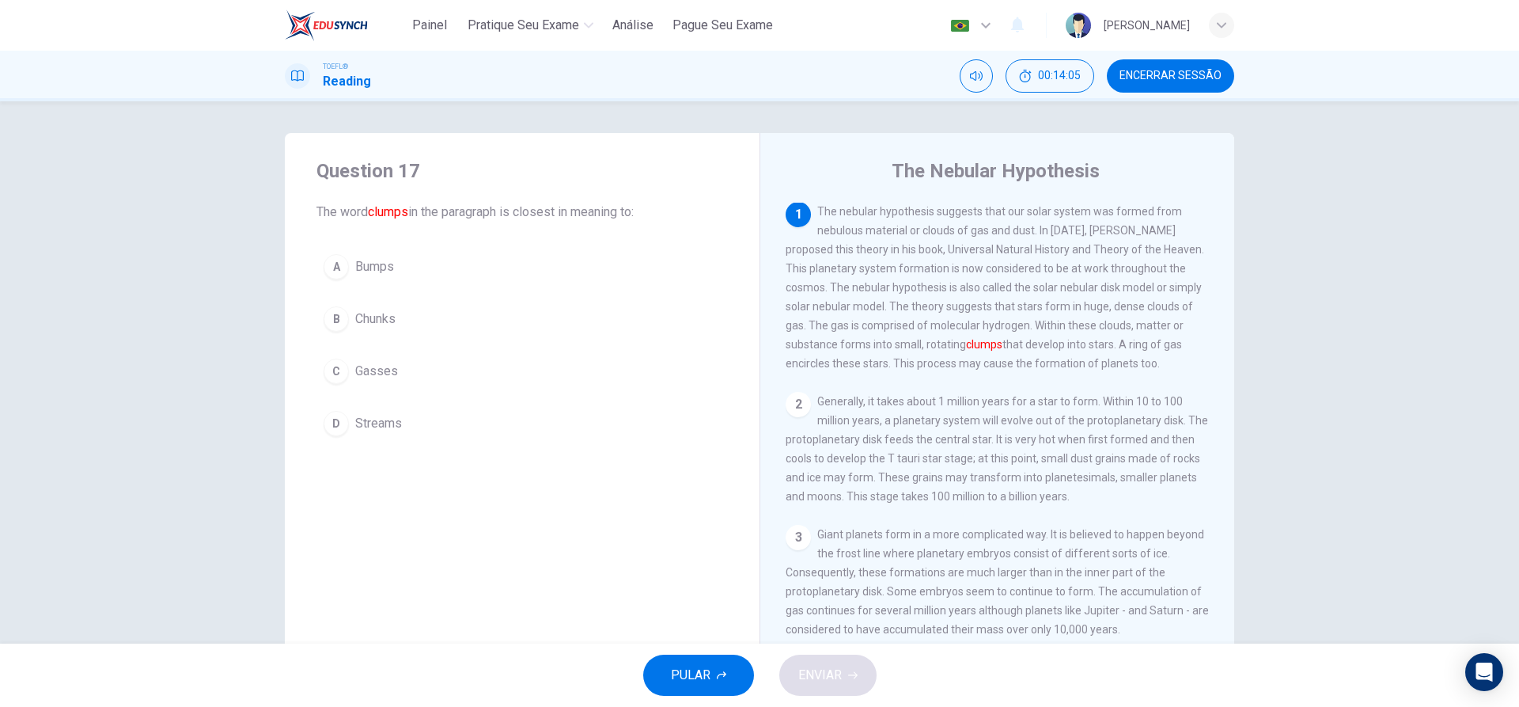
scroll to position [0, 0]
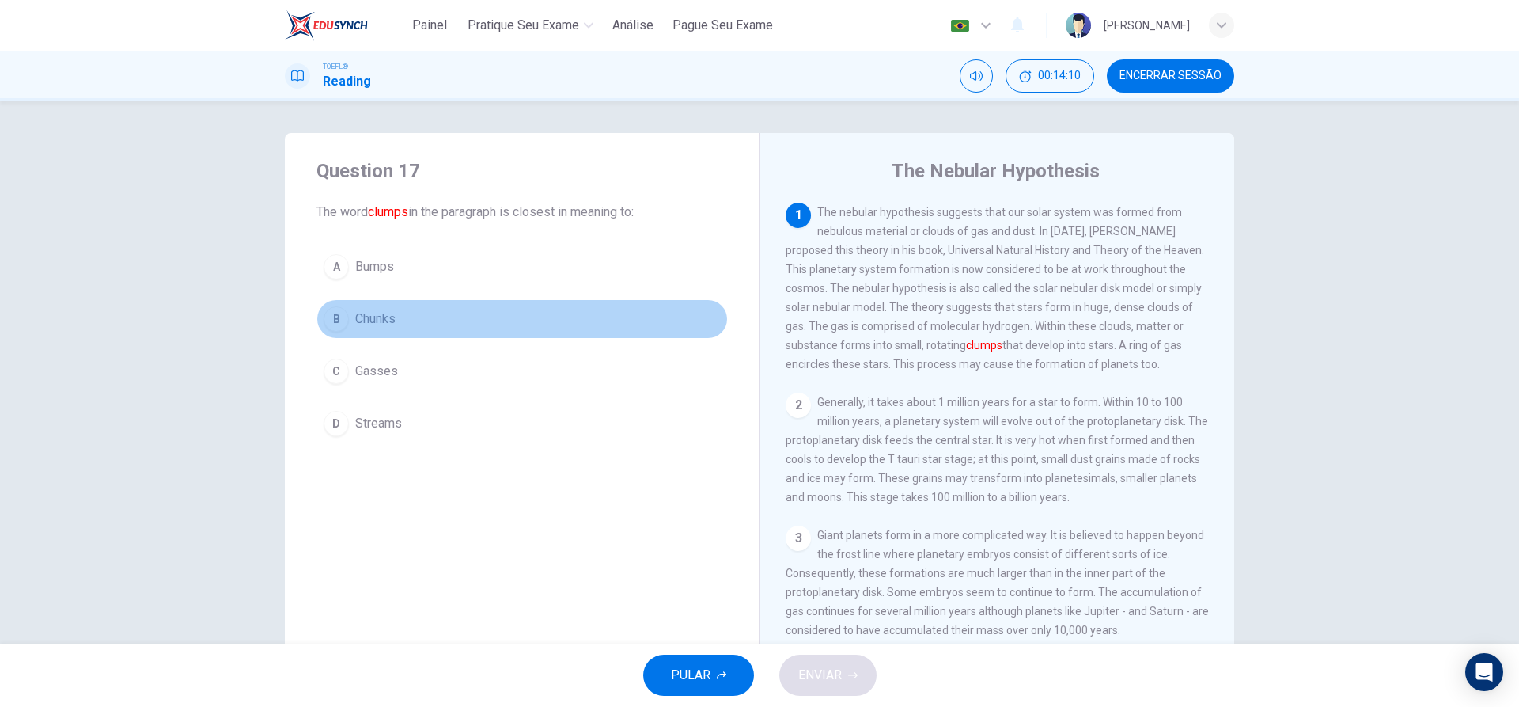
click at [332, 313] on div "B" at bounding box center [336, 318] width 25 height 25
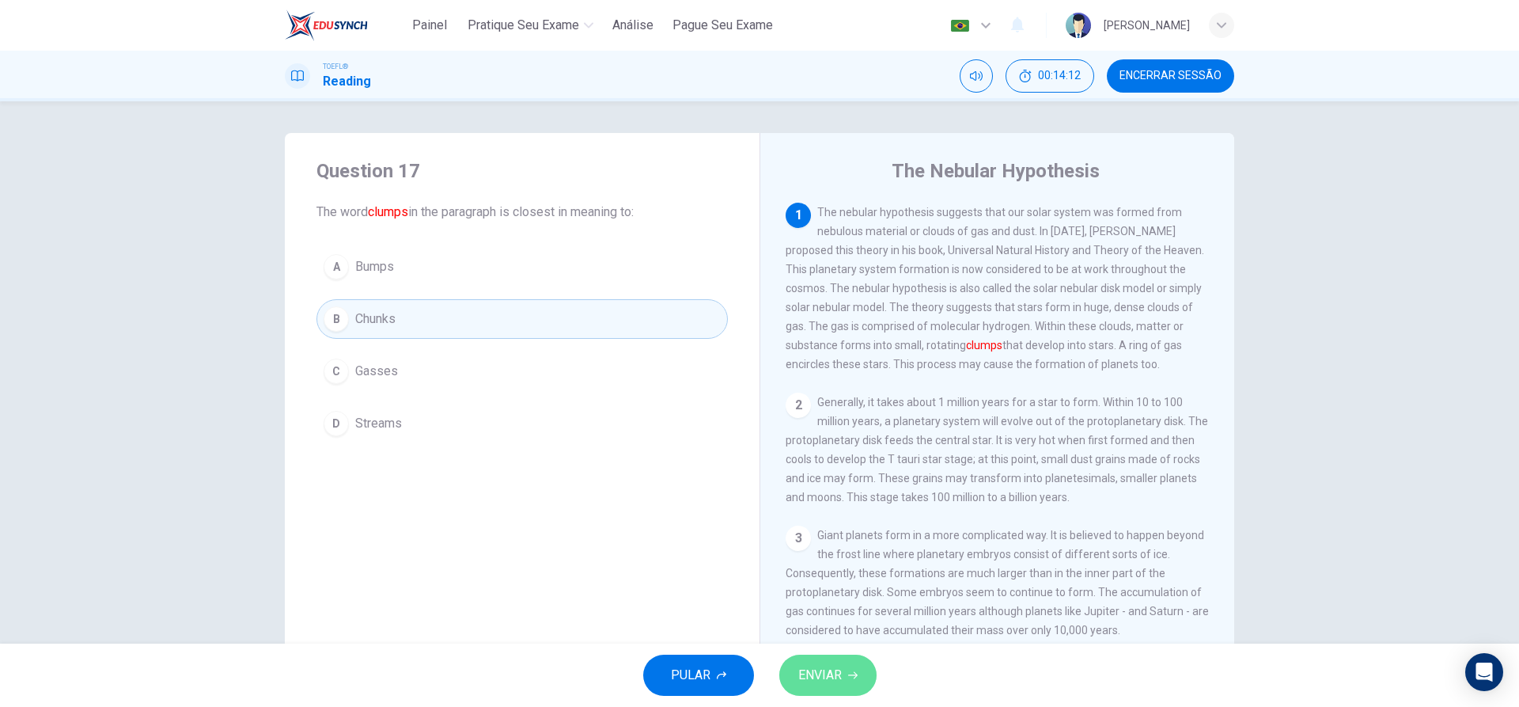
click at [849, 676] on icon "button" at bounding box center [852, 674] width 9 height 9
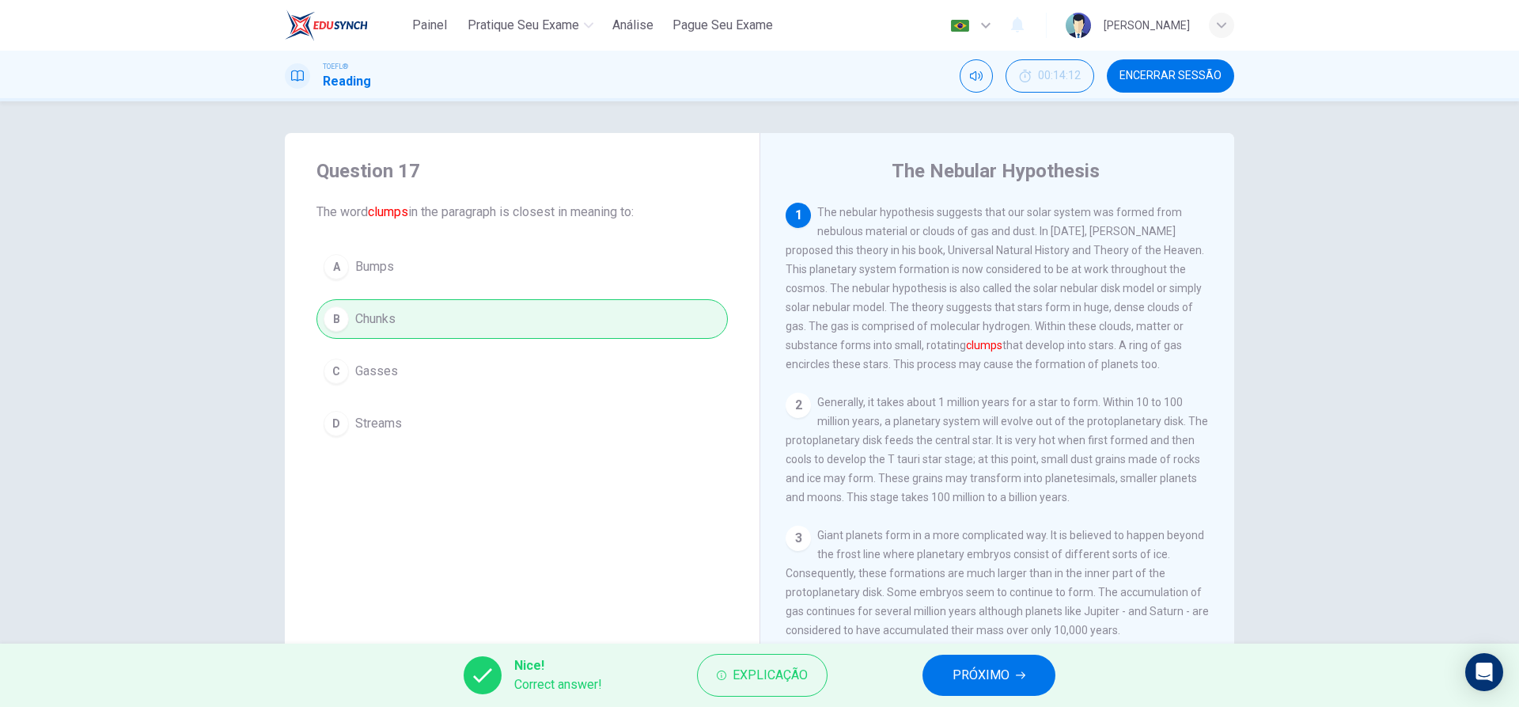
click at [985, 666] on span "PRÓXIMO" at bounding box center [981, 675] width 57 height 22
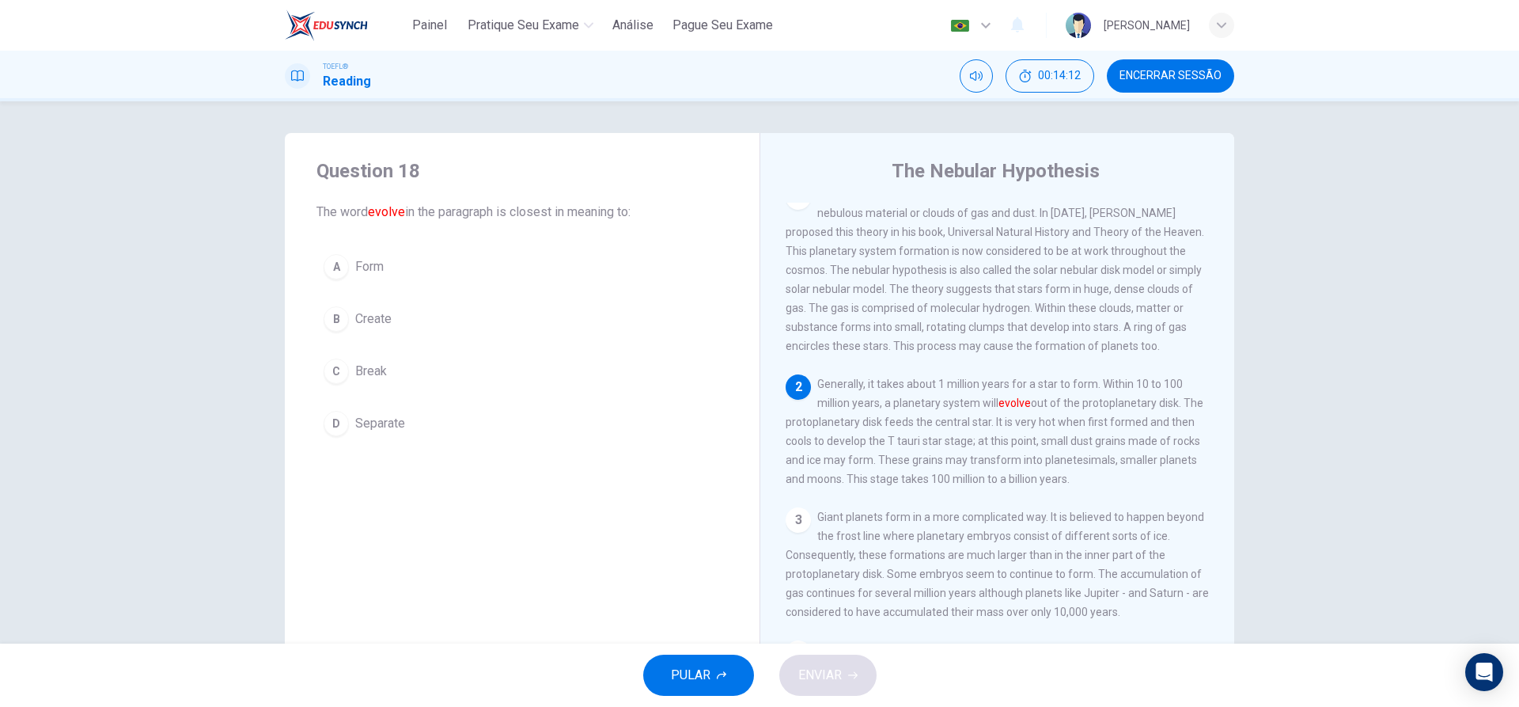
scroll to position [19, 0]
click at [332, 262] on div "A" at bounding box center [336, 266] width 25 height 25
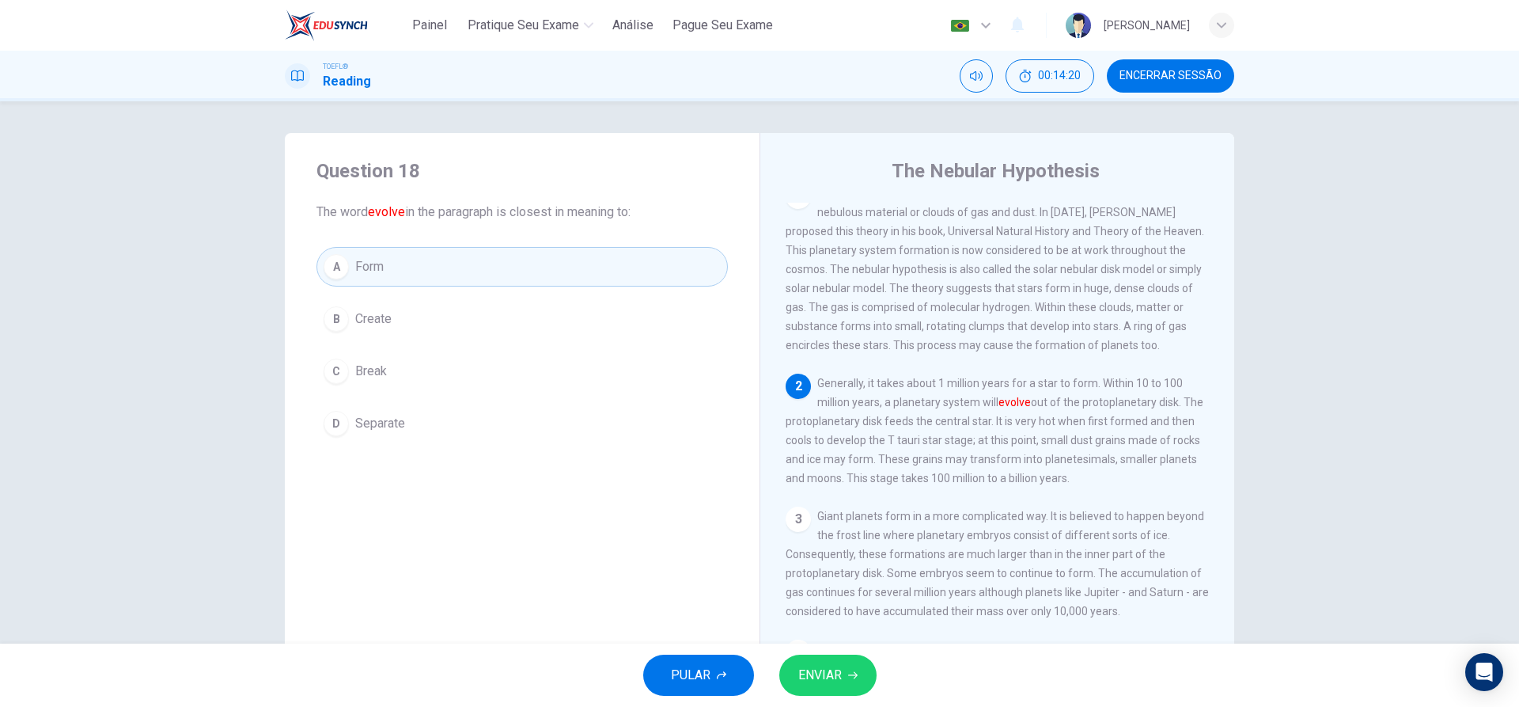
click at [821, 673] on span "ENVIAR" at bounding box center [821, 675] width 44 height 22
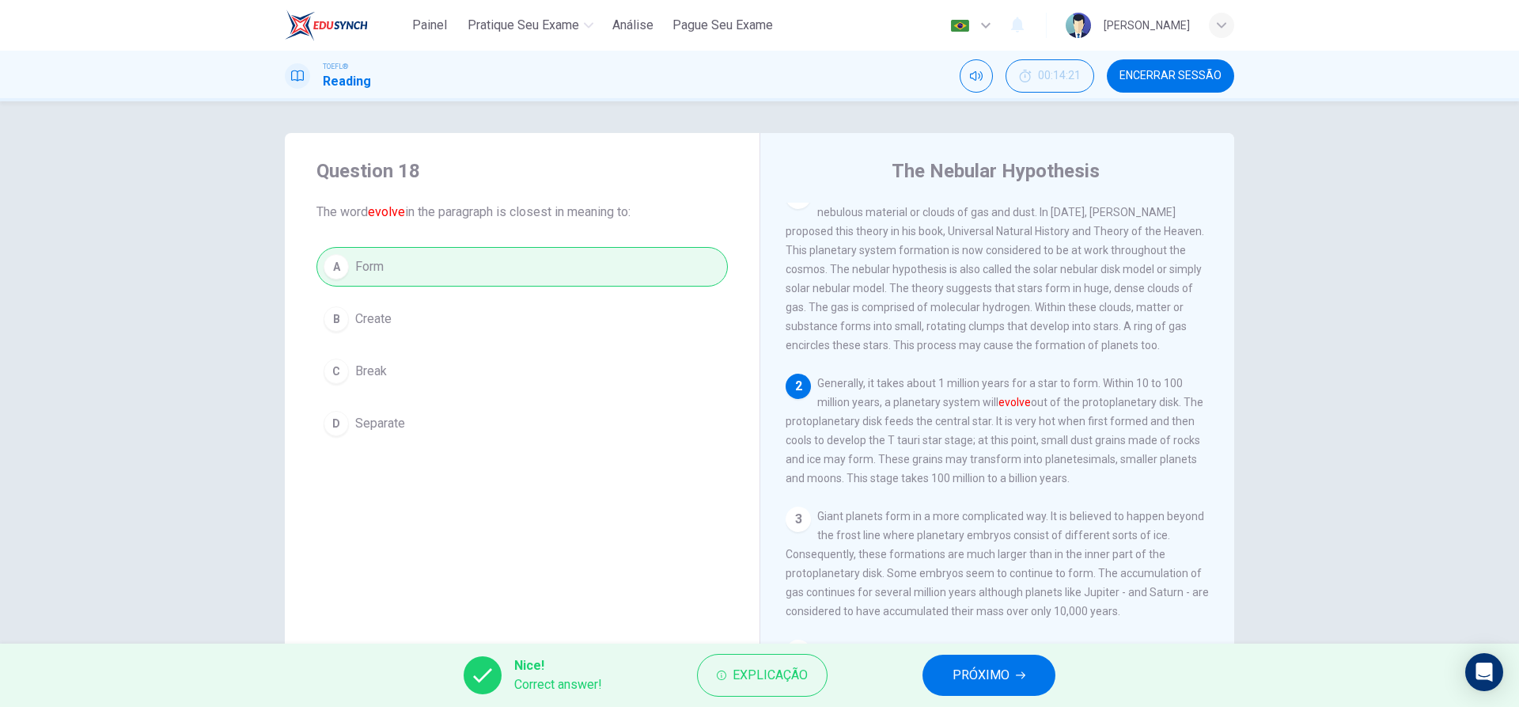
click at [968, 662] on button "PRÓXIMO" at bounding box center [989, 674] width 133 height 41
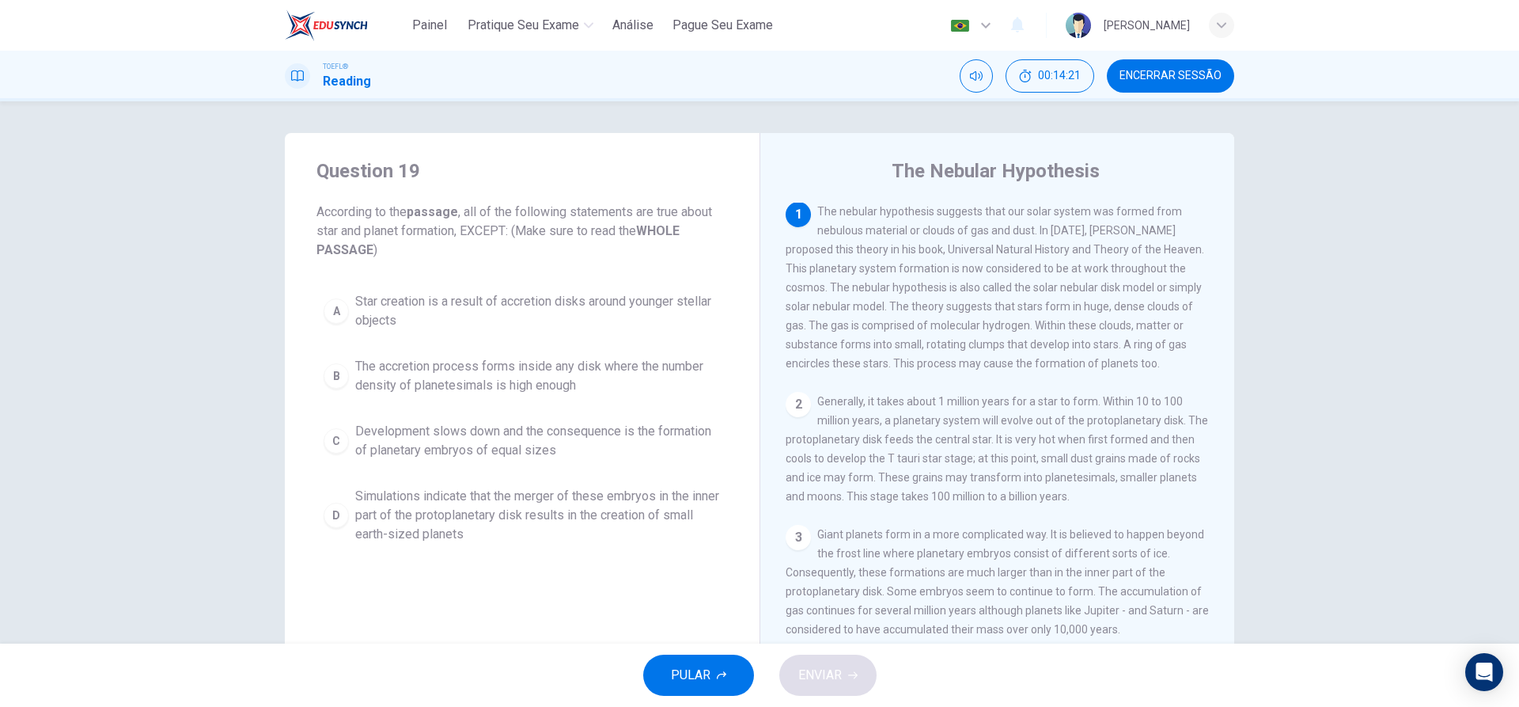
scroll to position [0, 0]
click at [336, 423] on button "C Development slows down and the consequence is the formation of planetary embr…" at bounding box center [523, 441] width 412 height 52
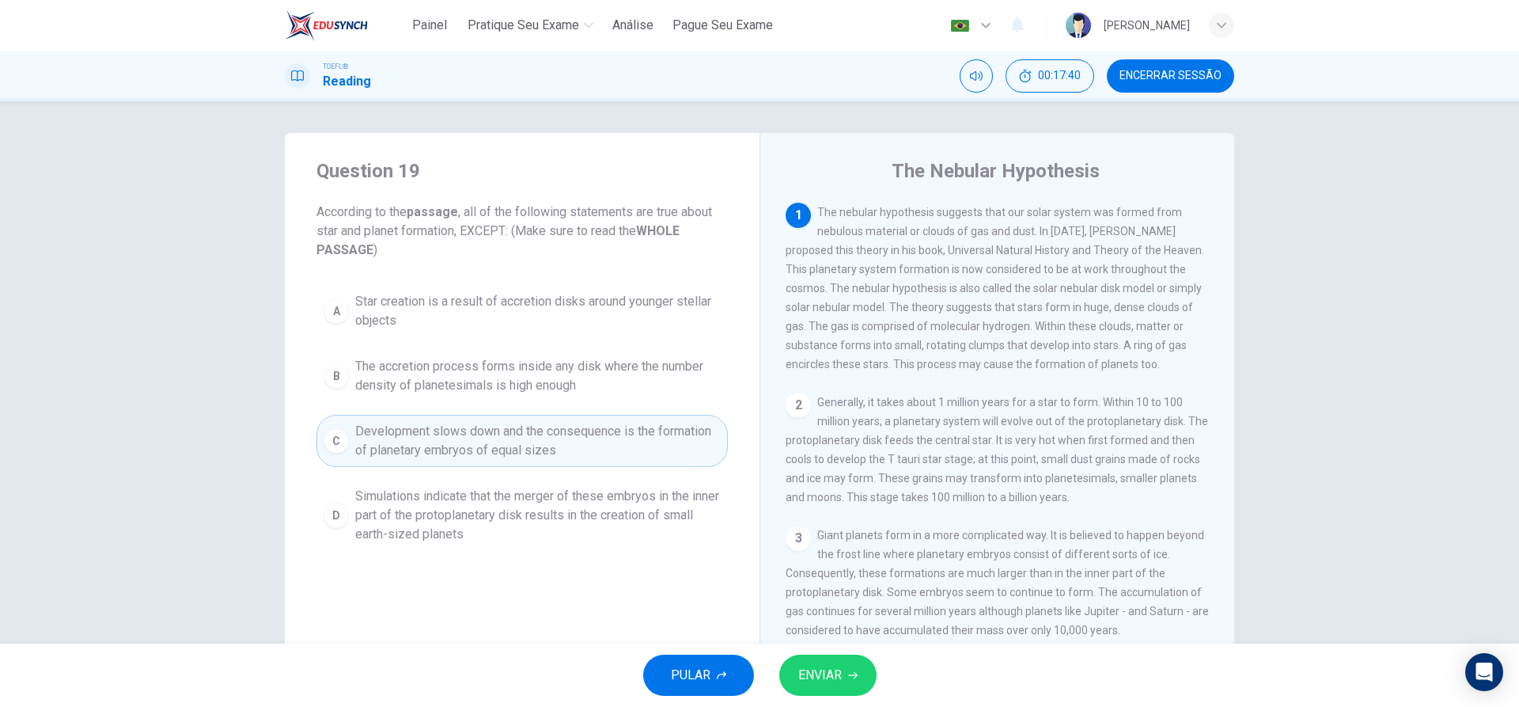
click at [811, 676] on span "ENVIAR" at bounding box center [821, 675] width 44 height 22
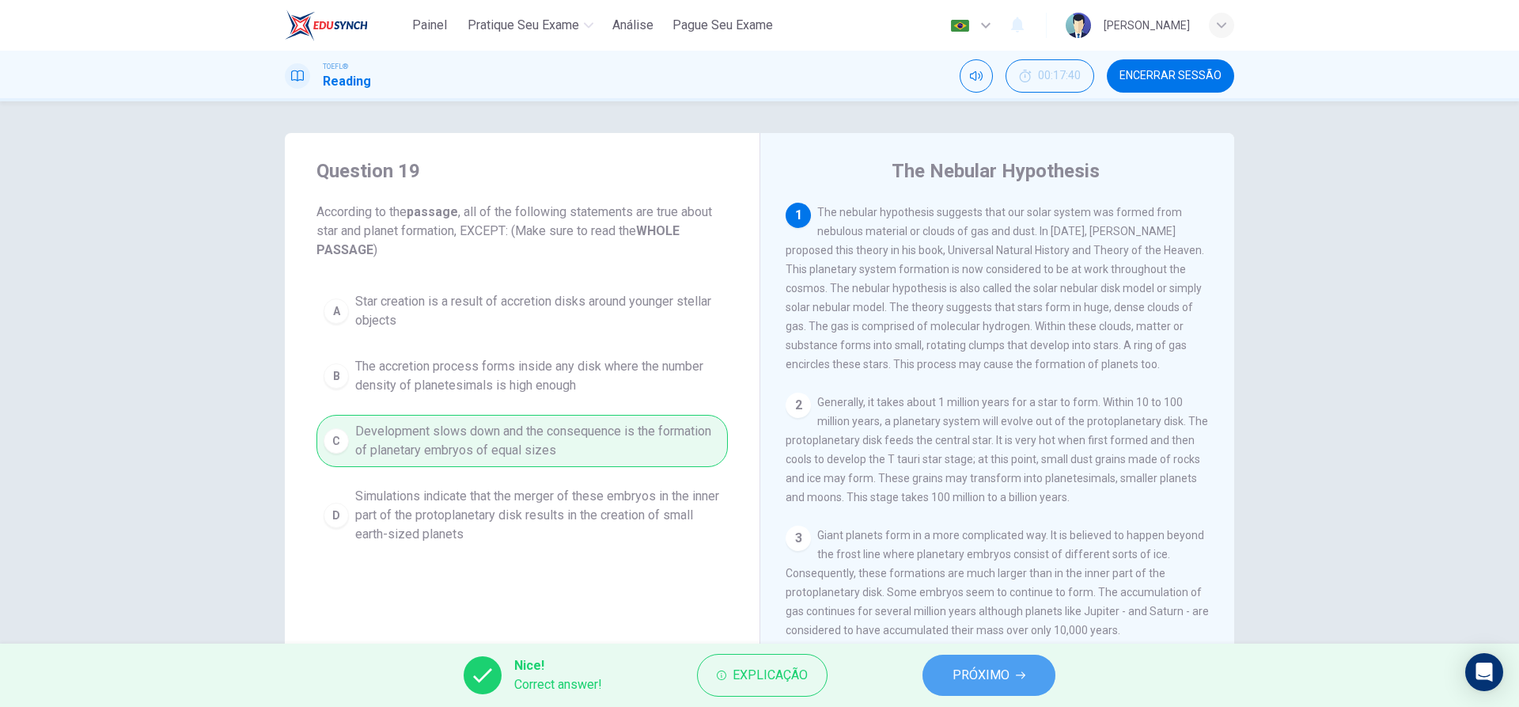
click at [991, 675] on span "PRÓXIMO" at bounding box center [981, 675] width 57 height 22
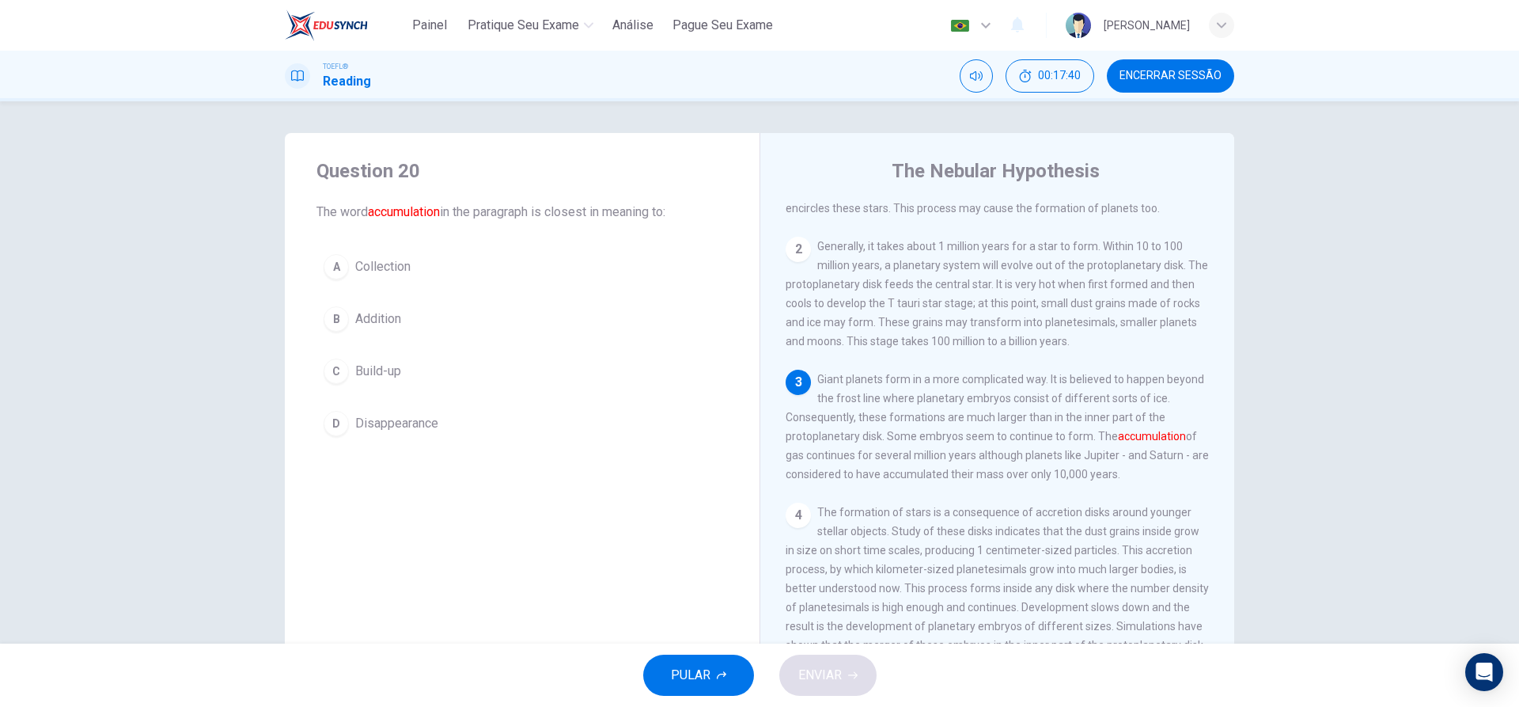
scroll to position [157, 0]
click at [341, 324] on div "B" at bounding box center [336, 318] width 25 height 25
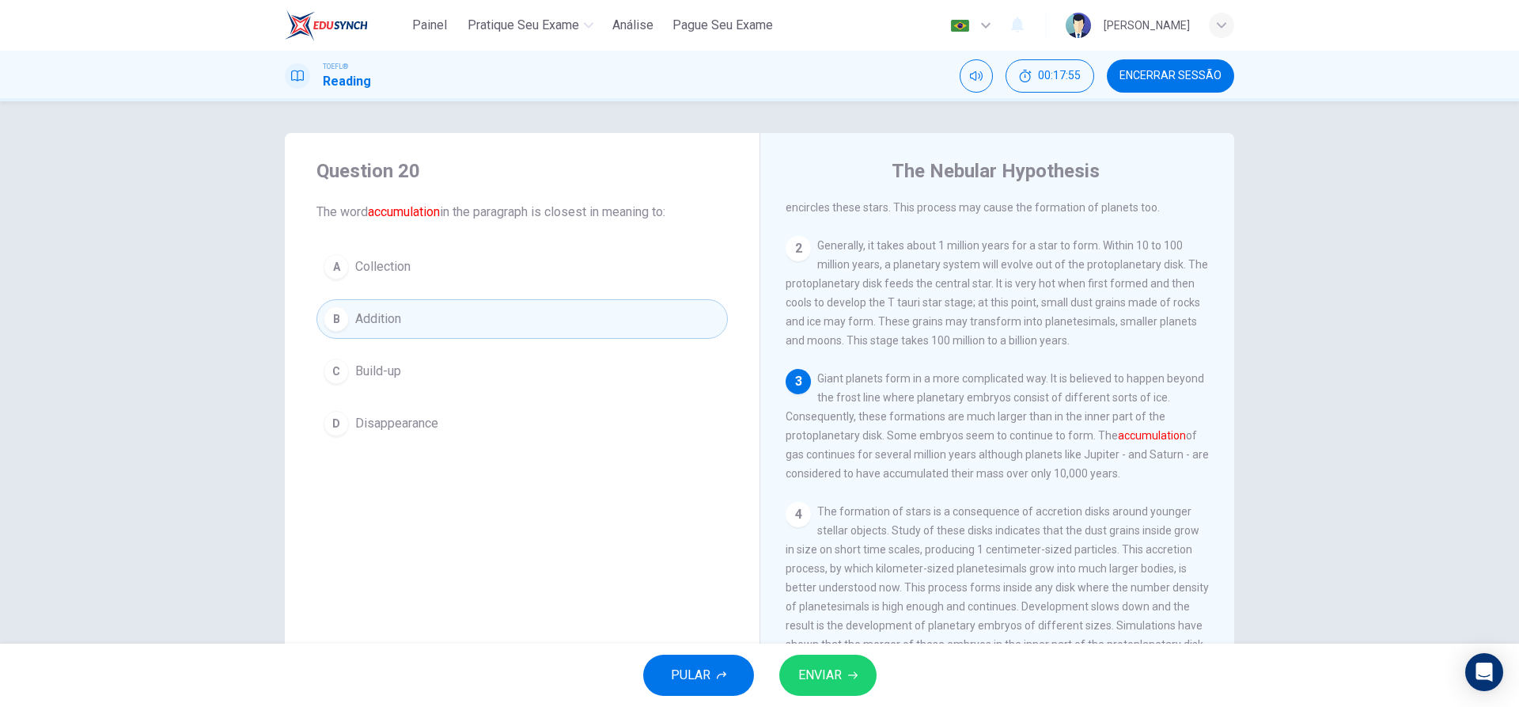
click at [817, 685] on span "ENVIAR" at bounding box center [821, 675] width 44 height 22
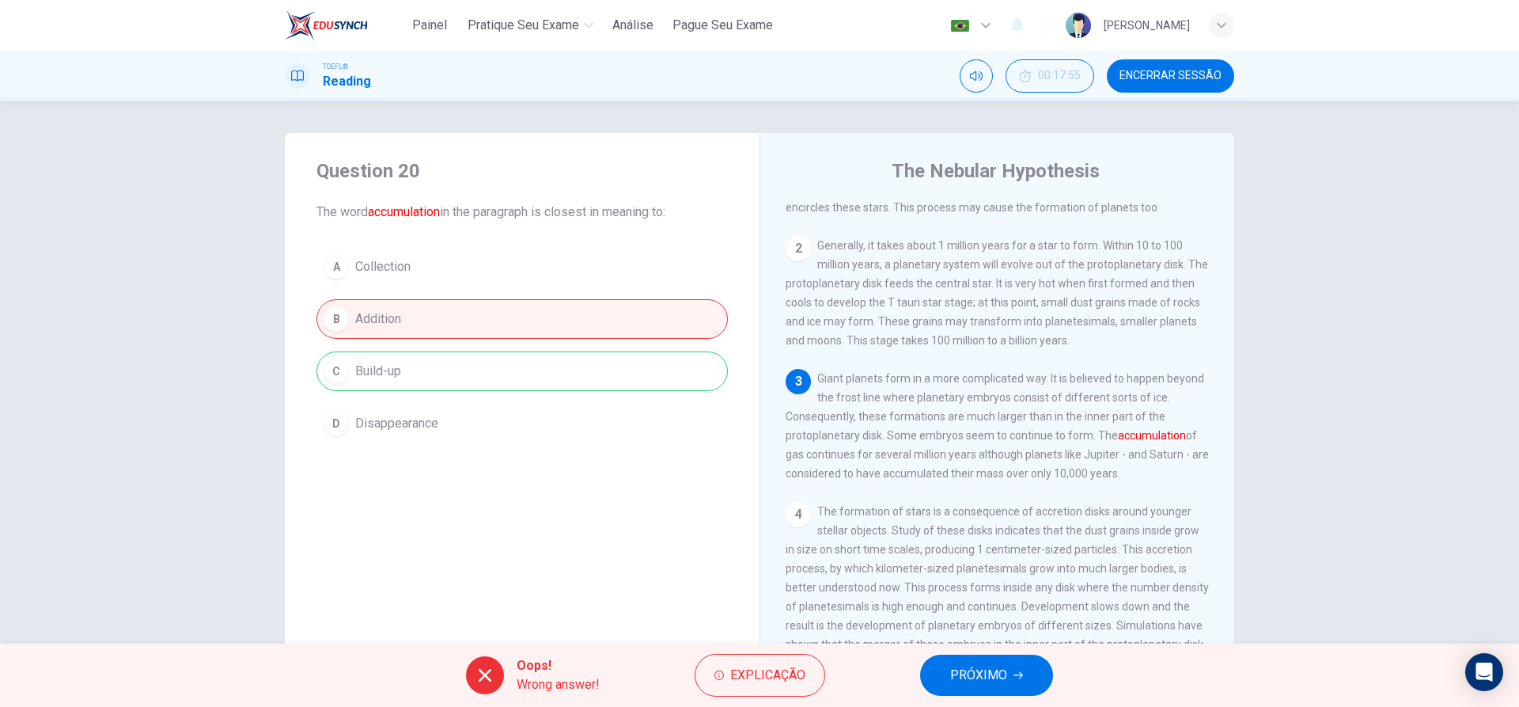
click at [943, 672] on button "PRÓXIMO" at bounding box center [986, 674] width 133 height 41
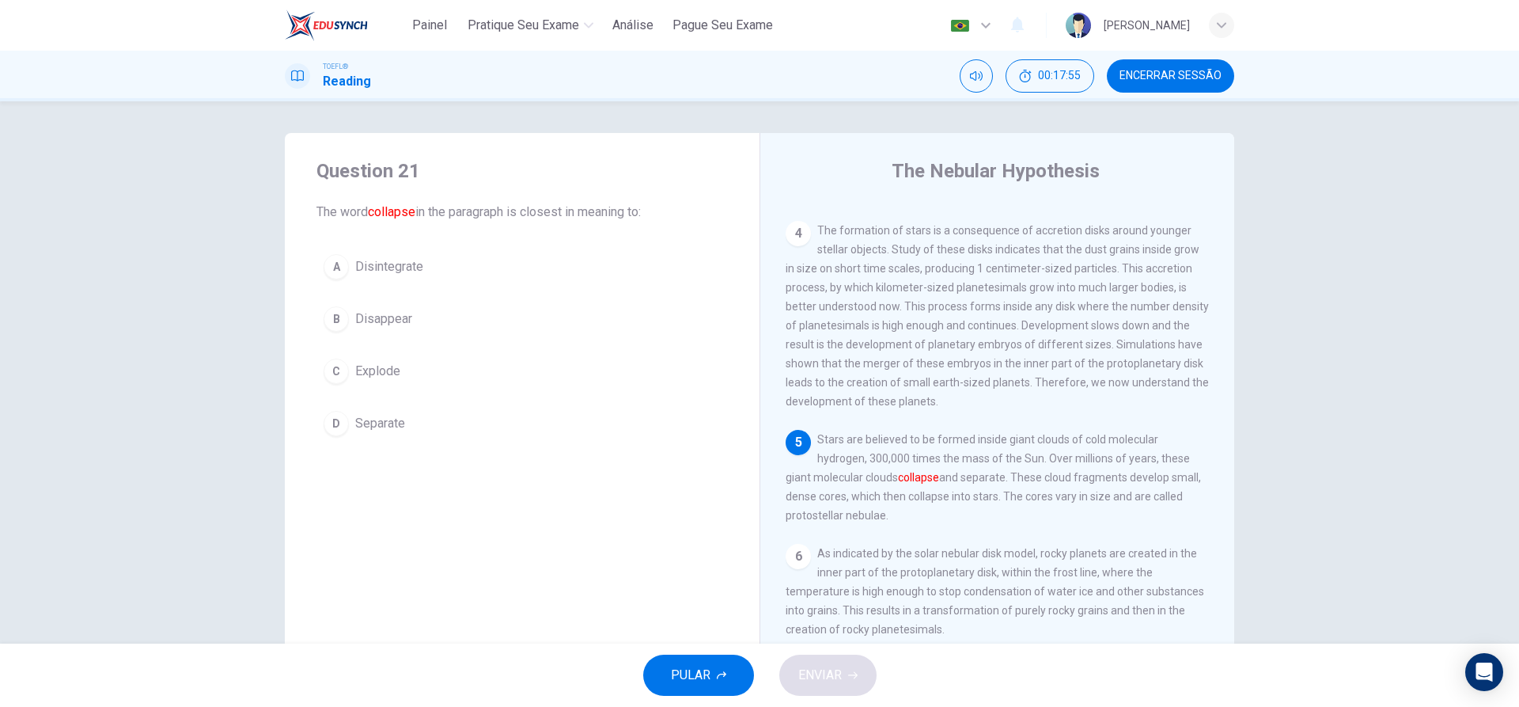
scroll to position [470, 0]
click at [340, 271] on div "A" at bounding box center [336, 266] width 25 height 25
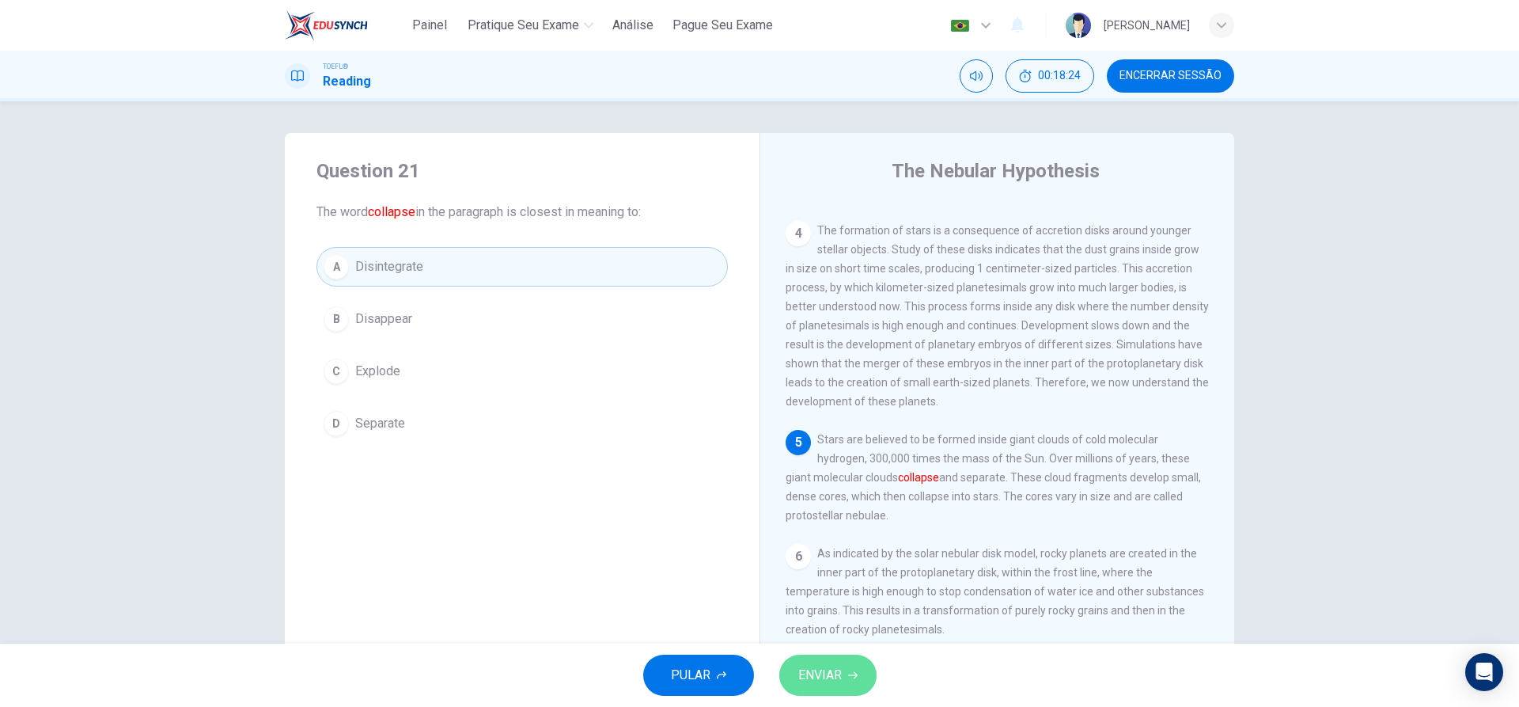
click at [829, 659] on button "ENVIAR" at bounding box center [828, 674] width 97 height 41
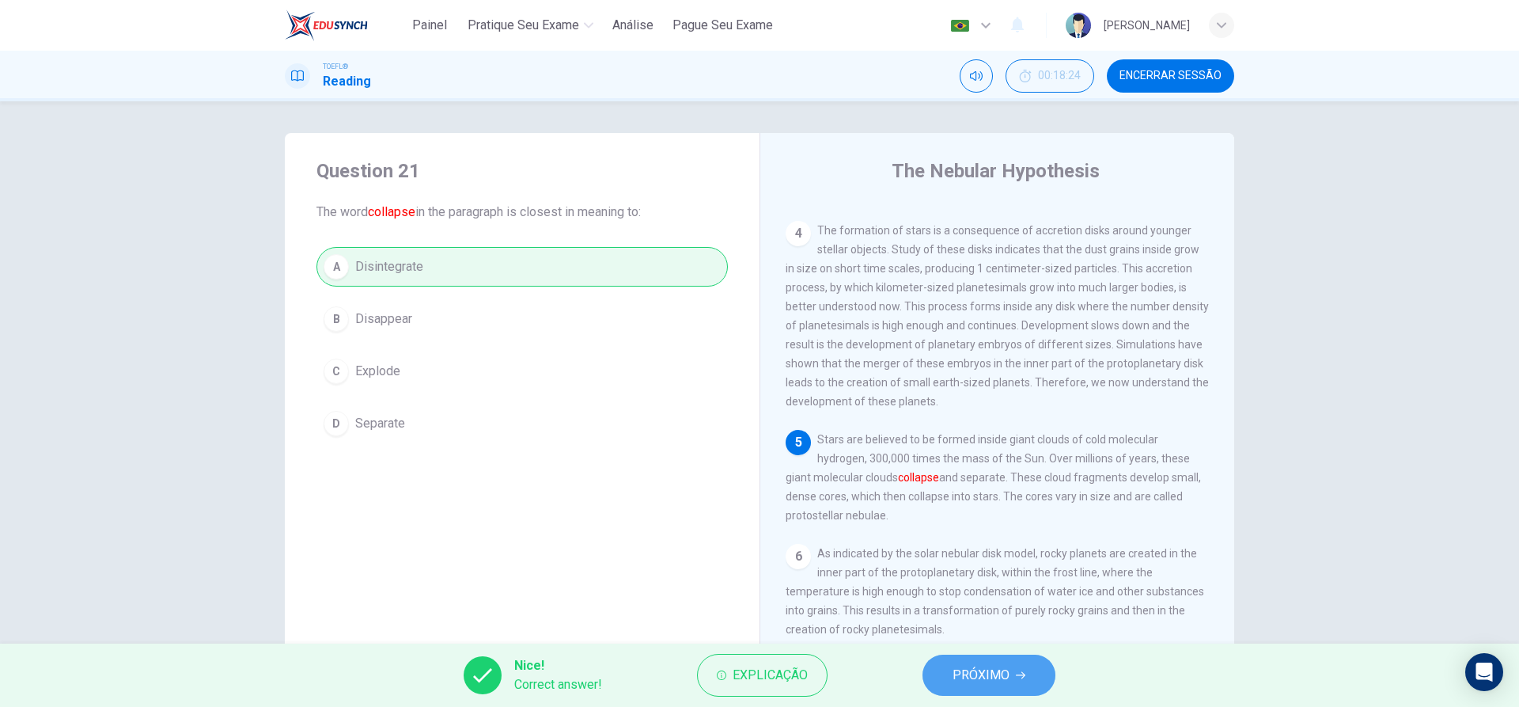
click at [958, 684] on span "PRÓXIMO" at bounding box center [981, 675] width 57 height 22
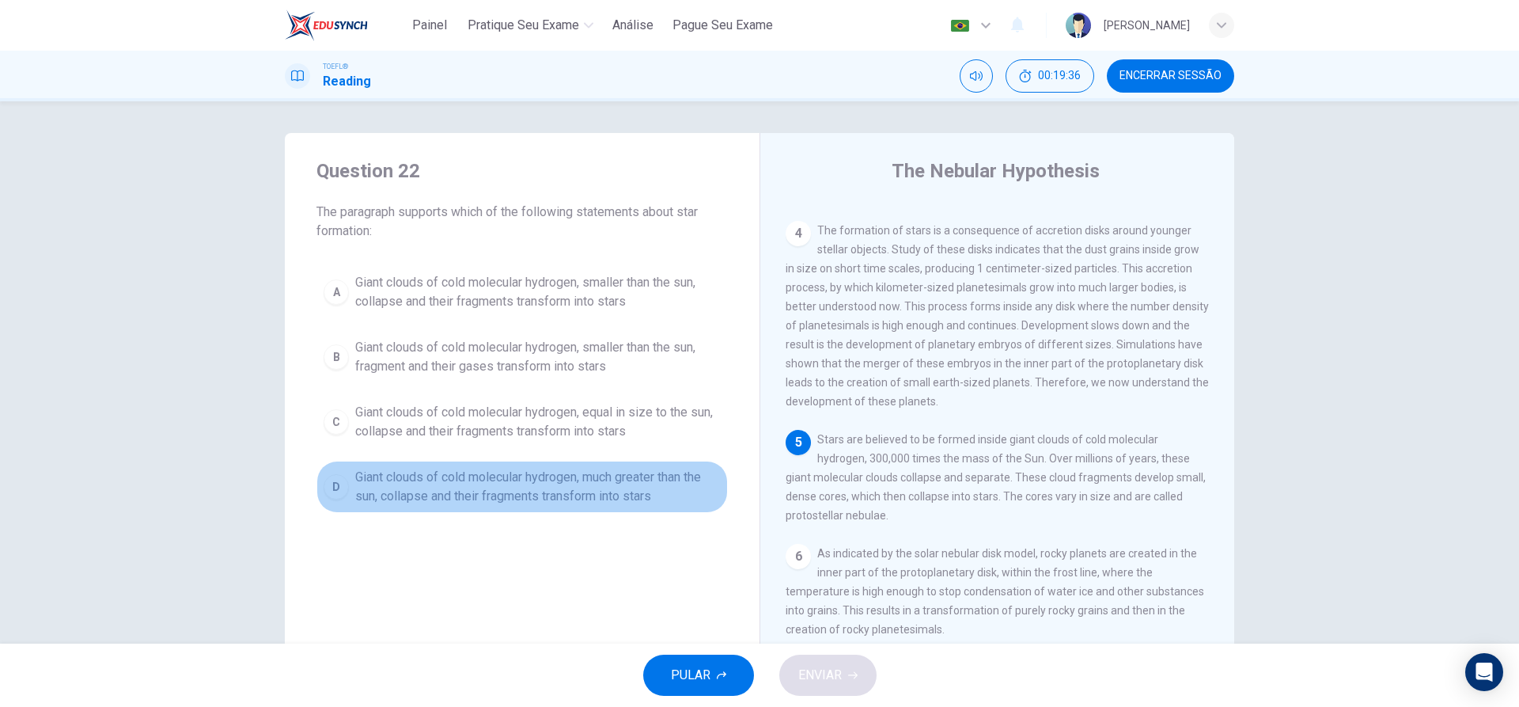
click at [340, 491] on div "D" at bounding box center [336, 486] width 25 height 25
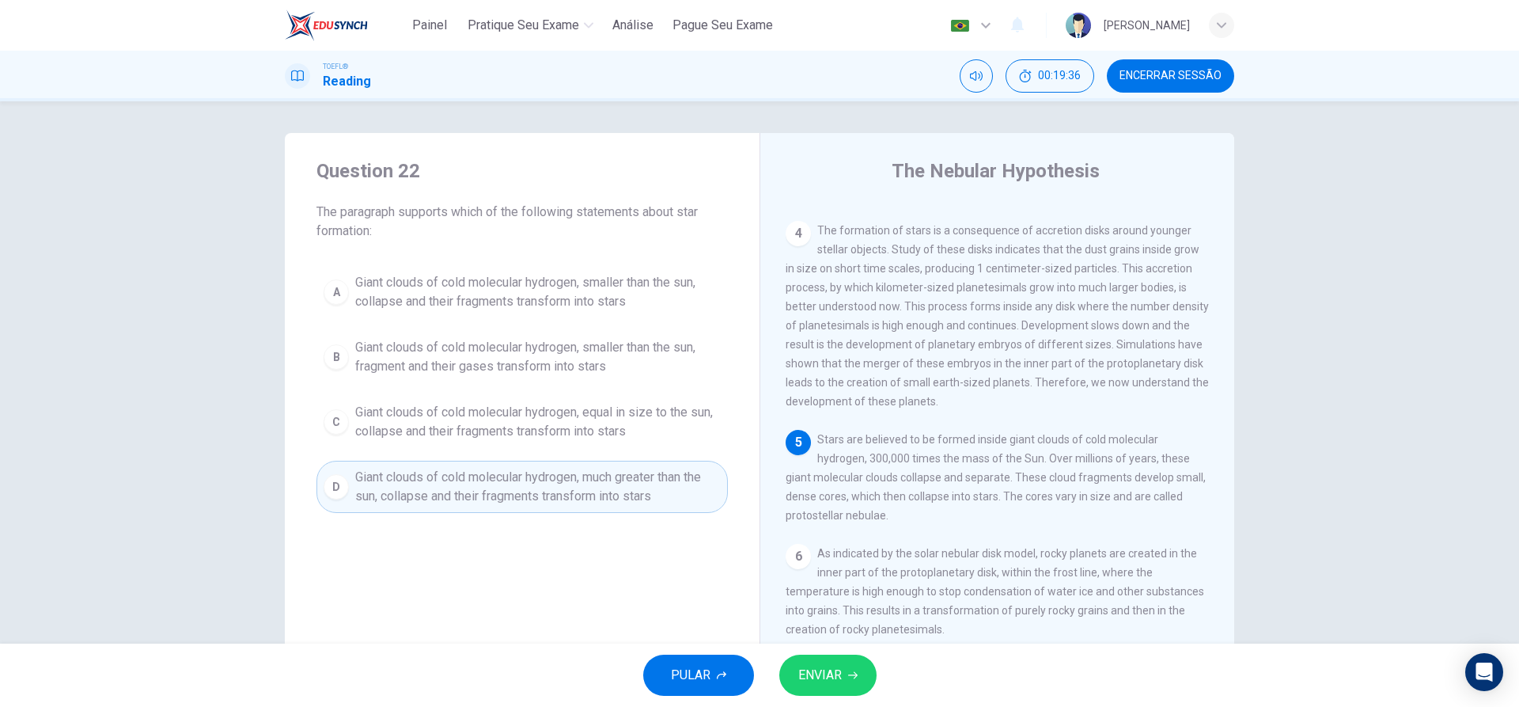
click at [829, 685] on span "ENVIAR" at bounding box center [821, 675] width 44 height 22
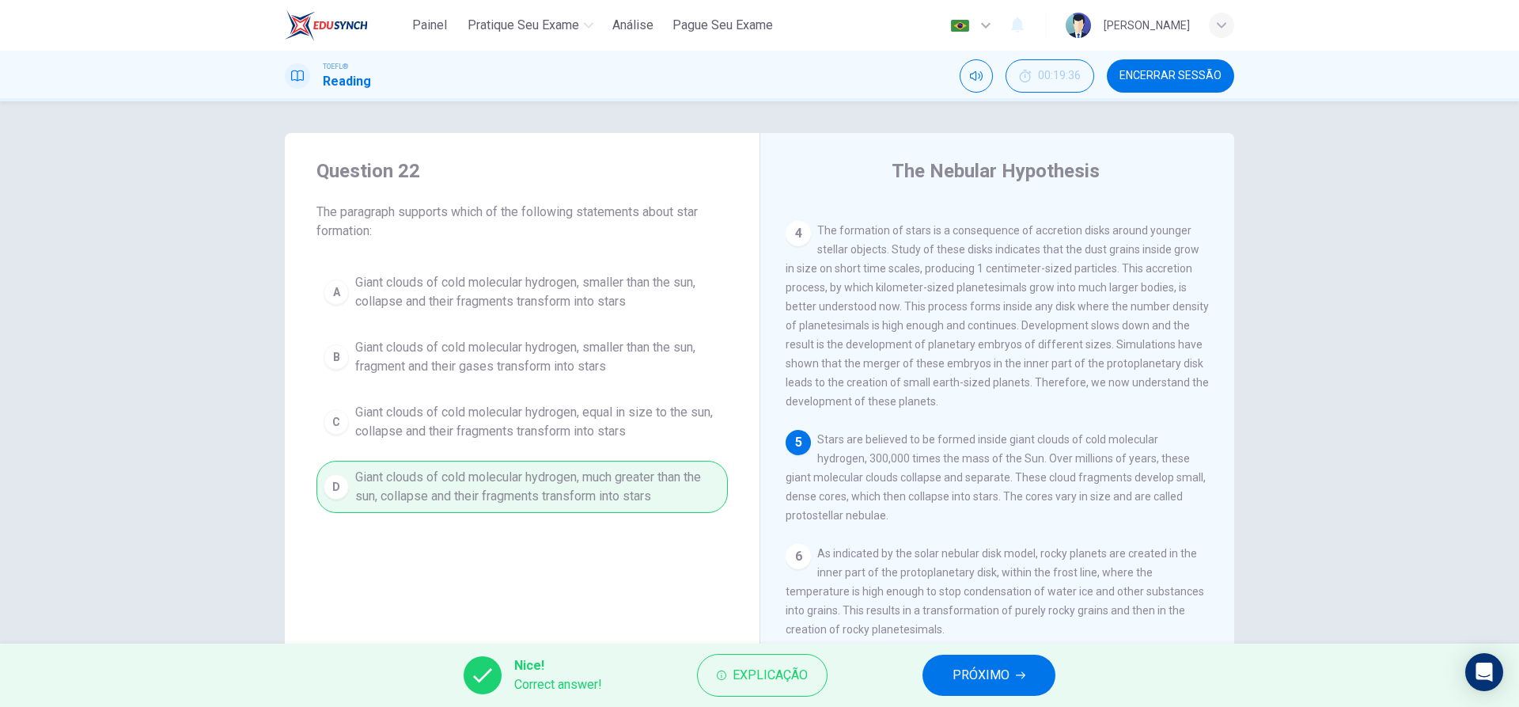
click at [958, 683] on span "PRÓXIMO" at bounding box center [981, 675] width 57 height 22
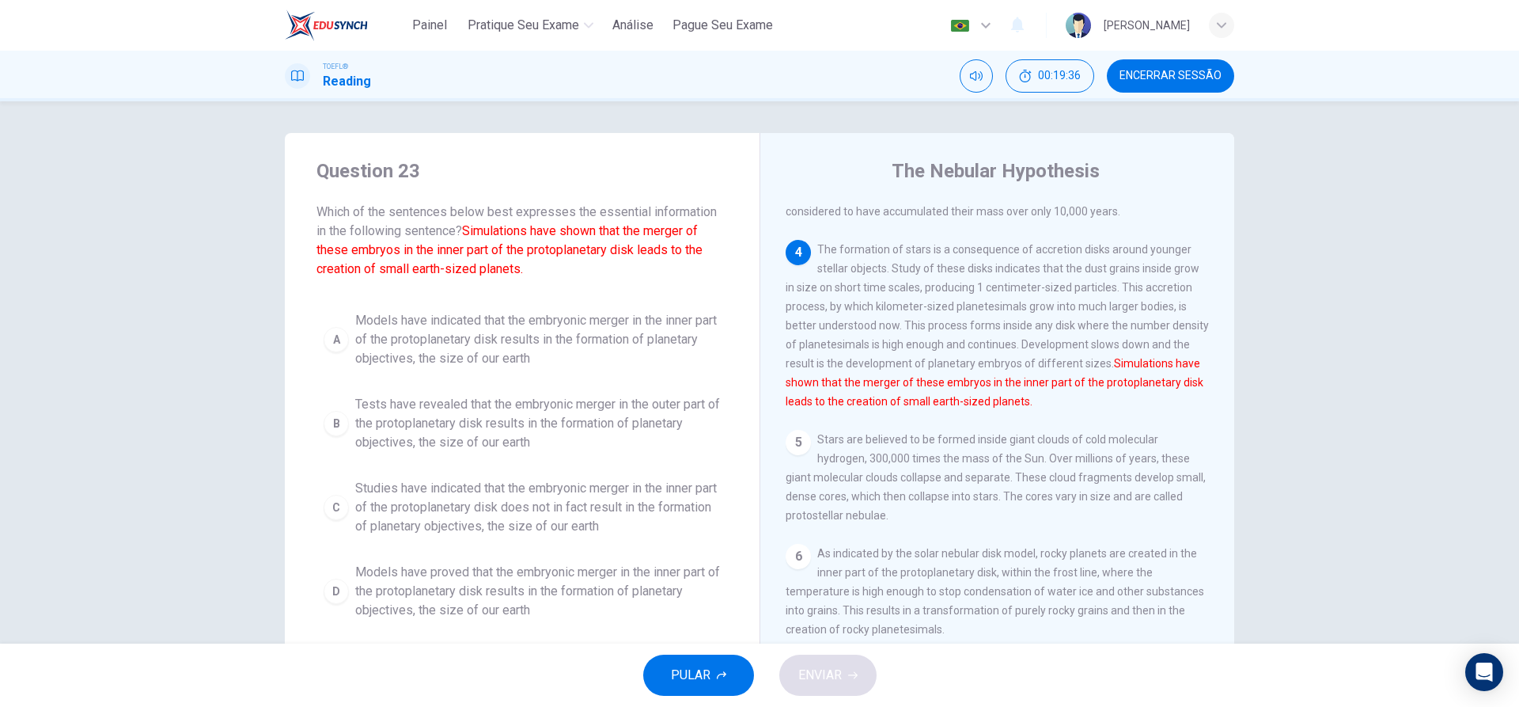
scroll to position [450, 0]
click at [336, 420] on div "B" at bounding box center [336, 423] width 25 height 25
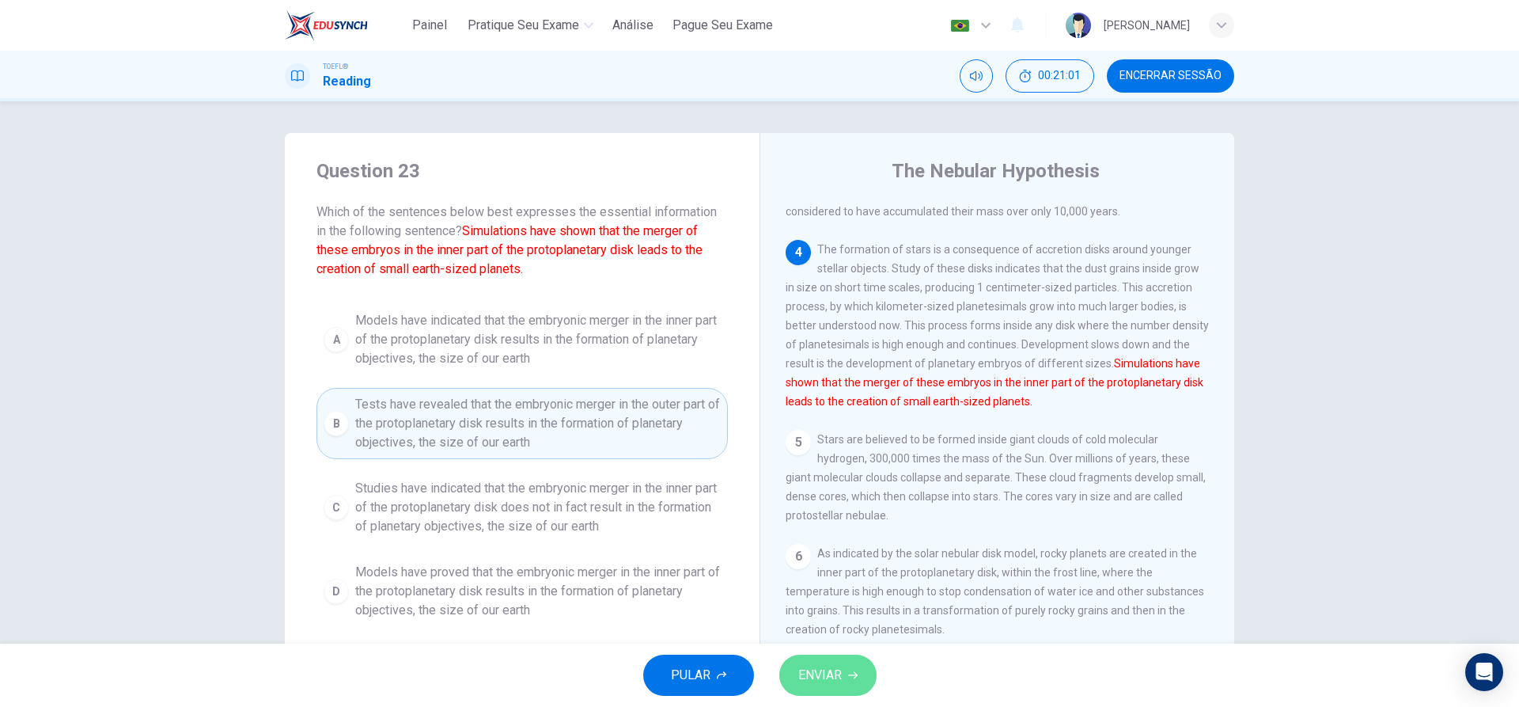
click at [789, 676] on button "ENVIAR" at bounding box center [828, 674] width 97 height 41
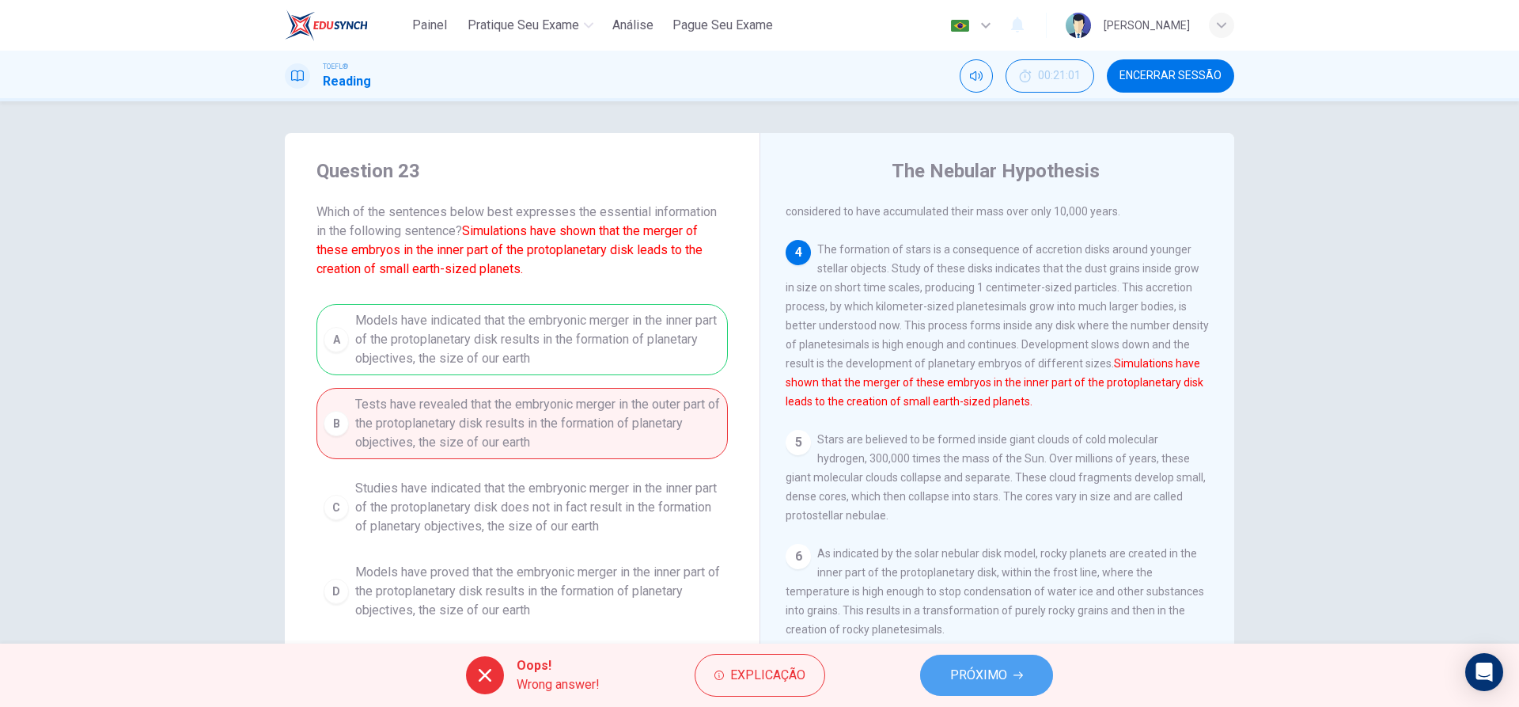
click at [988, 672] on span "PRÓXIMO" at bounding box center [978, 675] width 57 height 22
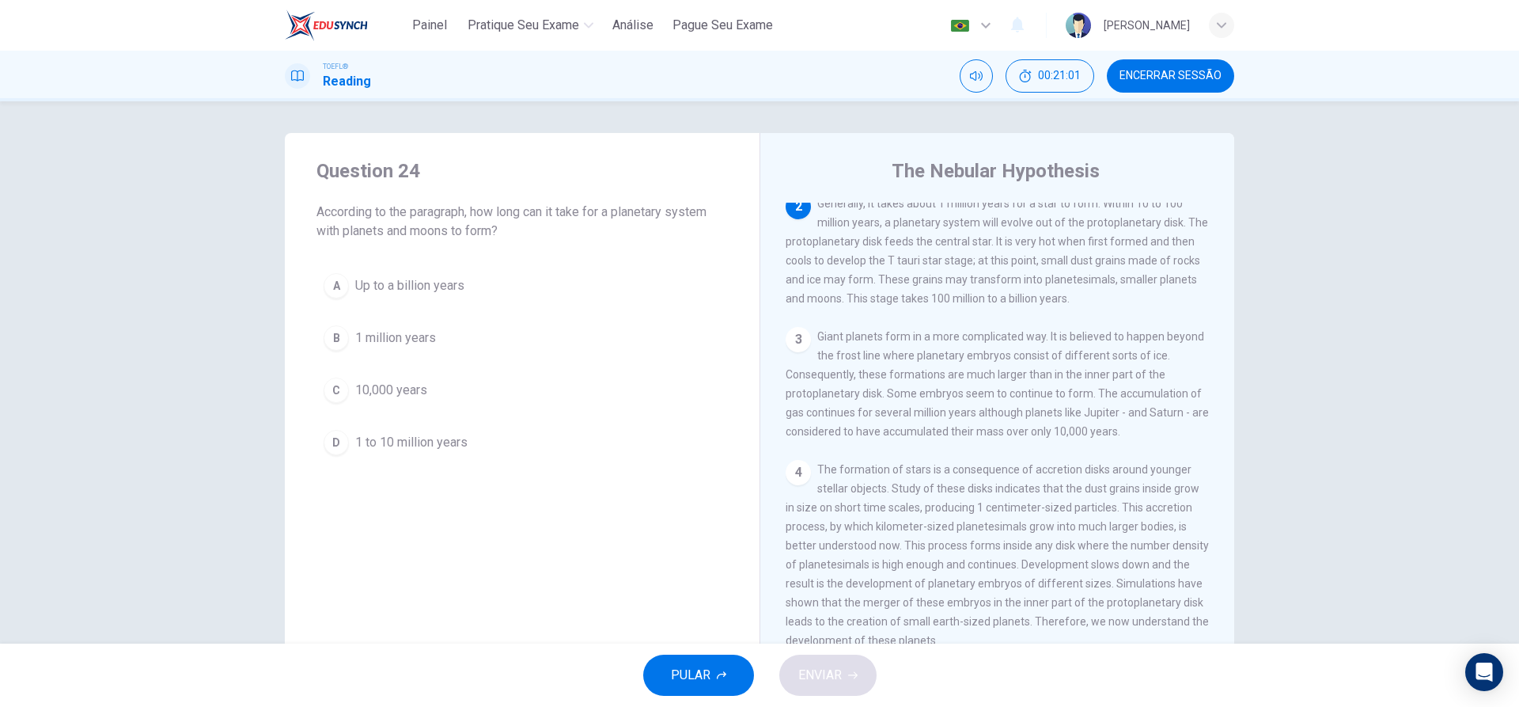
scroll to position [197, 0]
click at [334, 279] on div "A" at bounding box center [336, 285] width 25 height 25
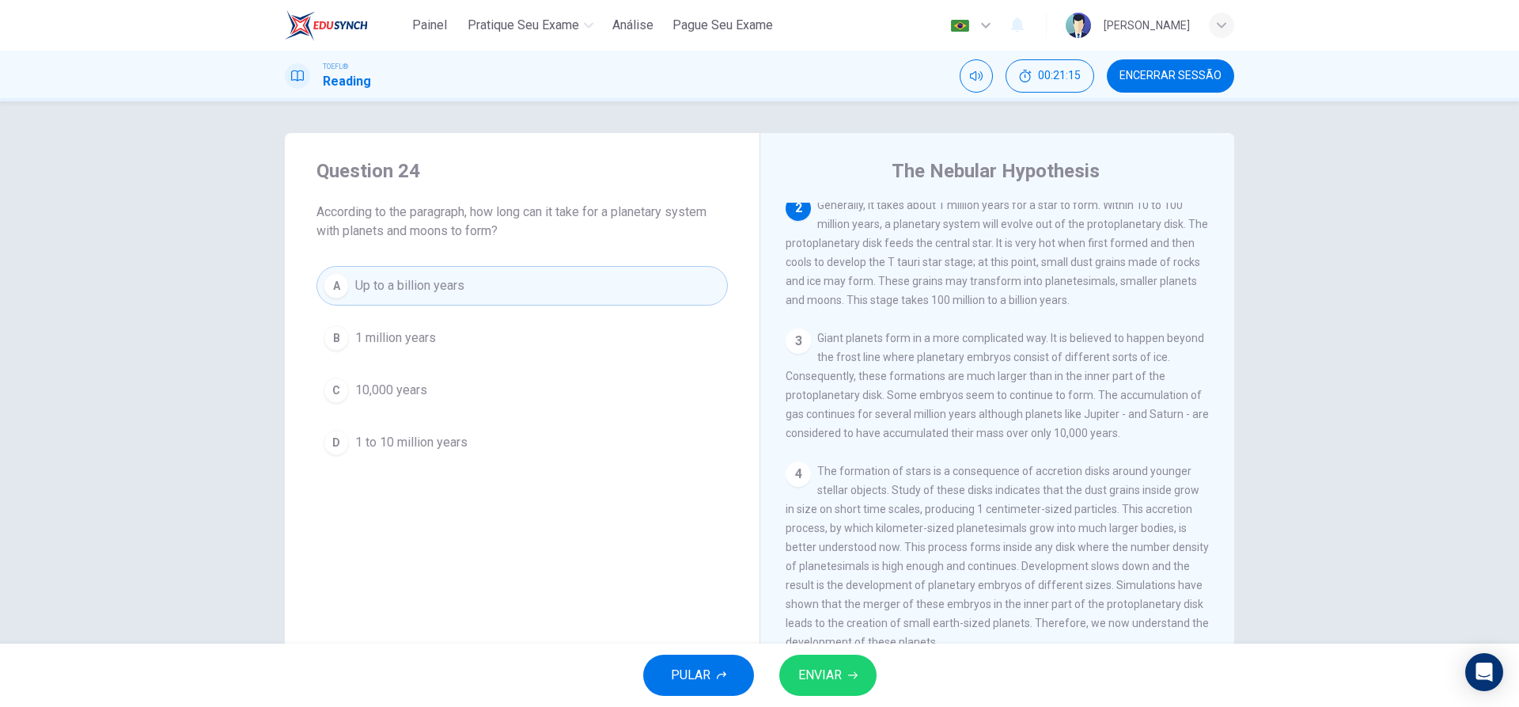
click at [825, 664] on span "ENVIAR" at bounding box center [821, 675] width 44 height 22
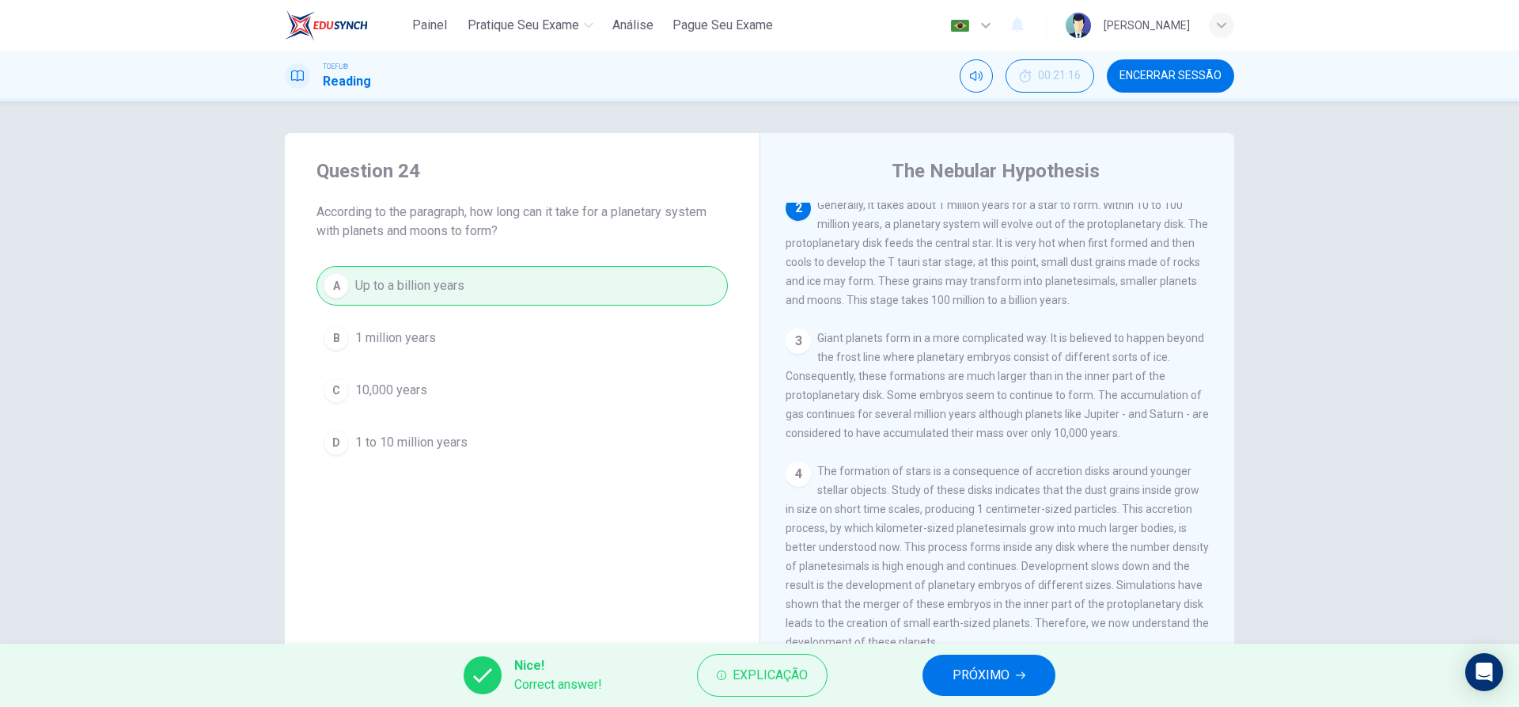
click at [936, 682] on button "PRÓXIMO" at bounding box center [989, 674] width 133 height 41
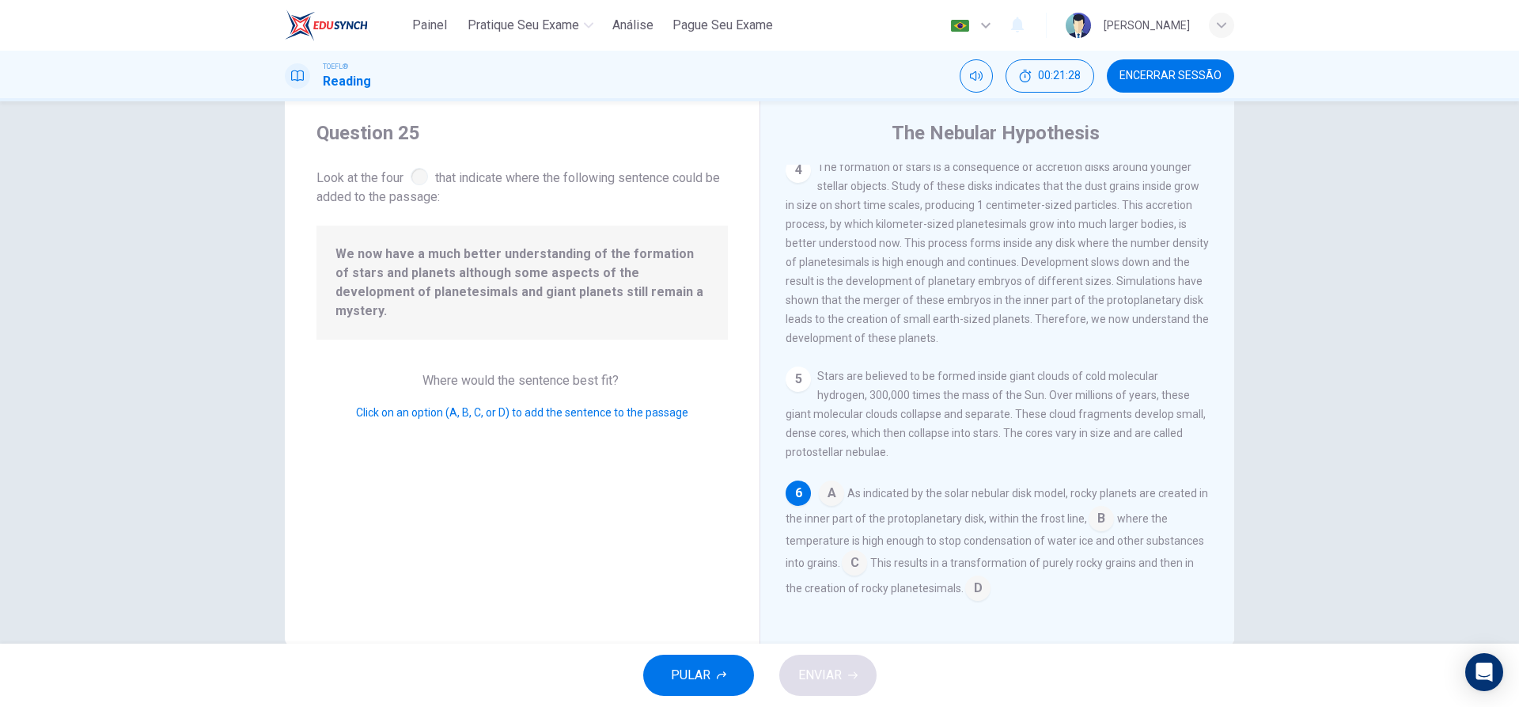
scroll to position [71, 0]
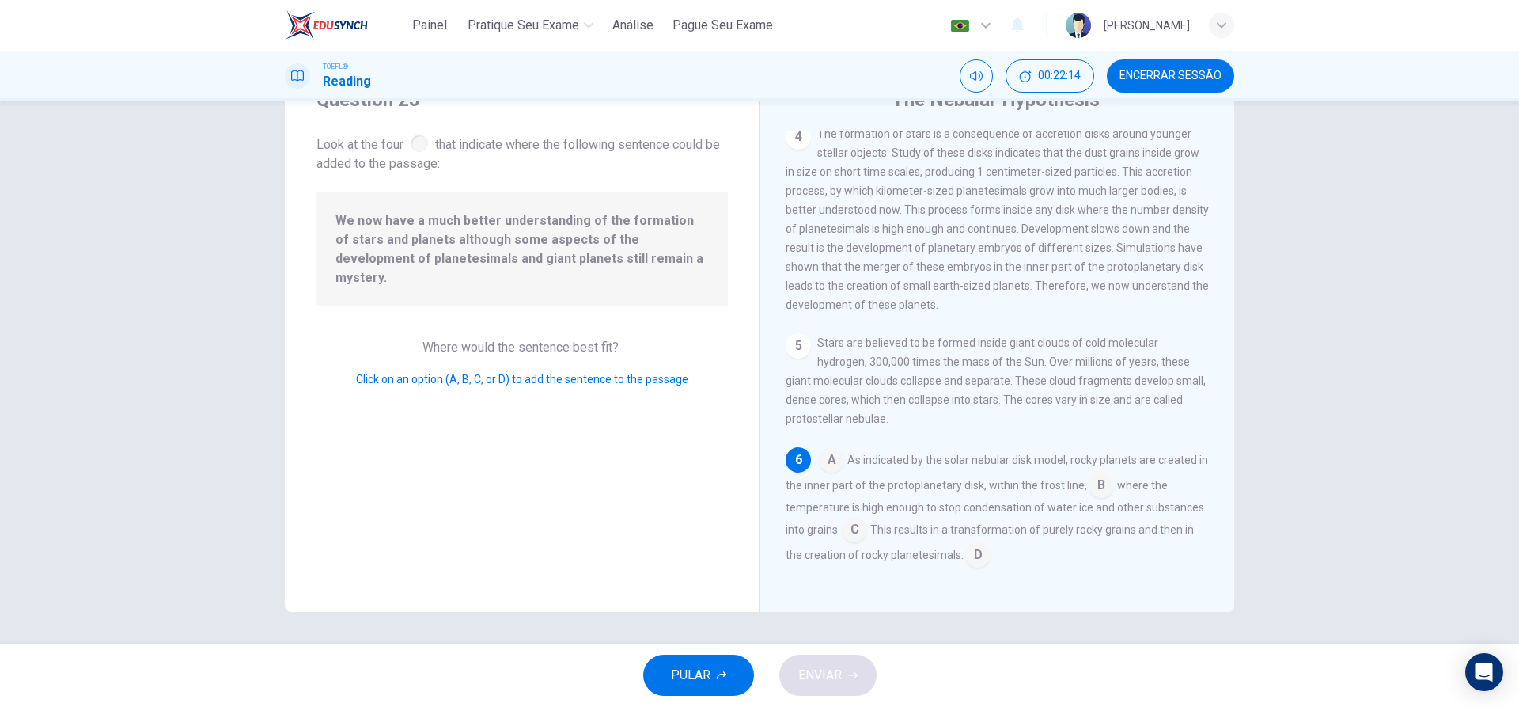
click at [977, 554] on input at bounding box center [978, 556] width 25 height 25
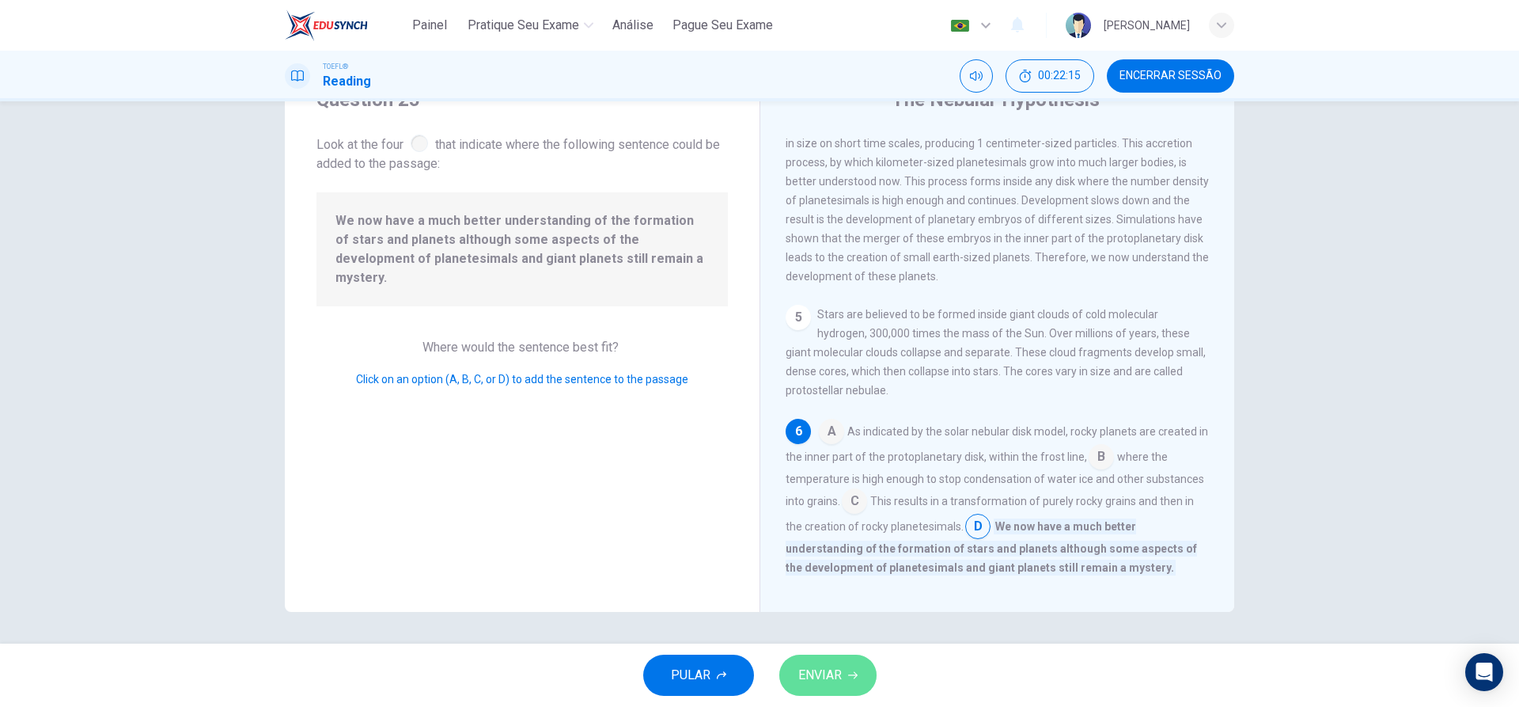
click at [817, 673] on span "ENVIAR" at bounding box center [821, 675] width 44 height 22
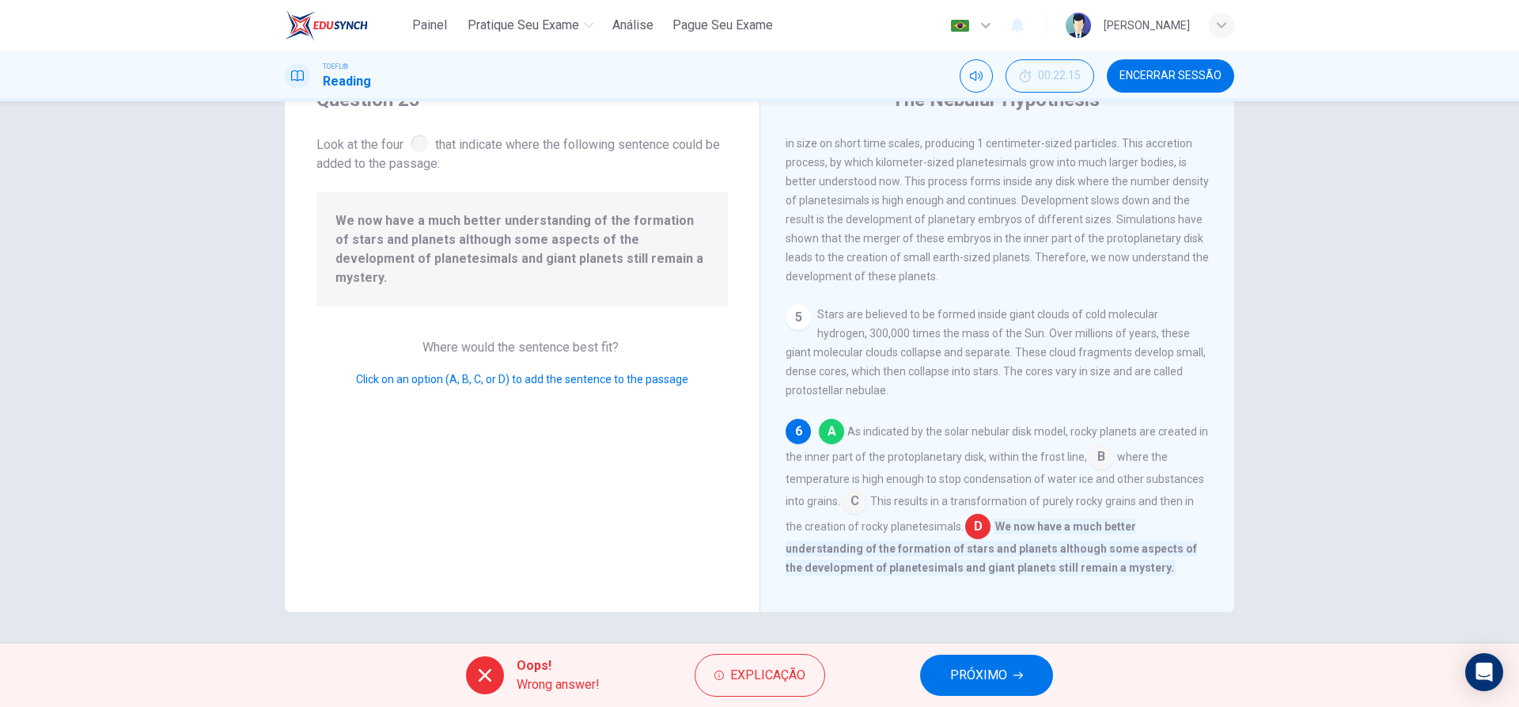
click at [987, 678] on span "PRÓXIMO" at bounding box center [978, 675] width 57 height 22
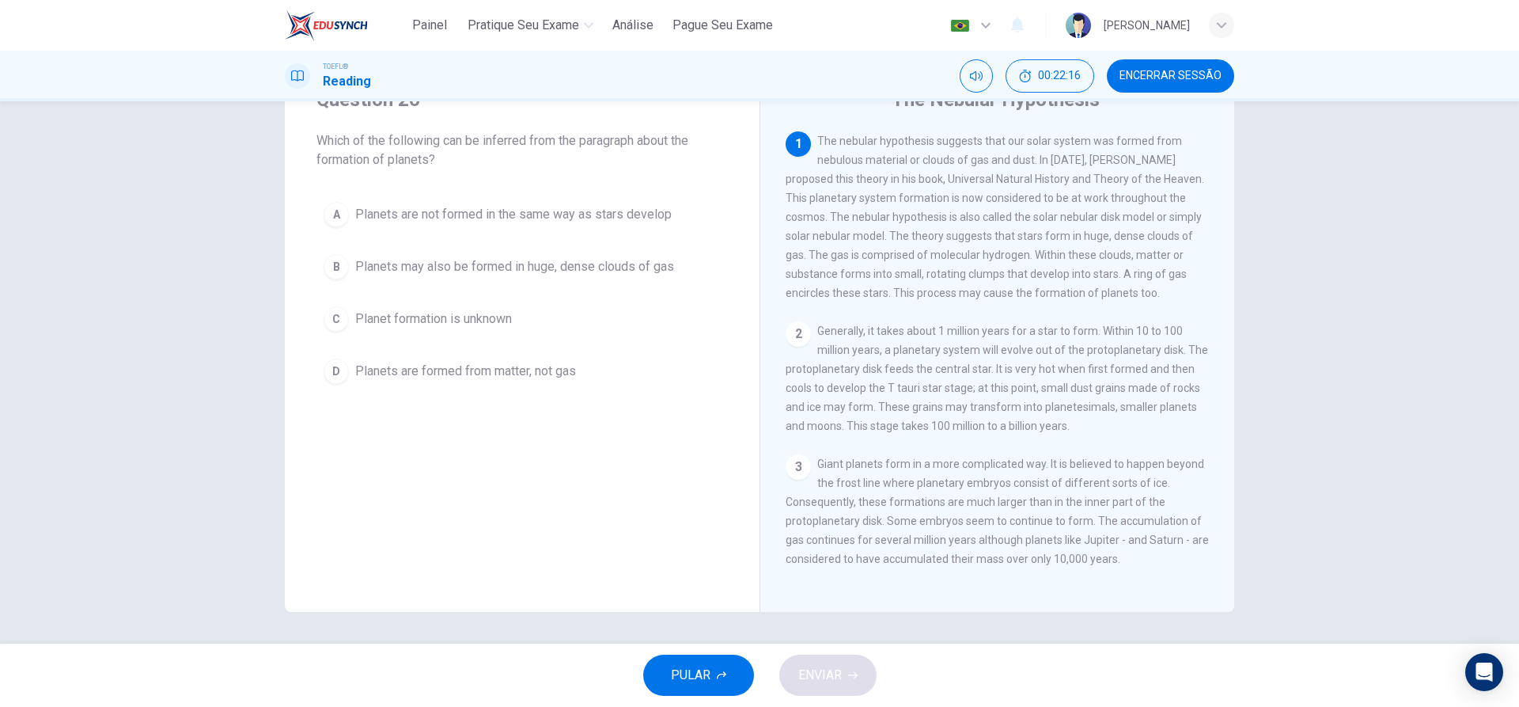
scroll to position [0, 0]
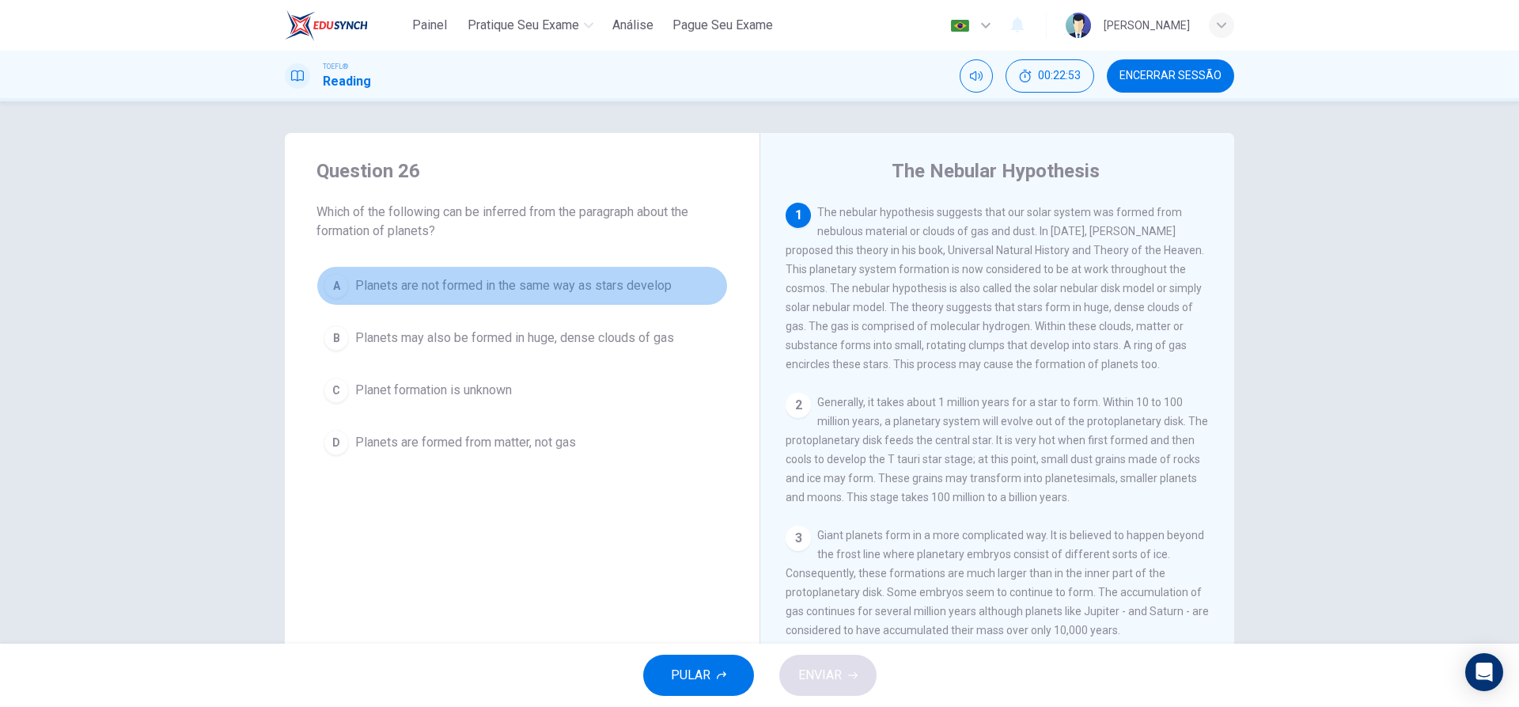
click at [336, 296] on div "A" at bounding box center [336, 285] width 25 height 25
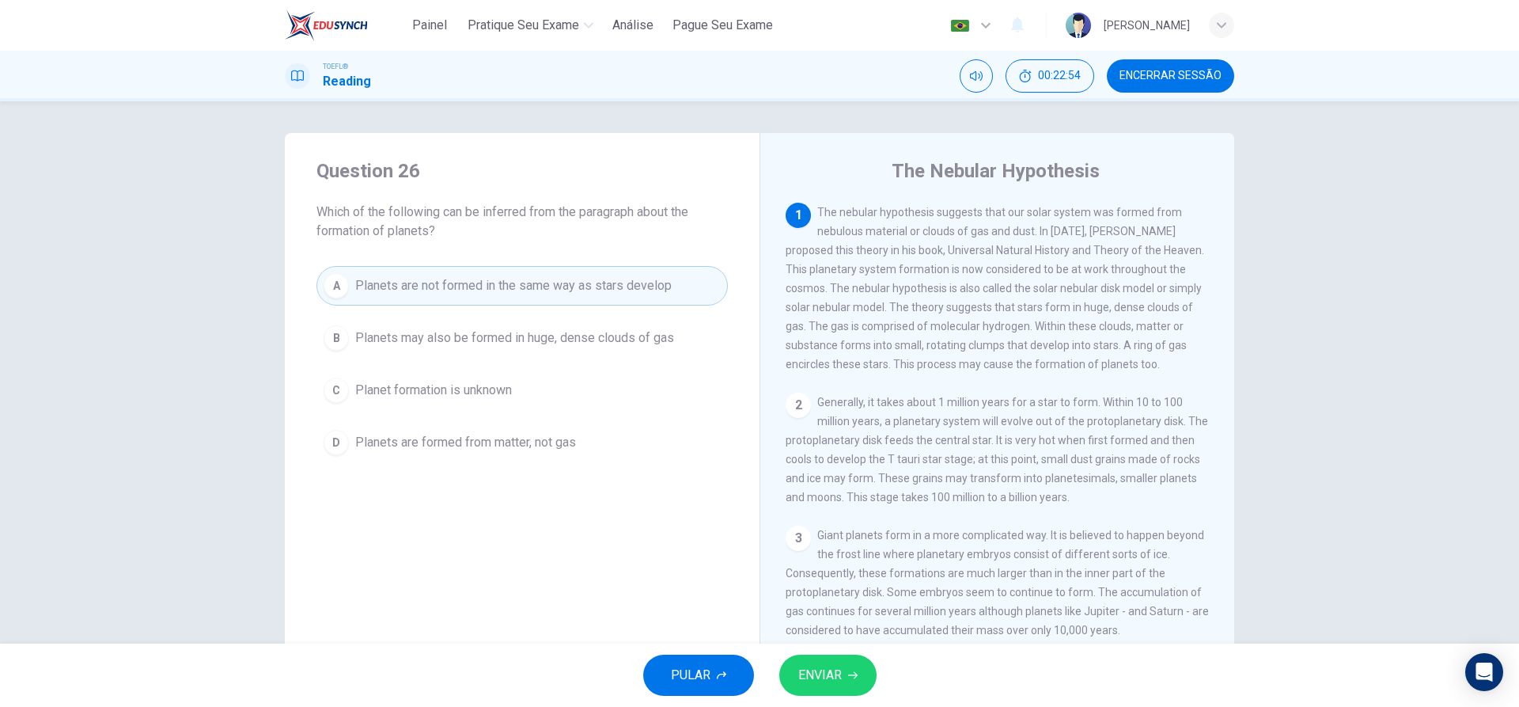
click at [821, 693] on button "ENVIAR" at bounding box center [828, 674] width 97 height 41
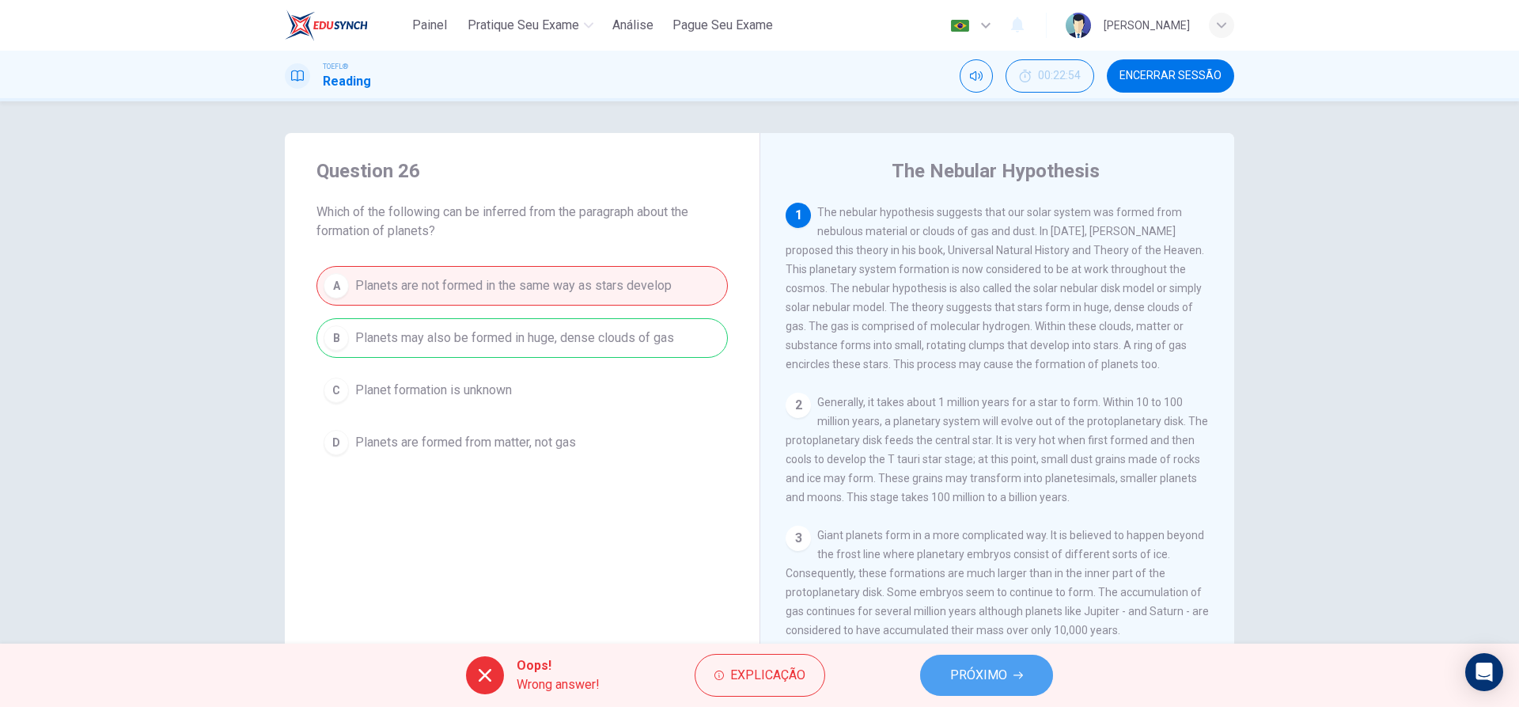
click at [997, 682] on span "PRÓXIMO" at bounding box center [978, 675] width 57 height 22
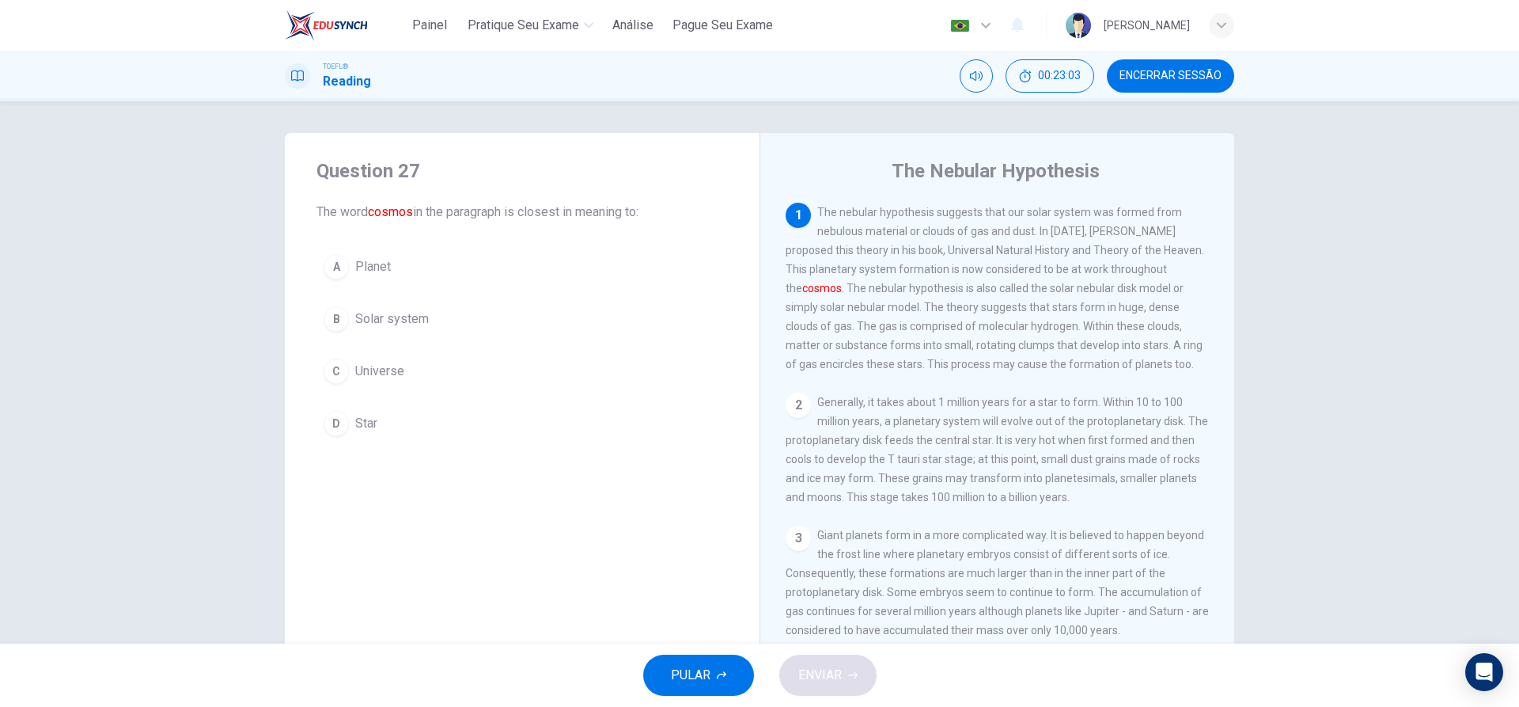
click at [334, 380] on div "C" at bounding box center [336, 371] width 25 height 25
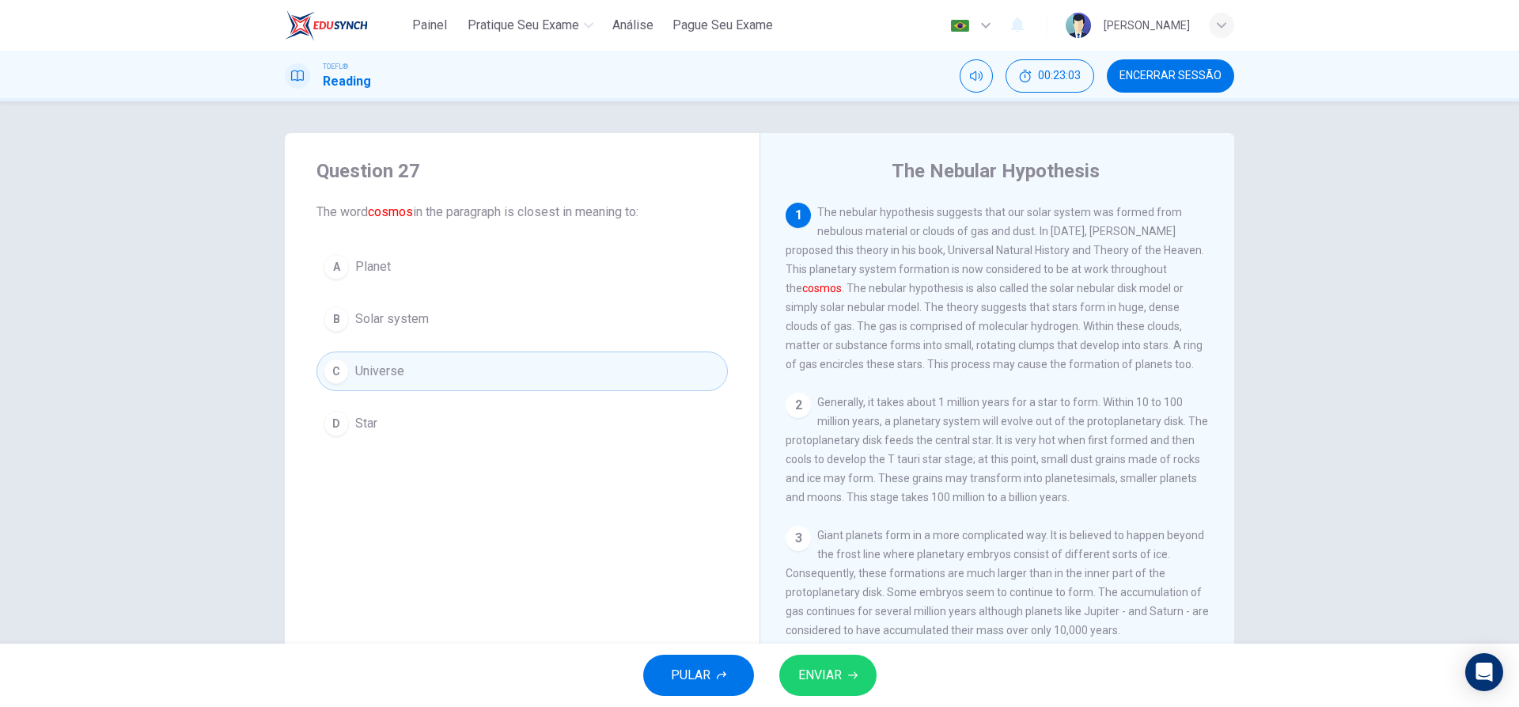
click at [844, 681] on button "ENVIAR" at bounding box center [828, 674] width 97 height 41
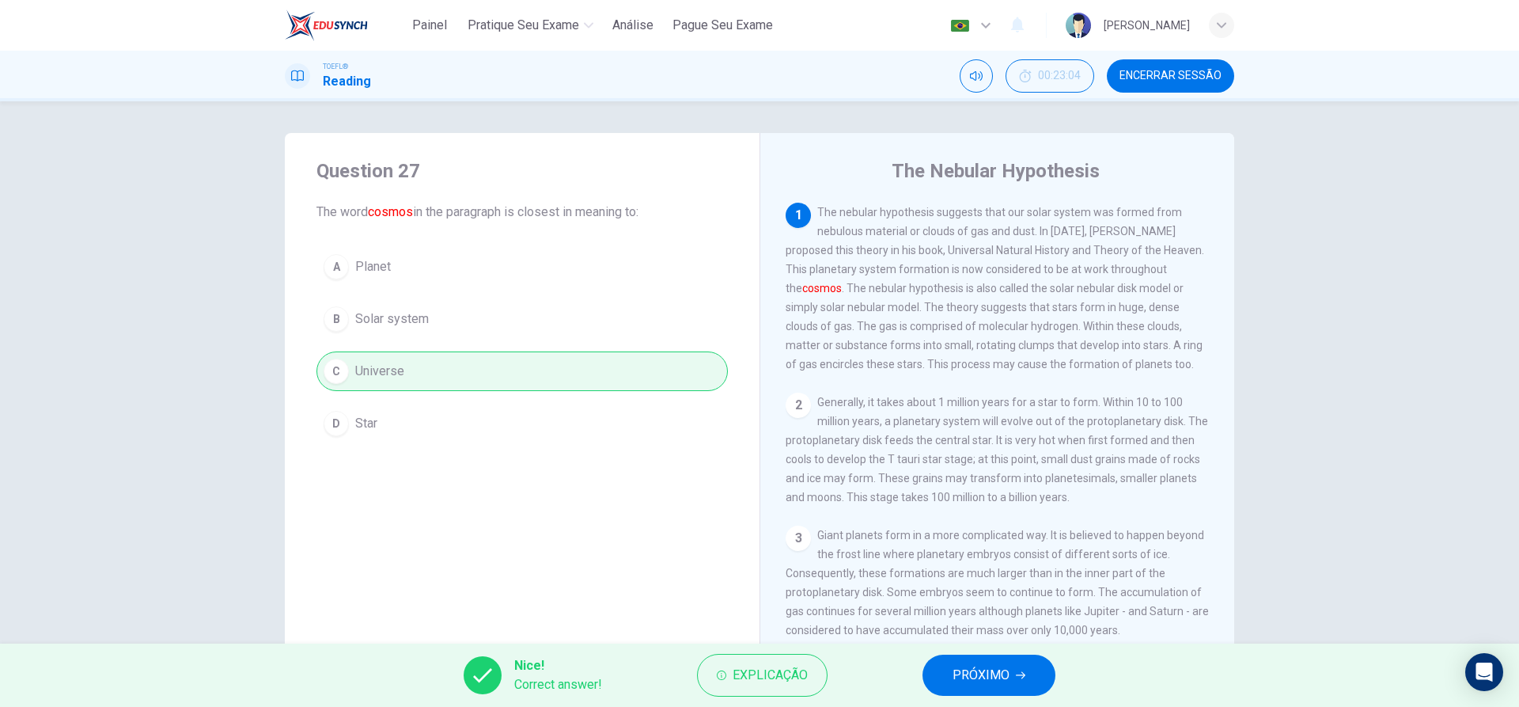
click at [981, 662] on button "PRÓXIMO" at bounding box center [989, 674] width 133 height 41
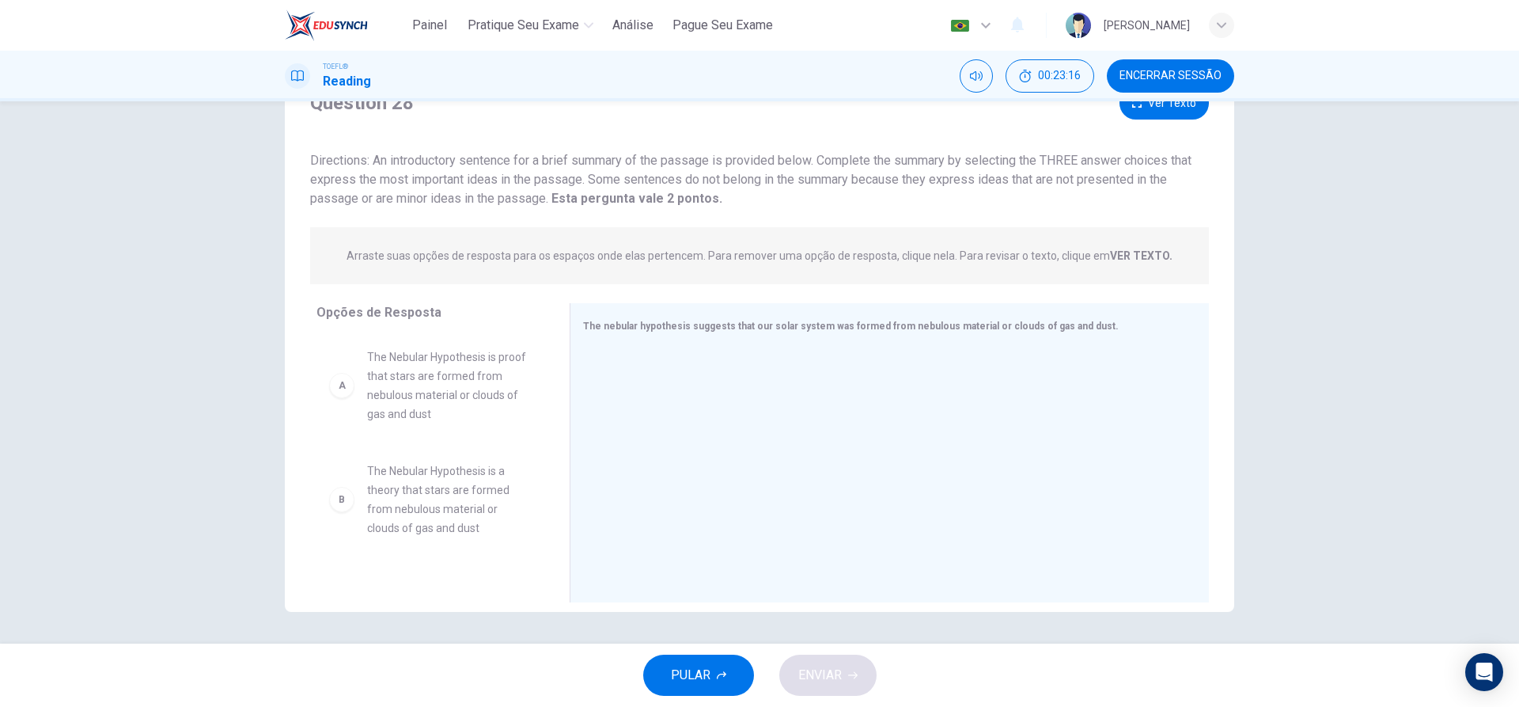
scroll to position [90, 0]
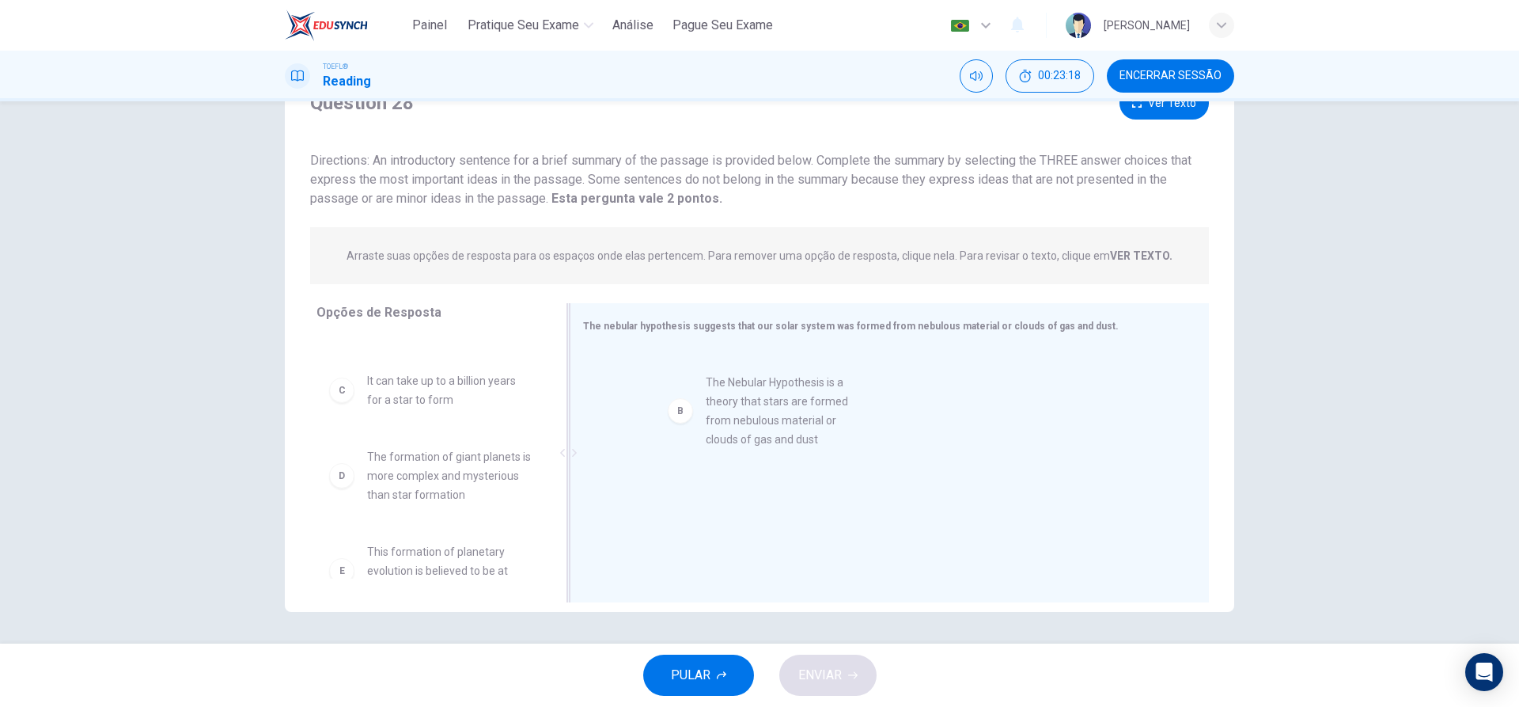
drag, startPoint x: 403, startPoint y: 404, endPoint x: 787, endPoint y: 401, distance: 383.8
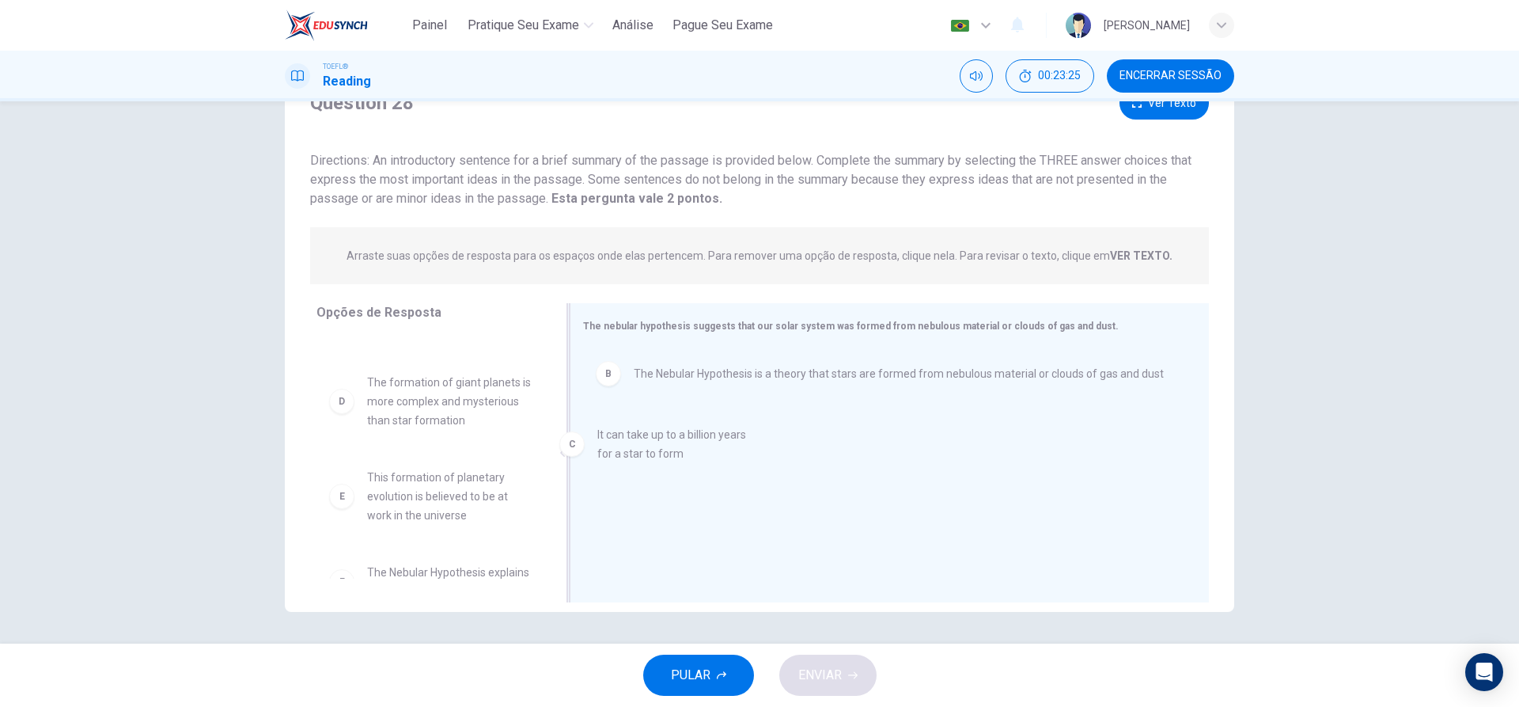
scroll to position [88, 0]
drag, startPoint x: 411, startPoint y: 390, endPoint x: 750, endPoint y: 450, distance: 344.8
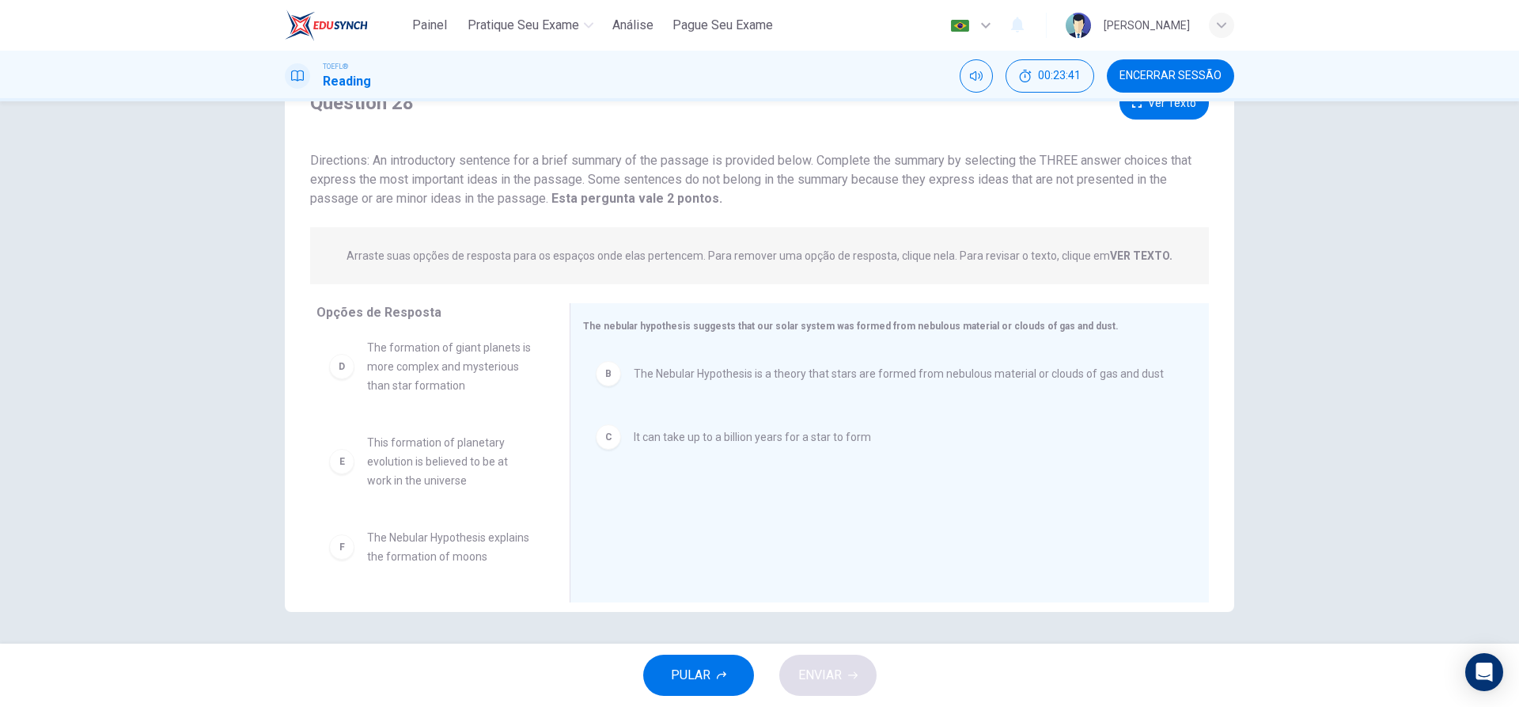
scroll to position [0, 0]
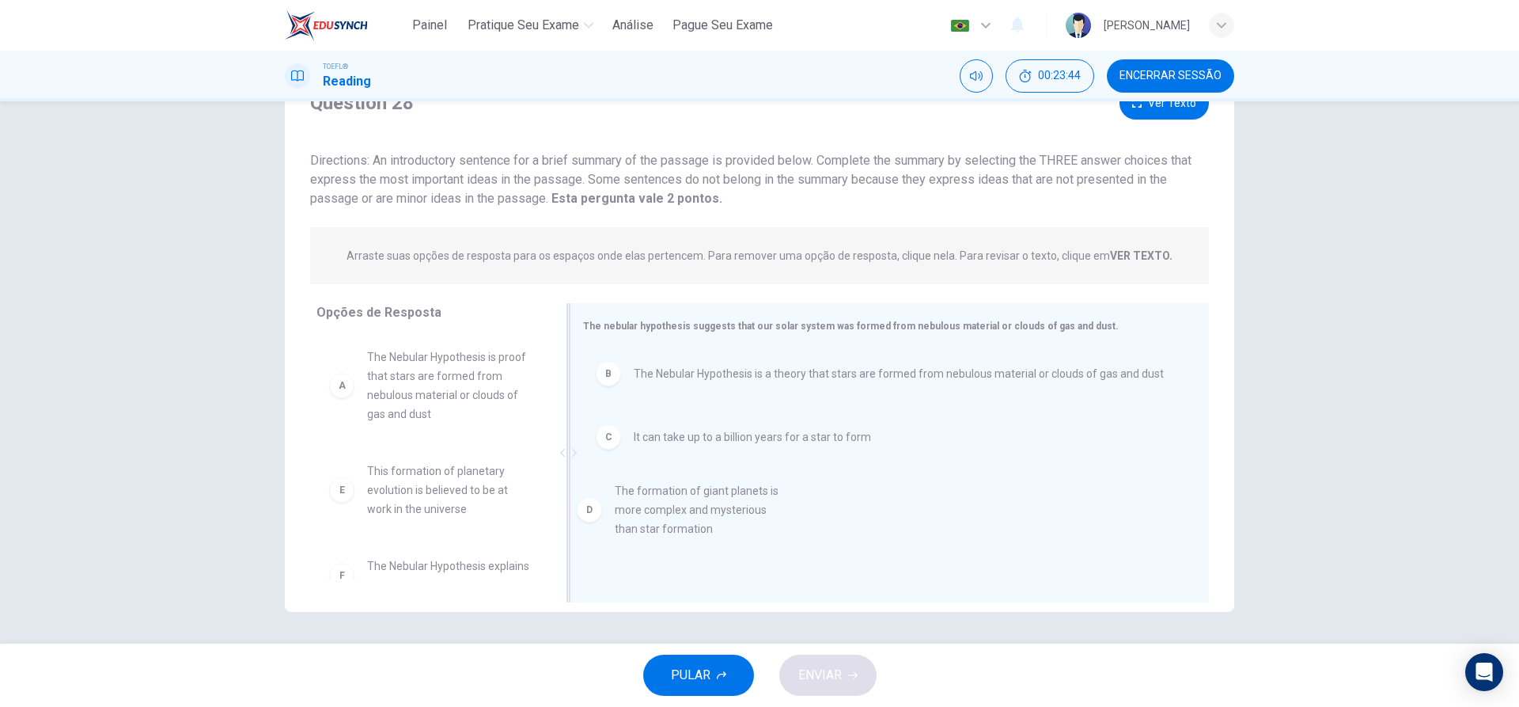
drag, startPoint x: 375, startPoint y: 502, endPoint x: 645, endPoint y: 525, distance: 270.9
click at [825, 671] on span "ENVIAR" at bounding box center [821, 675] width 44 height 22
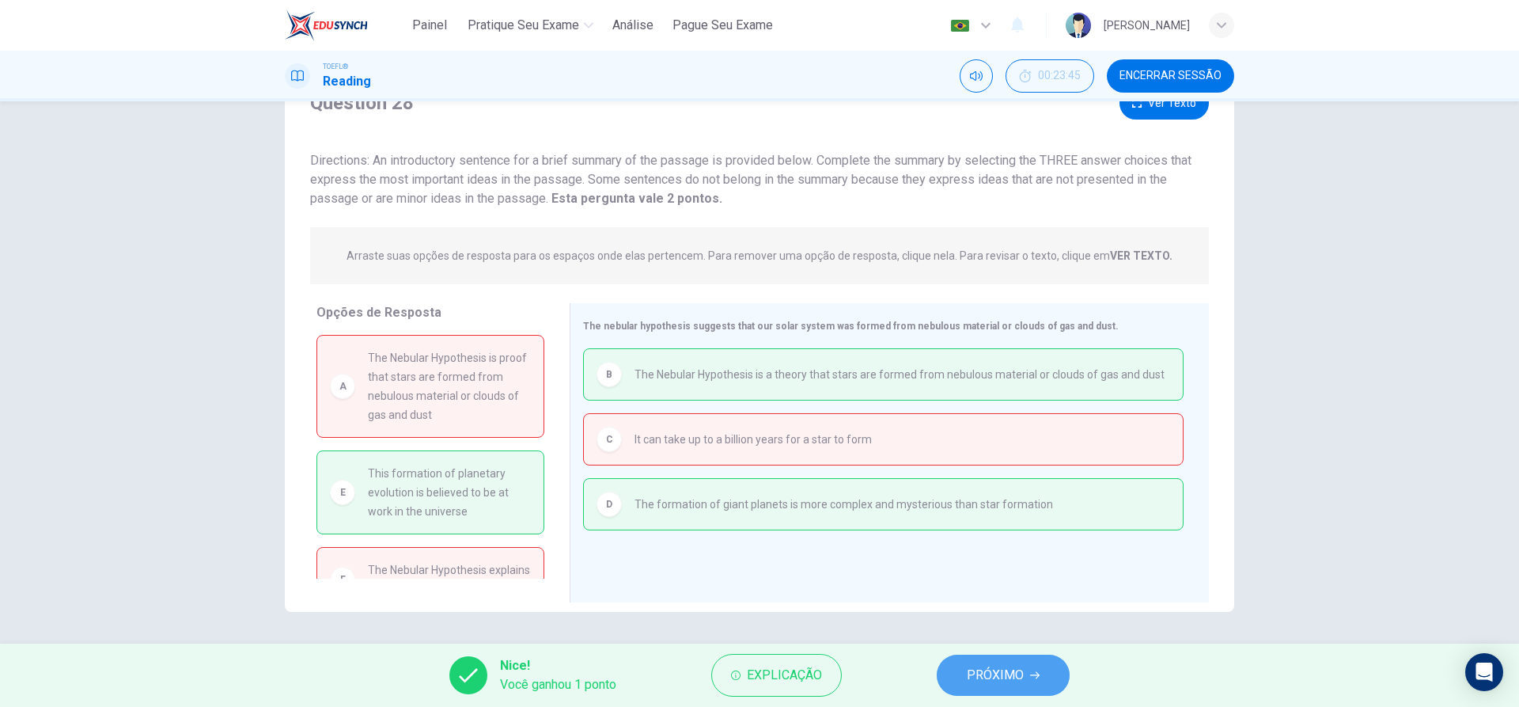
click at [964, 670] on button "PRÓXIMO" at bounding box center [1003, 674] width 133 height 41
